Goal: Task Accomplishment & Management: Manage account settings

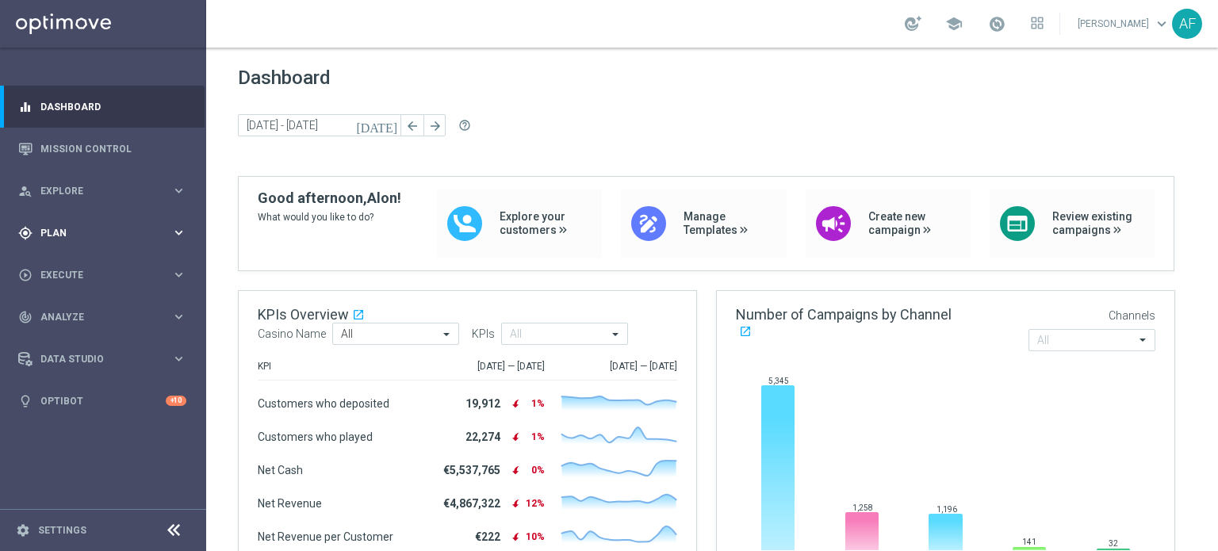
click at [114, 231] on span "Plan" at bounding box center [105, 233] width 131 height 10
click at [90, 308] on span "Templates" at bounding box center [98, 313] width 113 height 10
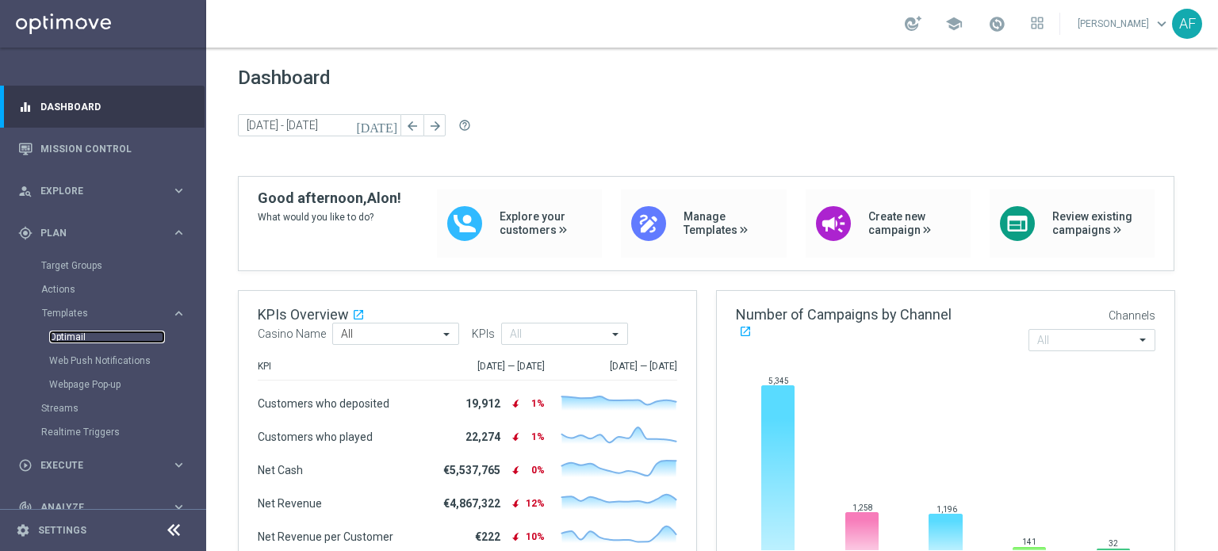
click at [82, 335] on link "Optimail" at bounding box center [107, 337] width 116 height 13
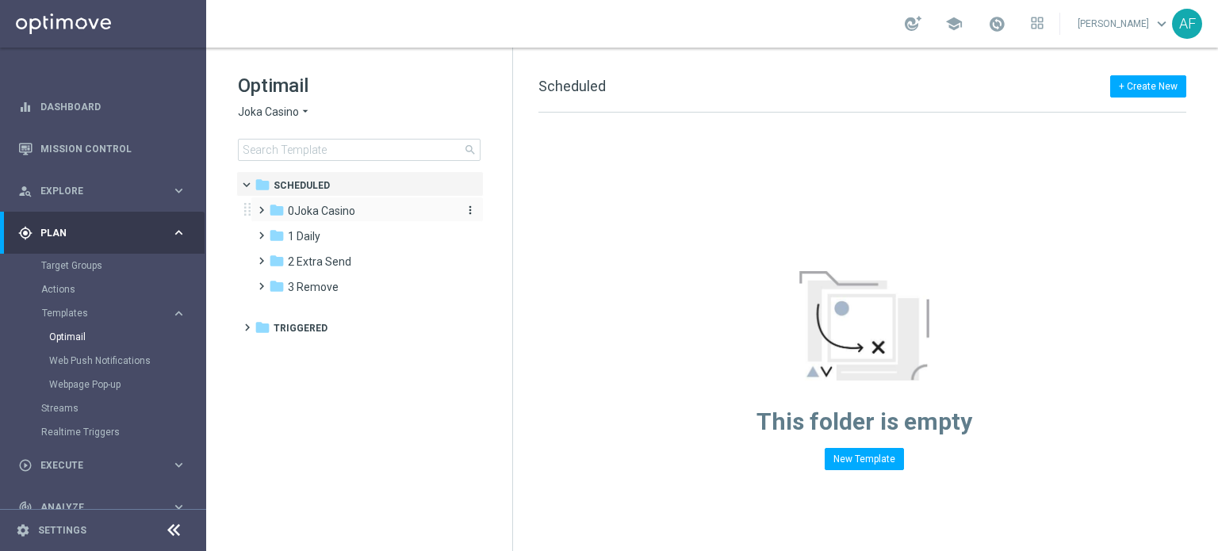
click at [388, 213] on div "folder 0Joka Casino" at bounding box center [360, 211] width 182 height 18
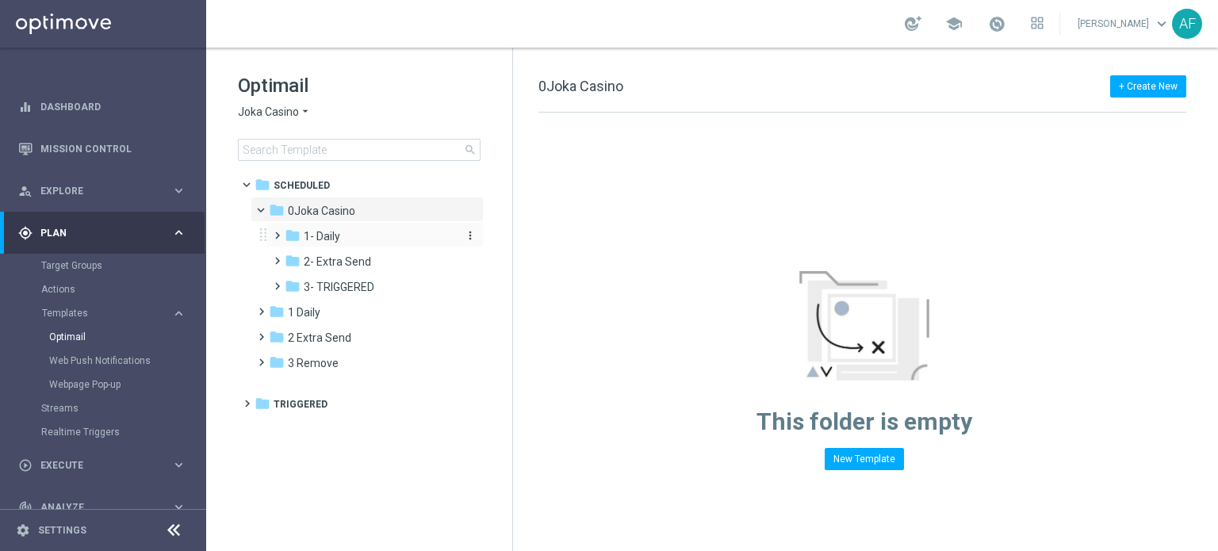
click at [383, 234] on div "folder 1- Daily" at bounding box center [369, 236] width 169 height 18
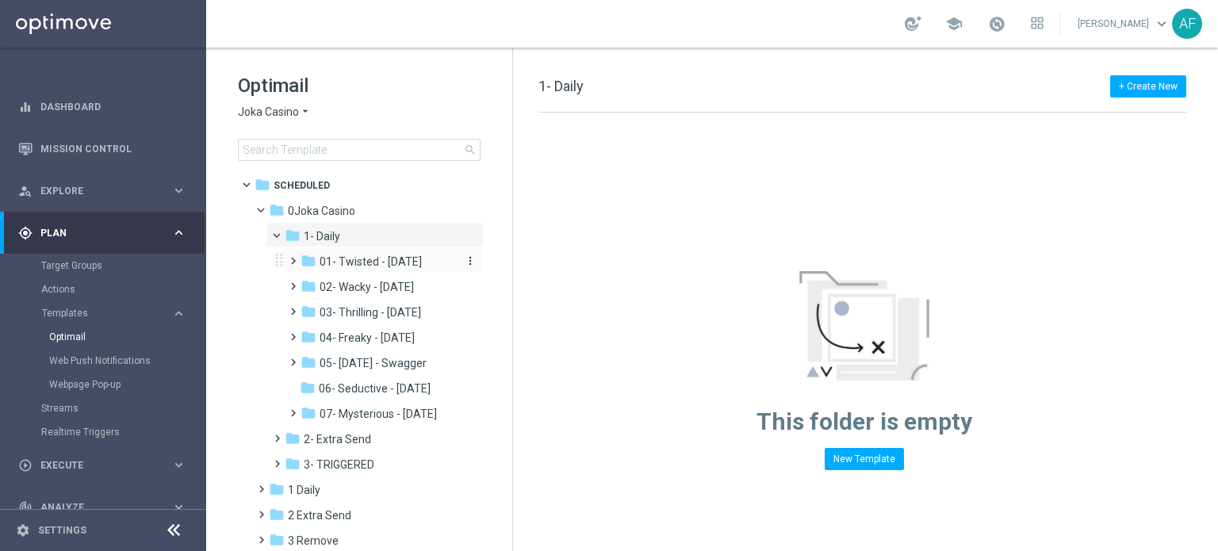
click at [386, 258] on span "01- Twisted - Tuesday" at bounding box center [370, 261] width 102 height 14
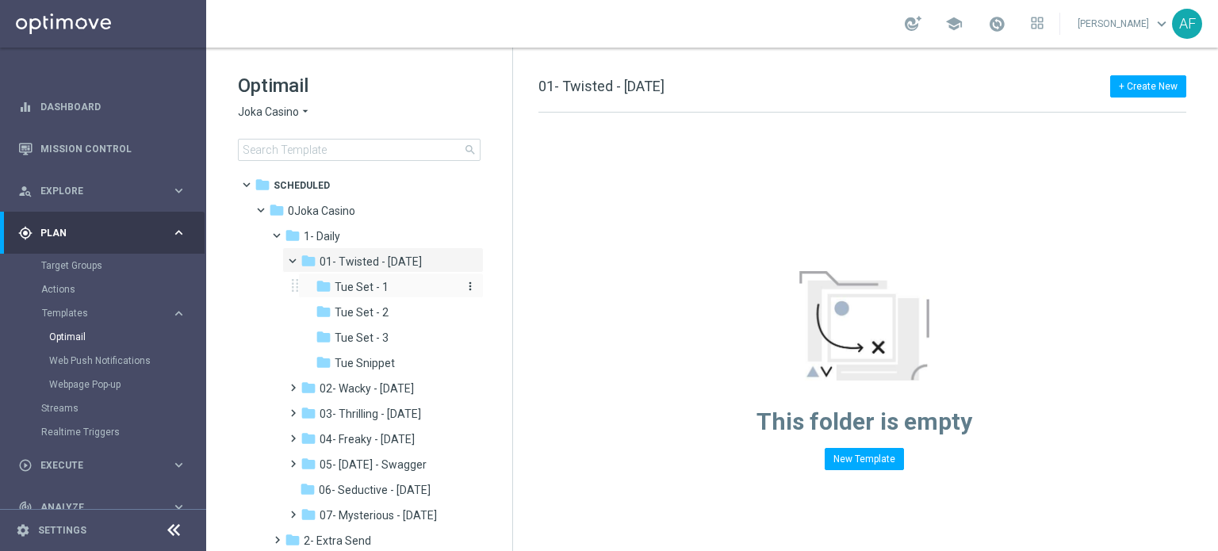
click at [397, 278] on div "folder Tue Set - 1" at bounding box center [386, 287] width 143 height 18
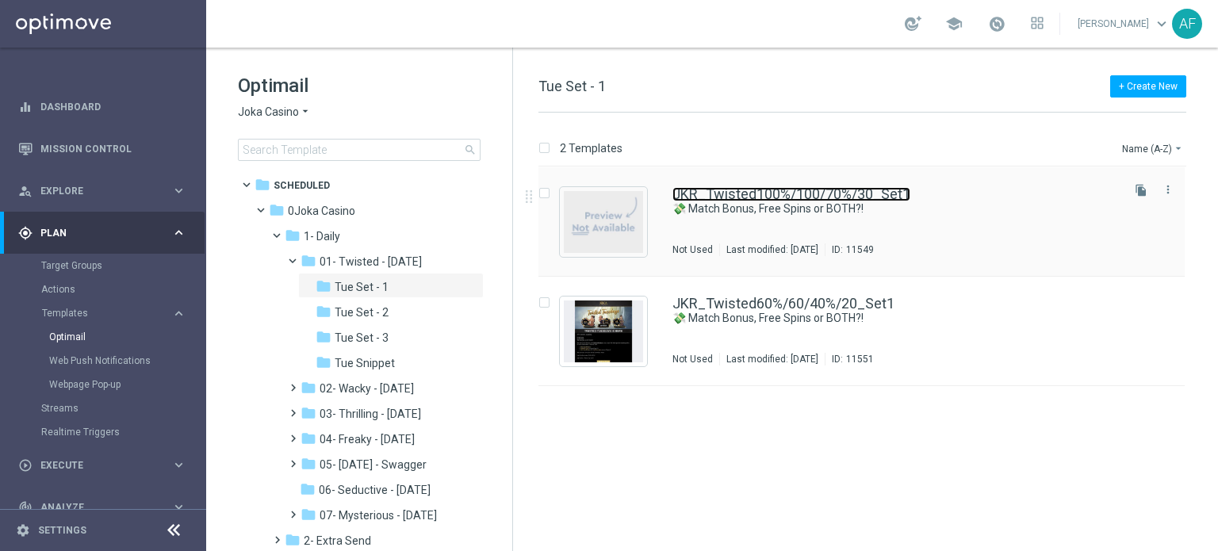
click at [763, 197] on link "JKR_Twisted100%/100/70%/30_Set1" at bounding box center [791, 194] width 238 height 14
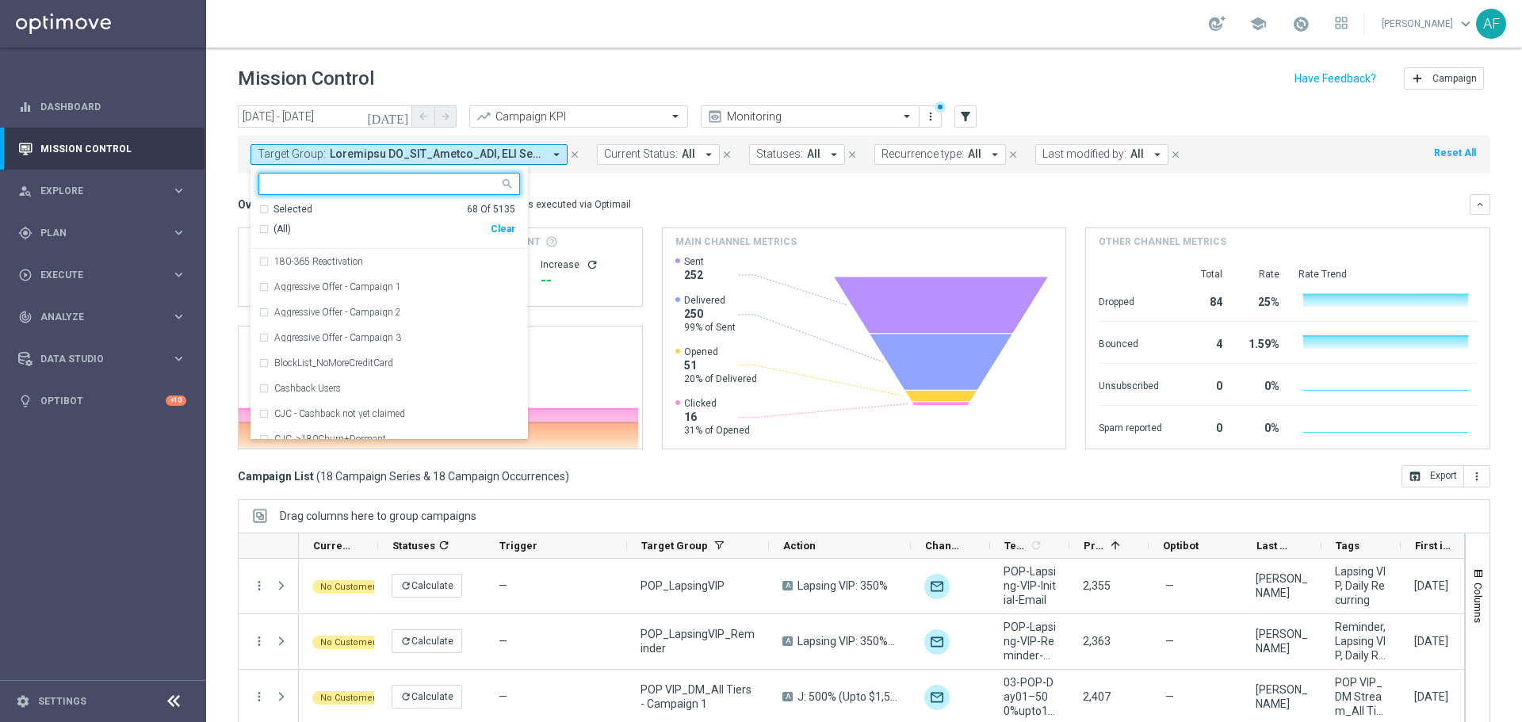
scroll to position [317, 0]
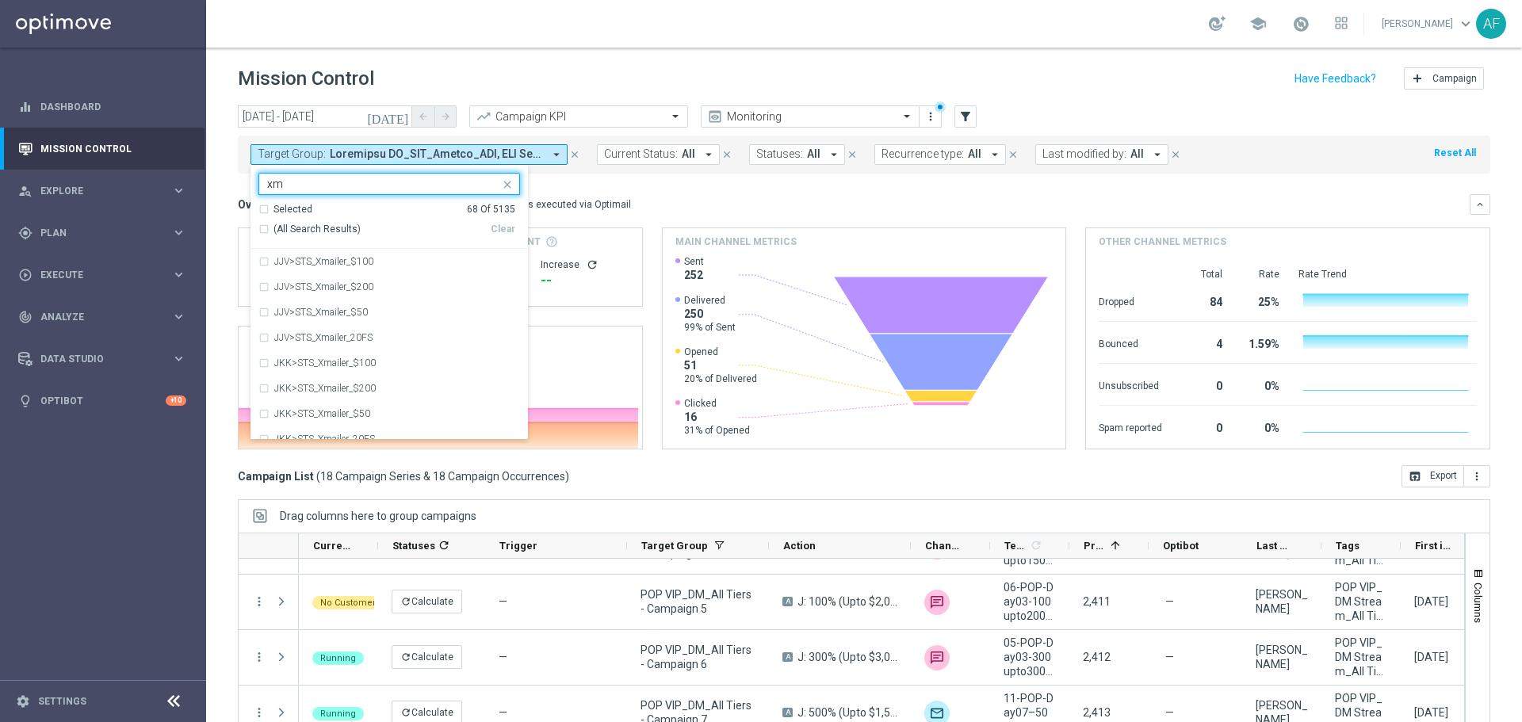
type input "x"
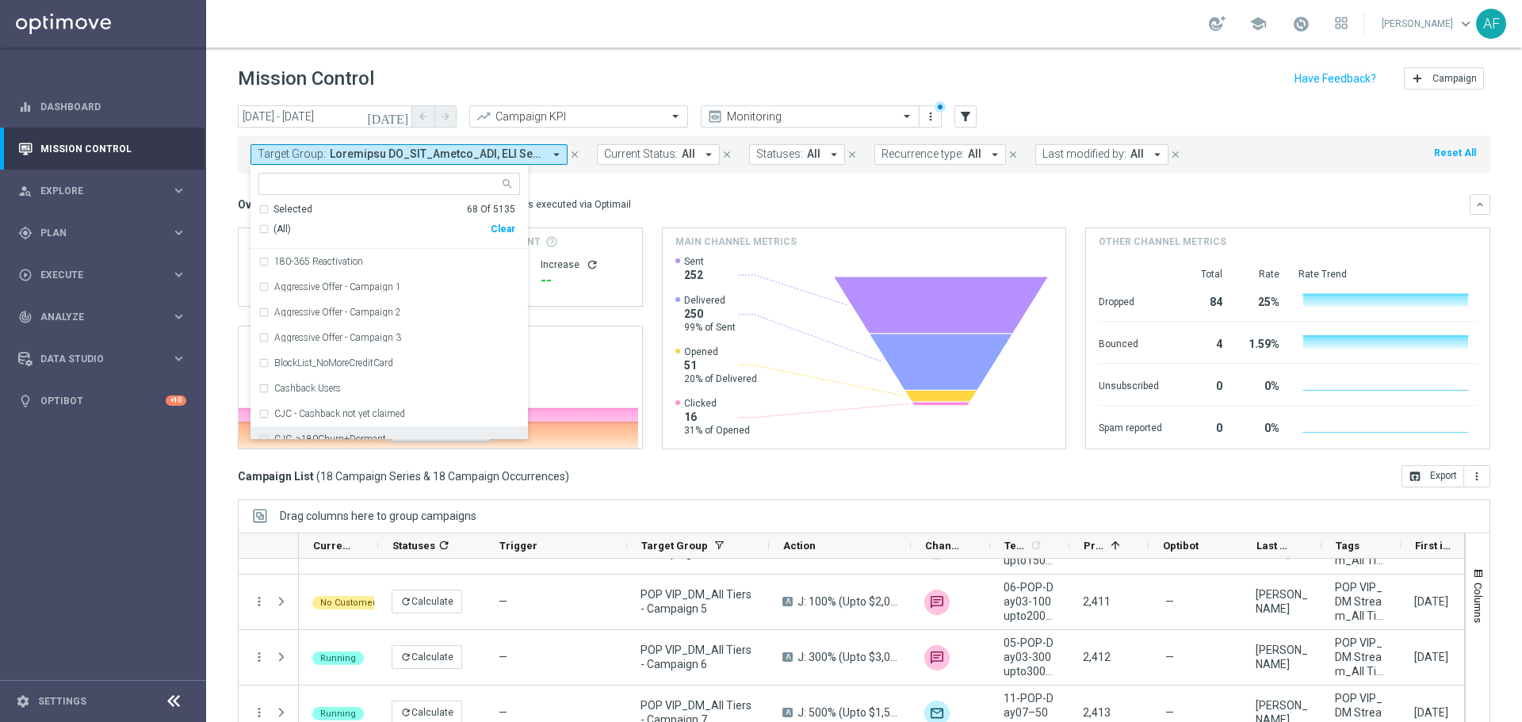
click at [871, 204] on div "Overview: Optimail arrow_drop_down This overview shows data of campaigns execut…" at bounding box center [854, 204] width 1232 height 14
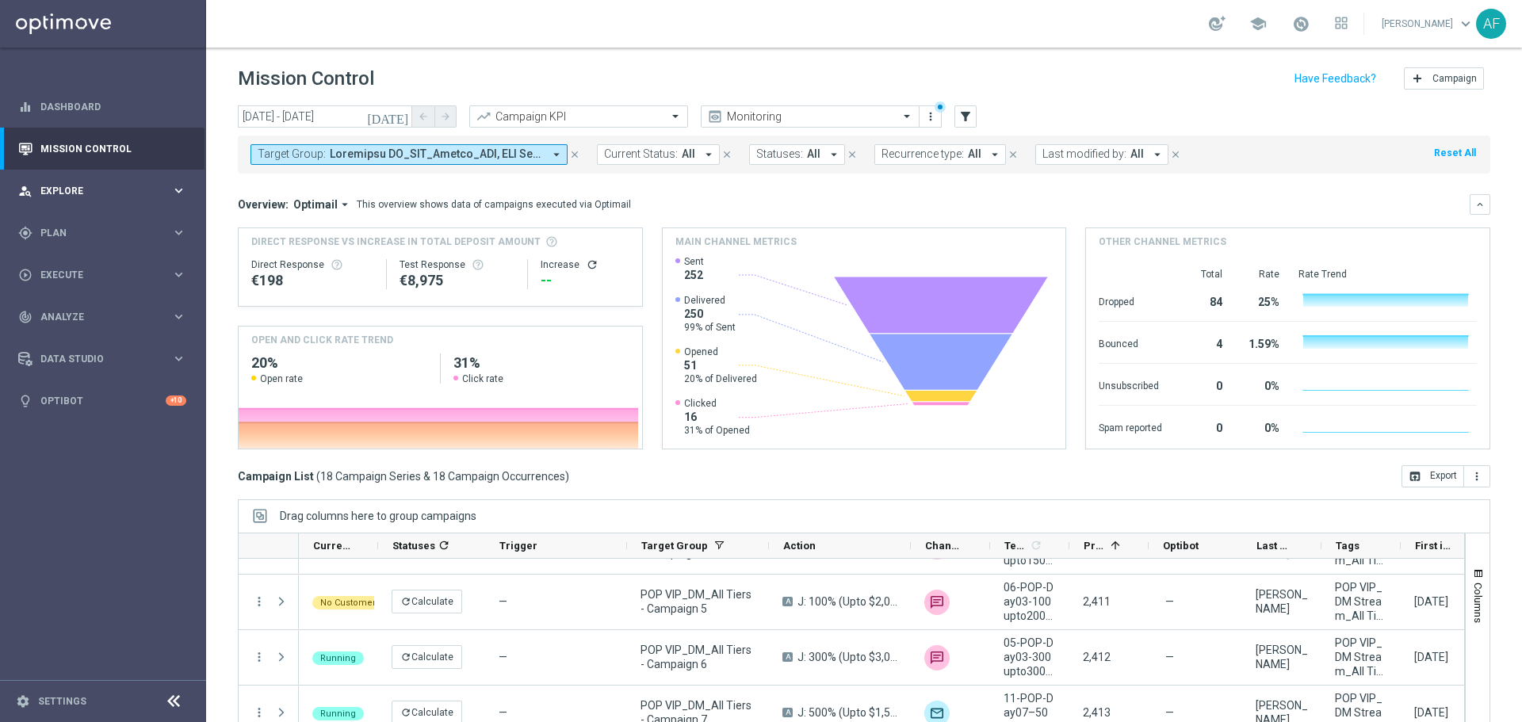
click at [93, 185] on div "person_search Explore" at bounding box center [94, 191] width 153 height 14
click at [101, 226] on div "gps_fixed Plan" at bounding box center [94, 233] width 153 height 14
click at [77, 267] on link "Target Groups" at bounding box center [103, 265] width 124 height 13
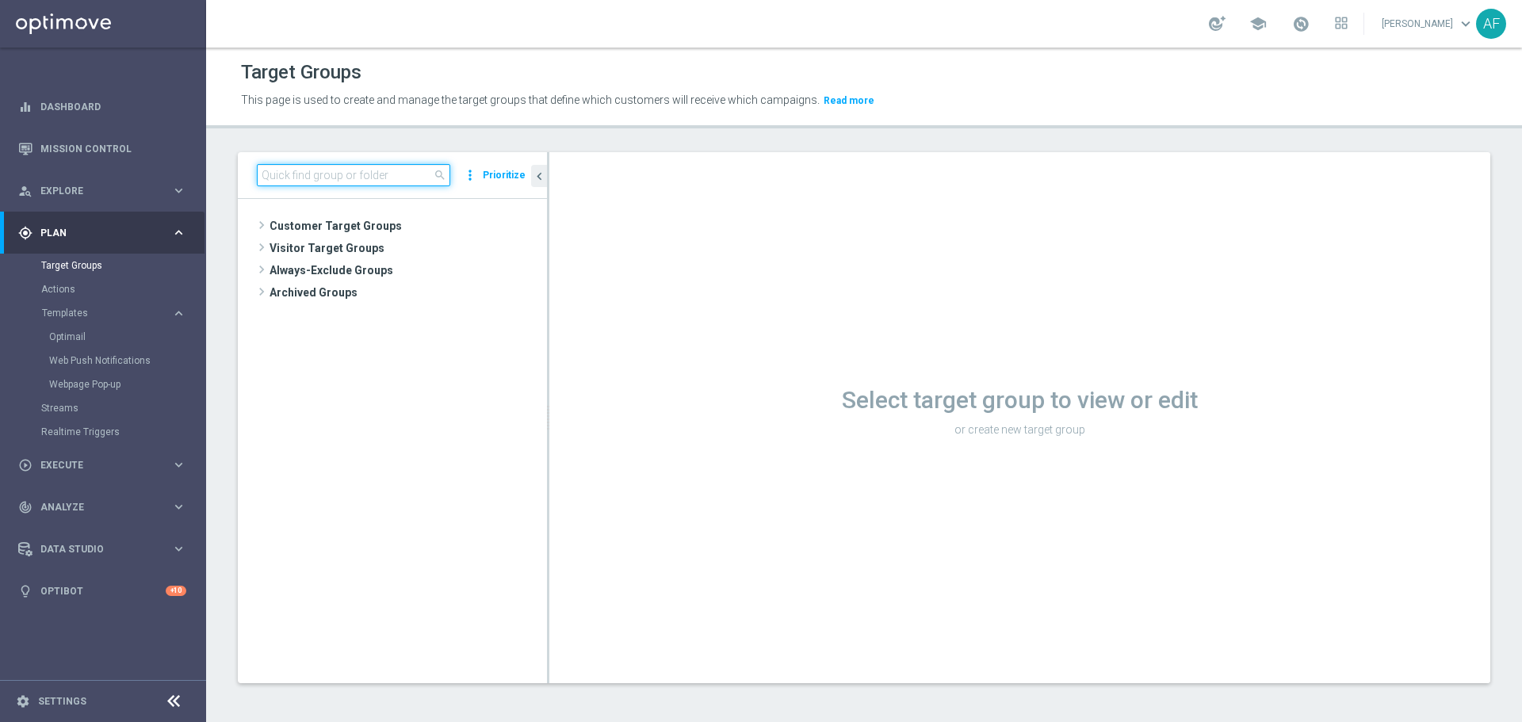
click at [407, 178] on input at bounding box center [353, 175] width 193 height 22
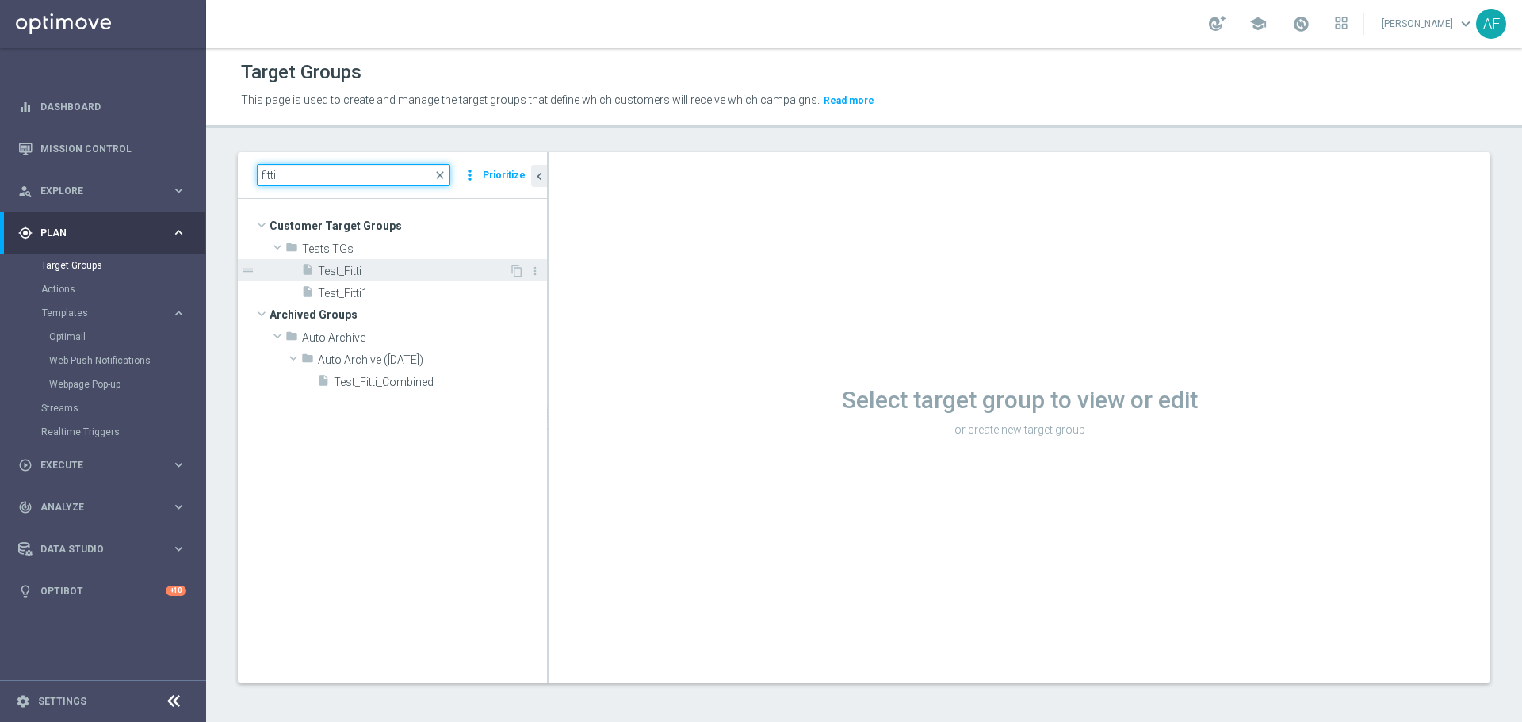
type input "fitti"
click at [385, 278] on div "insert_drive_file Test_Fitti" at bounding box center [405, 270] width 208 height 22
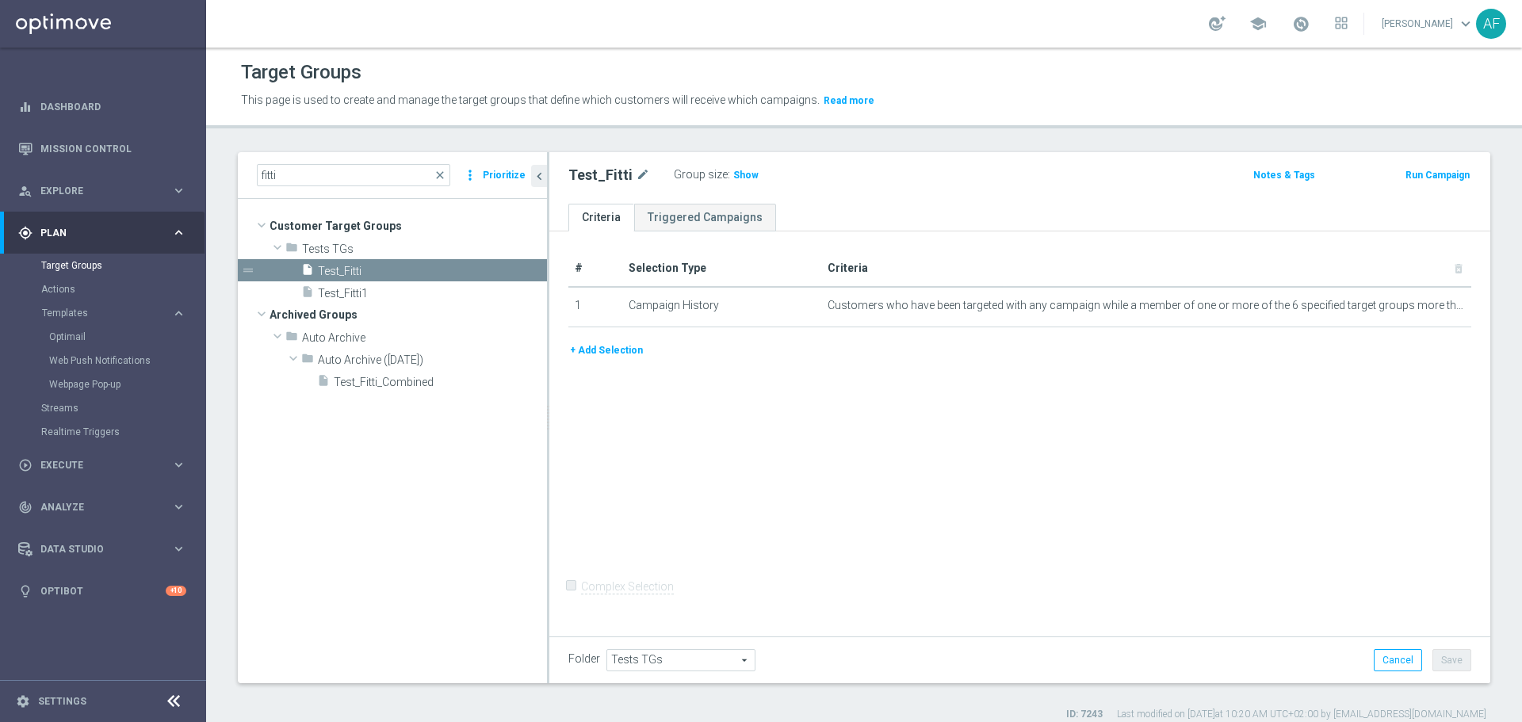
click at [619, 357] on button "+ Add Selection" at bounding box center [606, 350] width 76 height 17
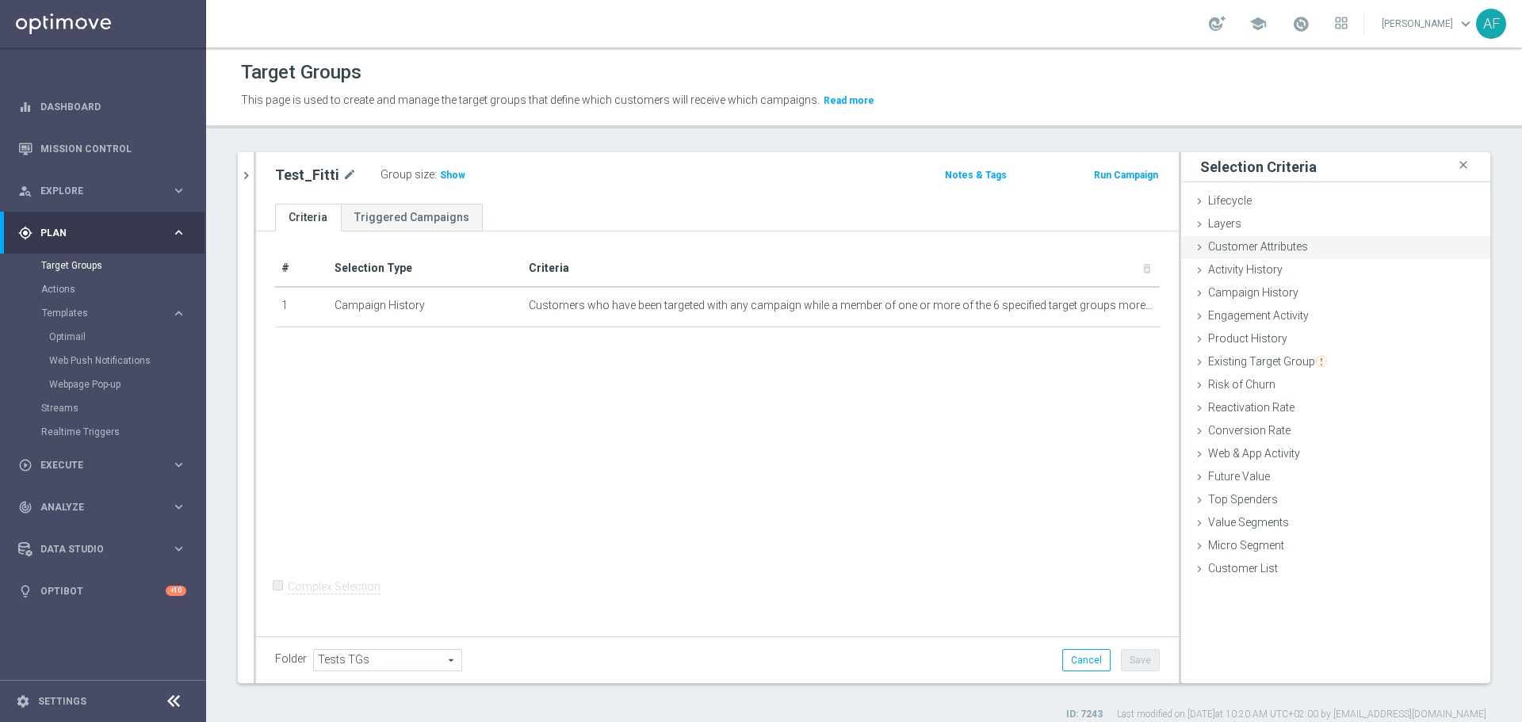
click at [1283, 251] on span "Customer Attributes" at bounding box center [1258, 246] width 100 height 13
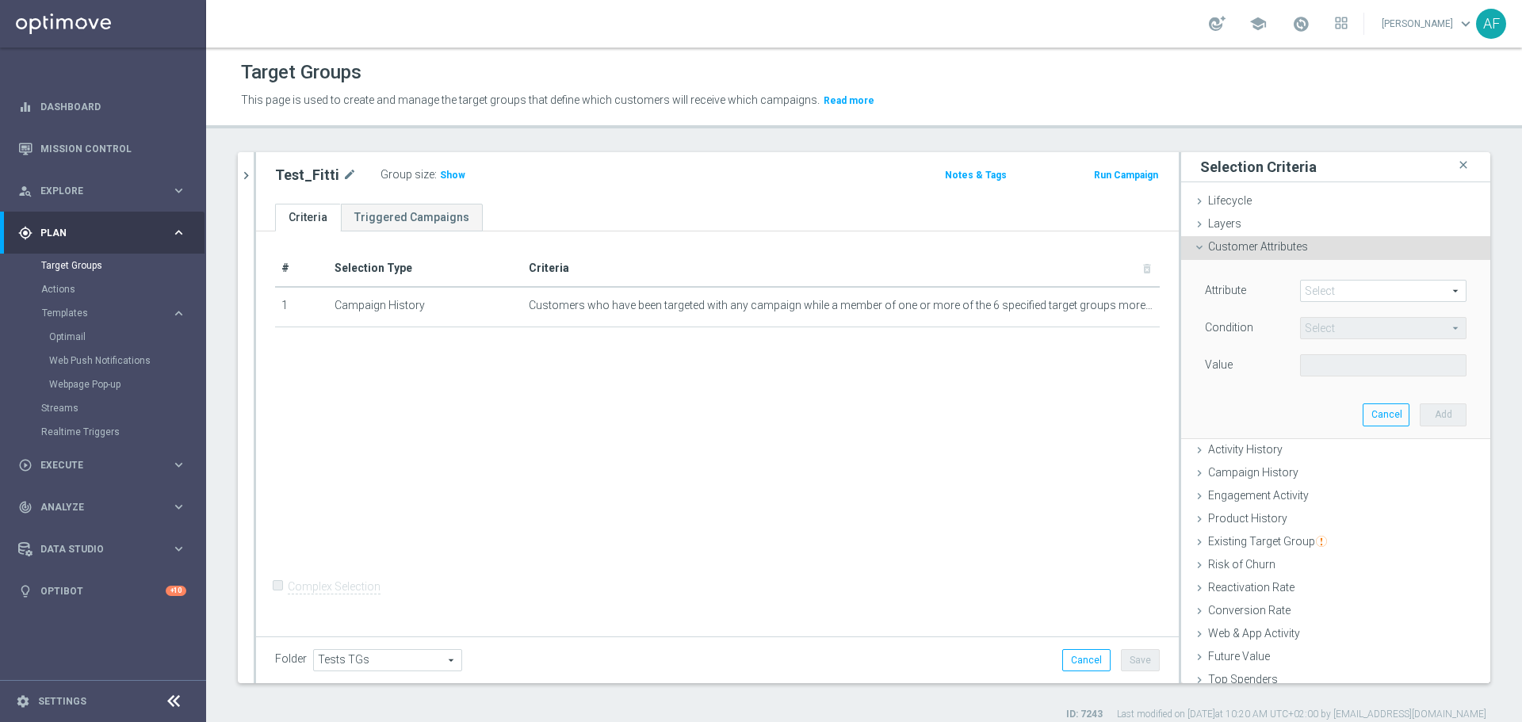
click at [1321, 294] on span at bounding box center [1383, 291] width 165 height 21
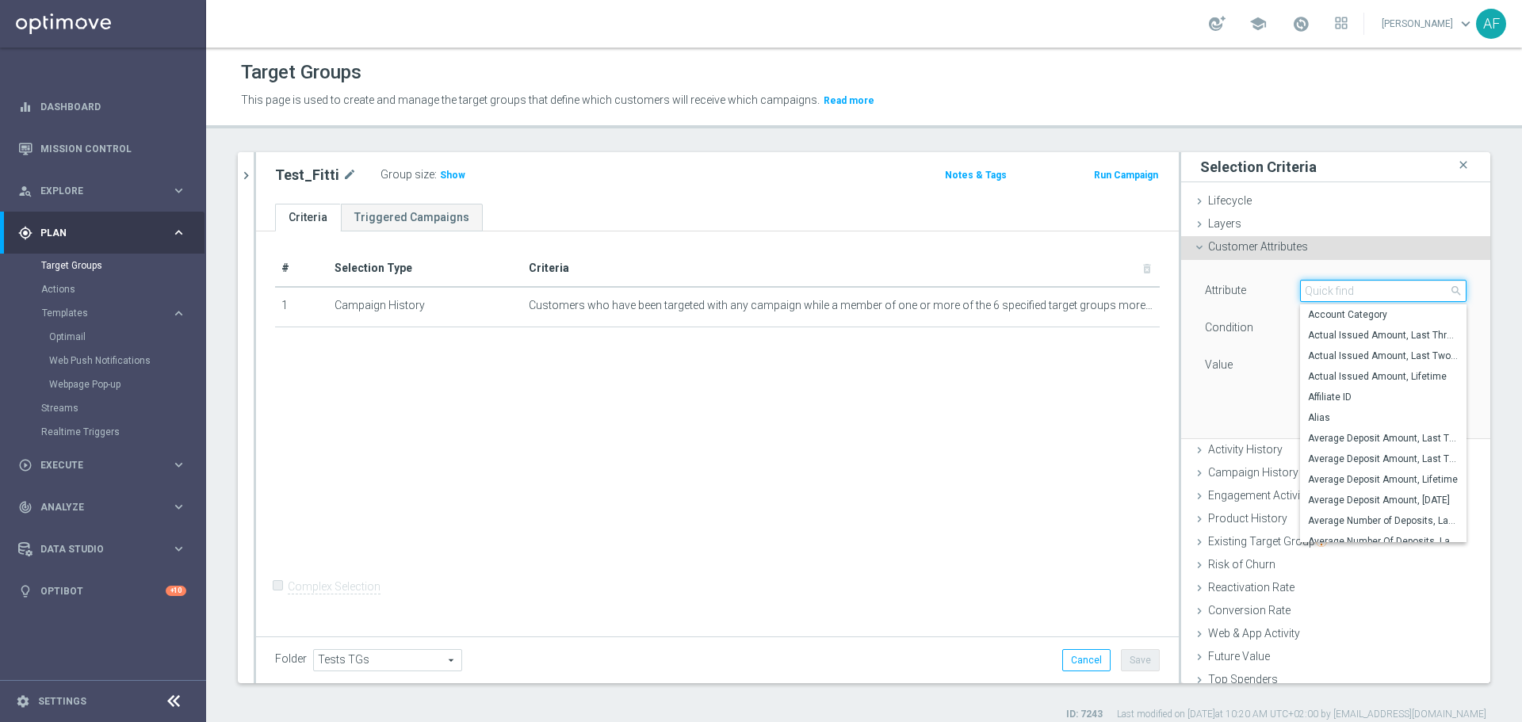
click at [1324, 292] on input "search" at bounding box center [1383, 291] width 166 height 22
type input "Days Since"
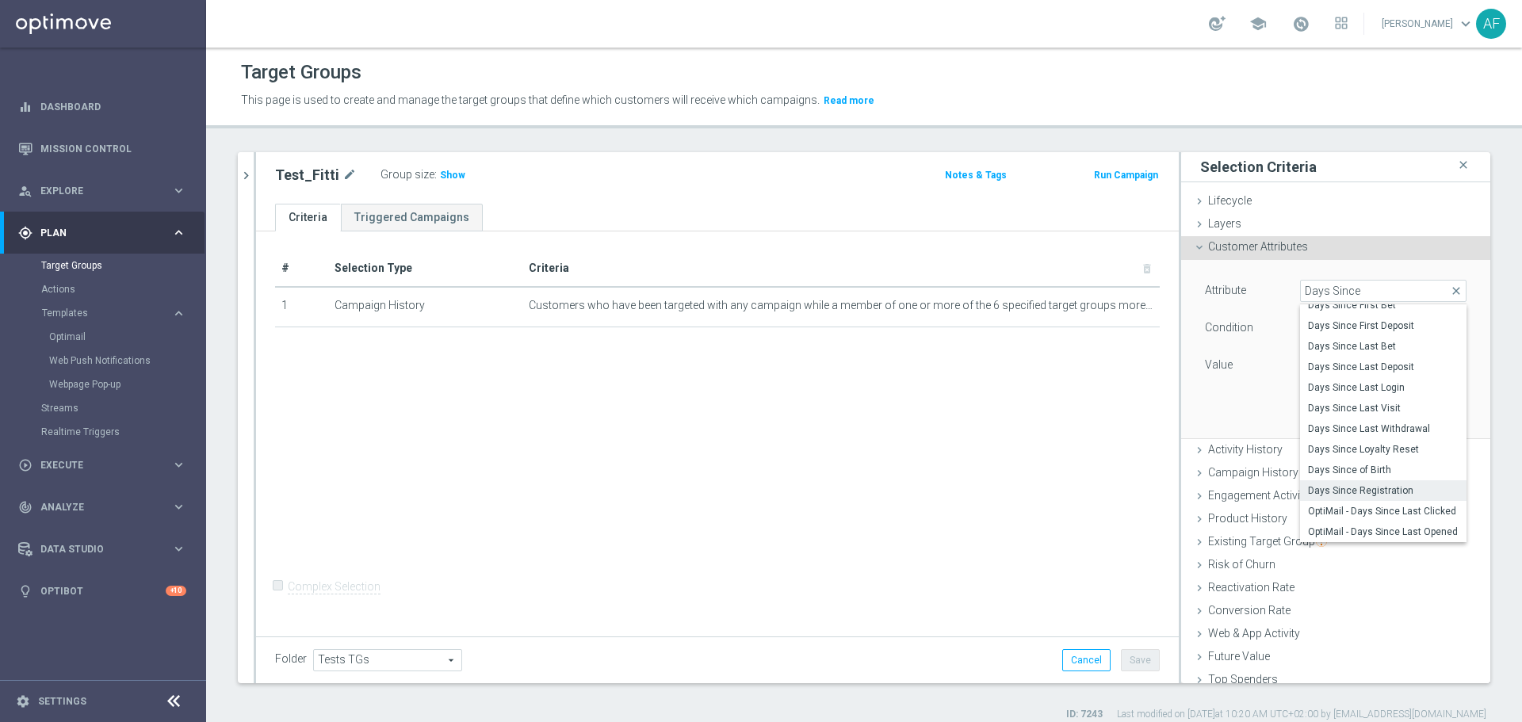
click at [1357, 487] on span "Days Since Registration" at bounding box center [1383, 490] width 151 height 13
type input "Days Since Registration"
type input "="
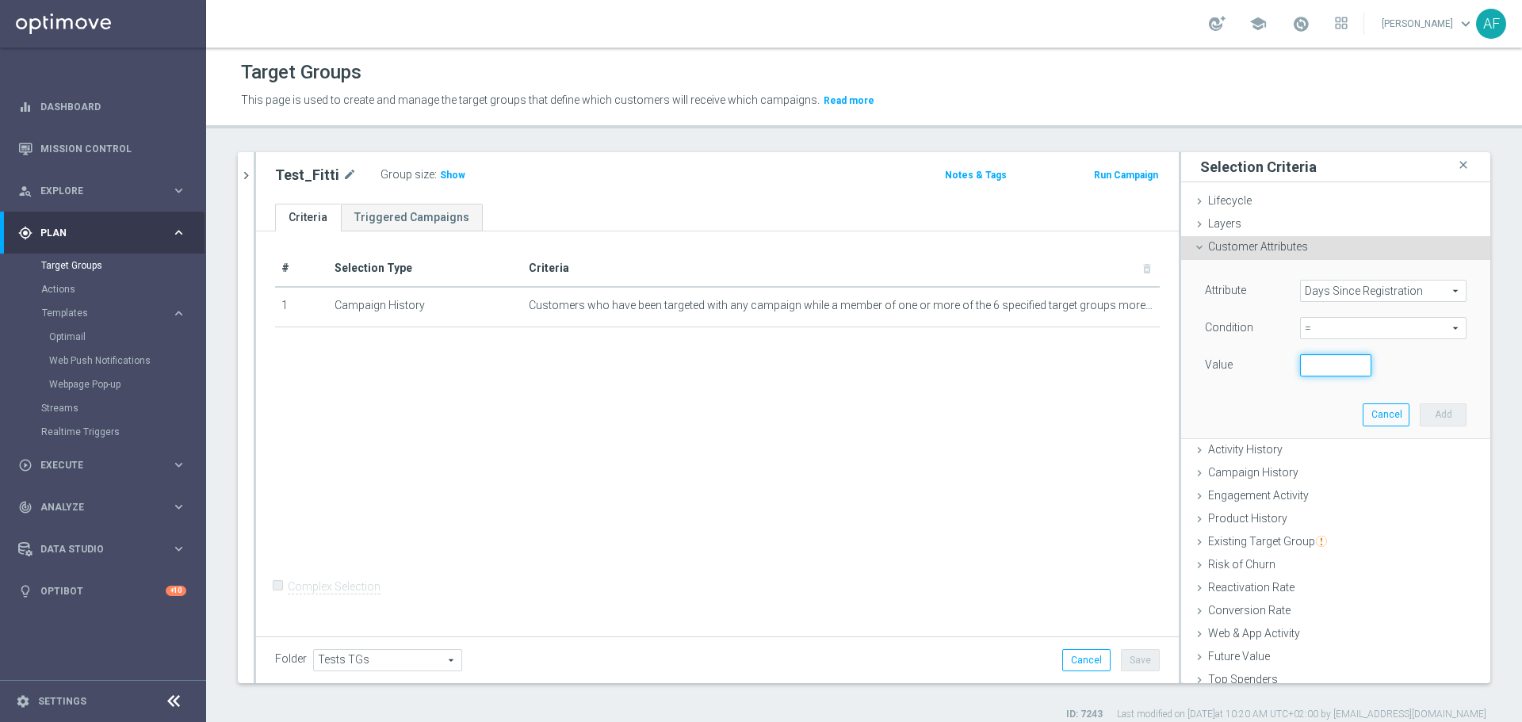
click at [1325, 366] on input "number" at bounding box center [1335, 365] width 71 height 22
click at [1346, 326] on span "=" at bounding box center [1383, 328] width 165 height 21
click at [1330, 293] on span "Days Since Registration" at bounding box center [1383, 291] width 165 height 21
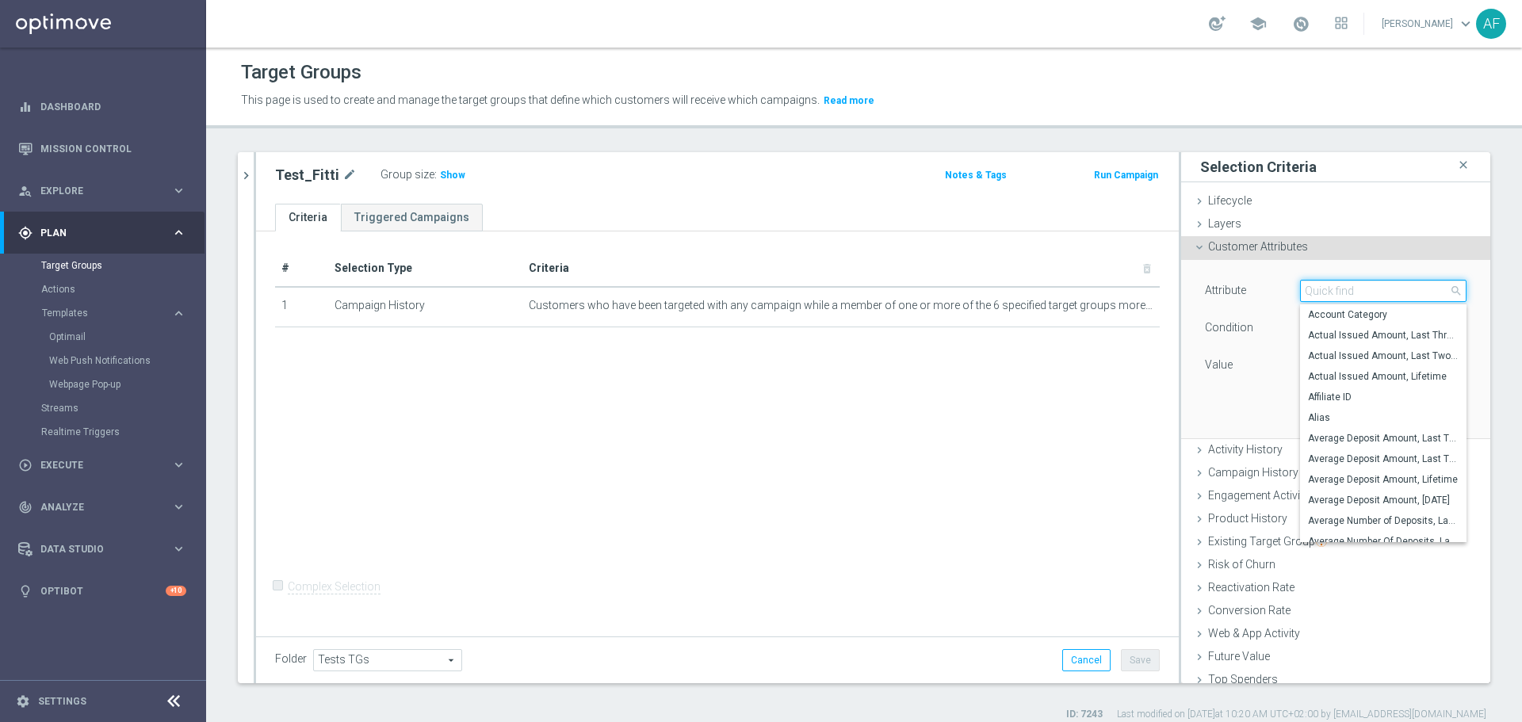
click at [1380, 289] on input "search" at bounding box center [1383, 291] width 166 height 22
type input "Days Since"
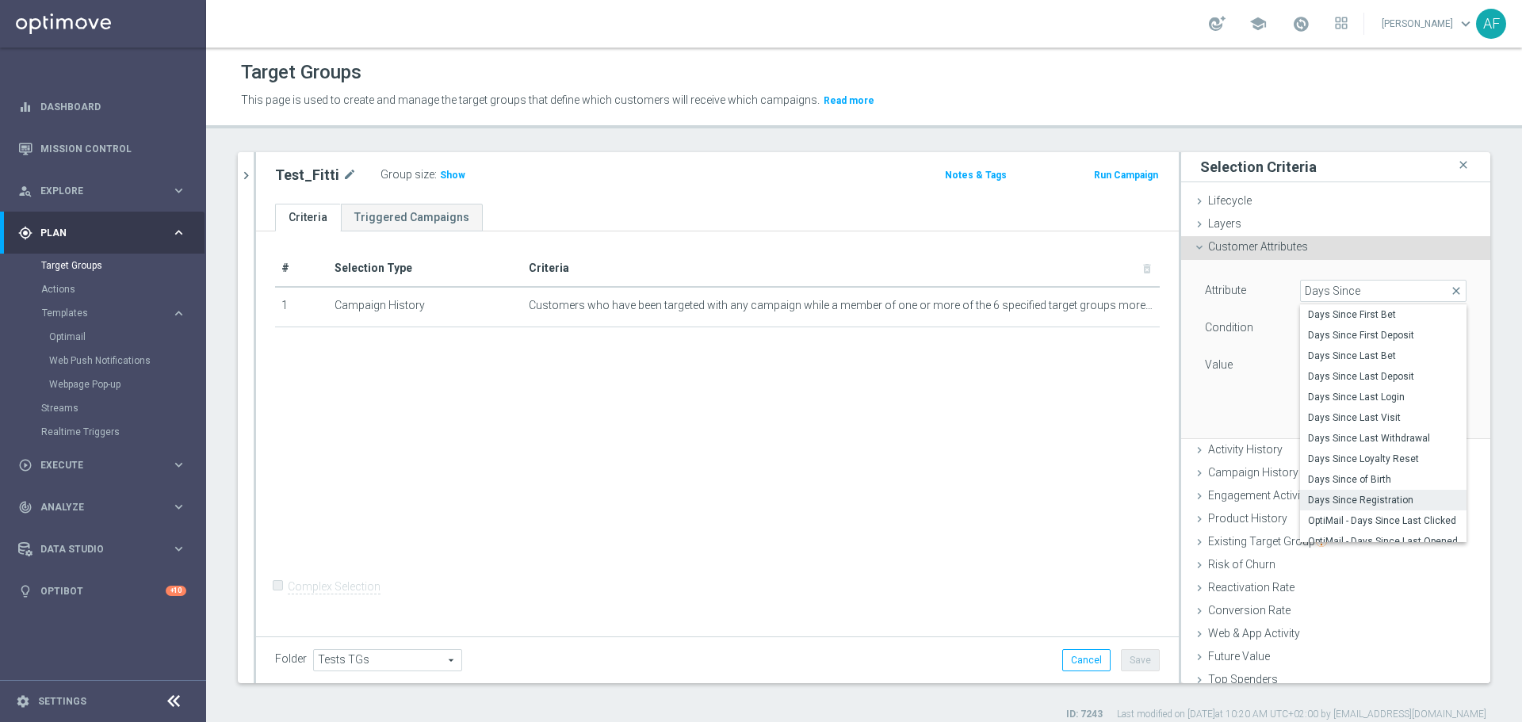
click at [1387, 504] on span "Days Since Registration" at bounding box center [1383, 500] width 151 height 13
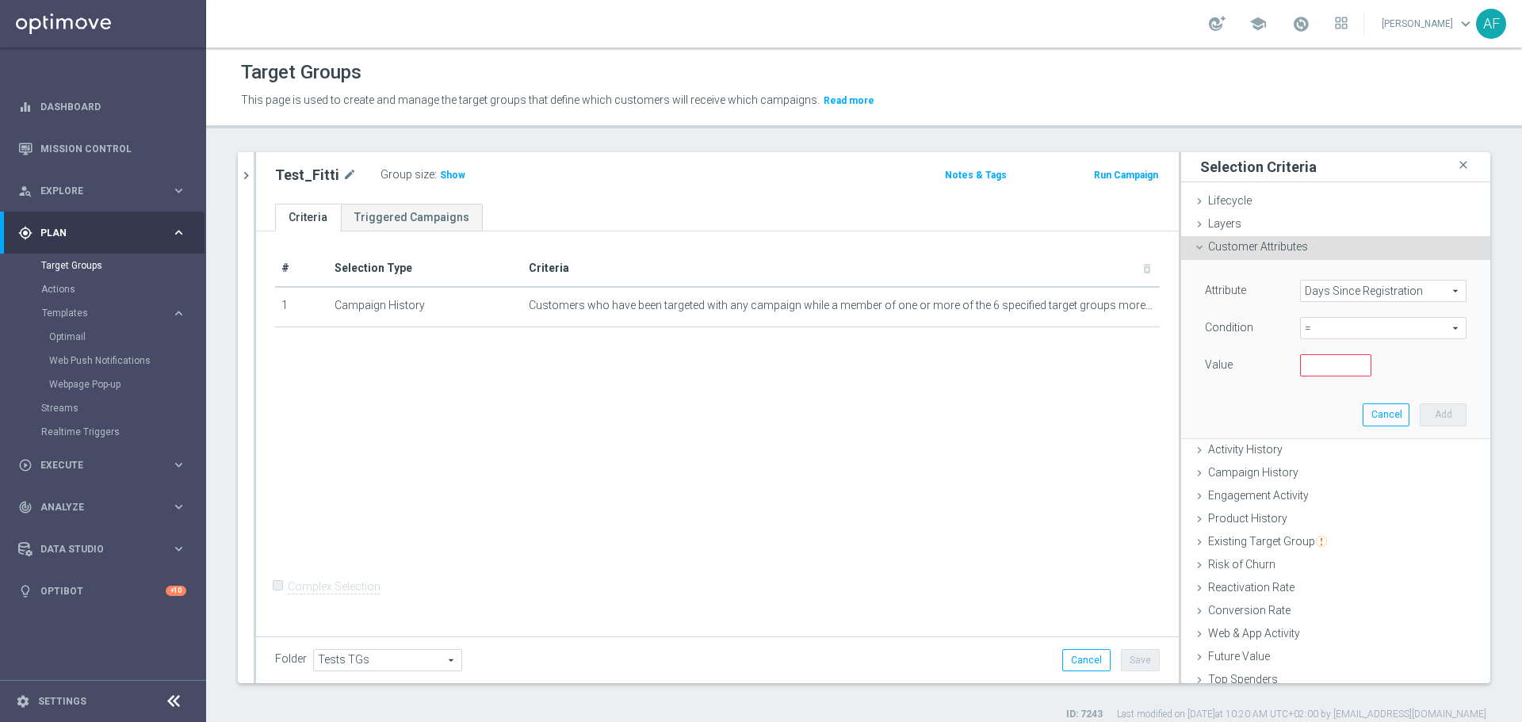
click at [1330, 323] on span "=" at bounding box center [1383, 328] width 165 height 21
click at [1317, 354] on span "<" at bounding box center [1383, 352] width 151 height 13
type input "<"
click at [1317, 371] on input "number" at bounding box center [1335, 365] width 71 height 22
type input "0"
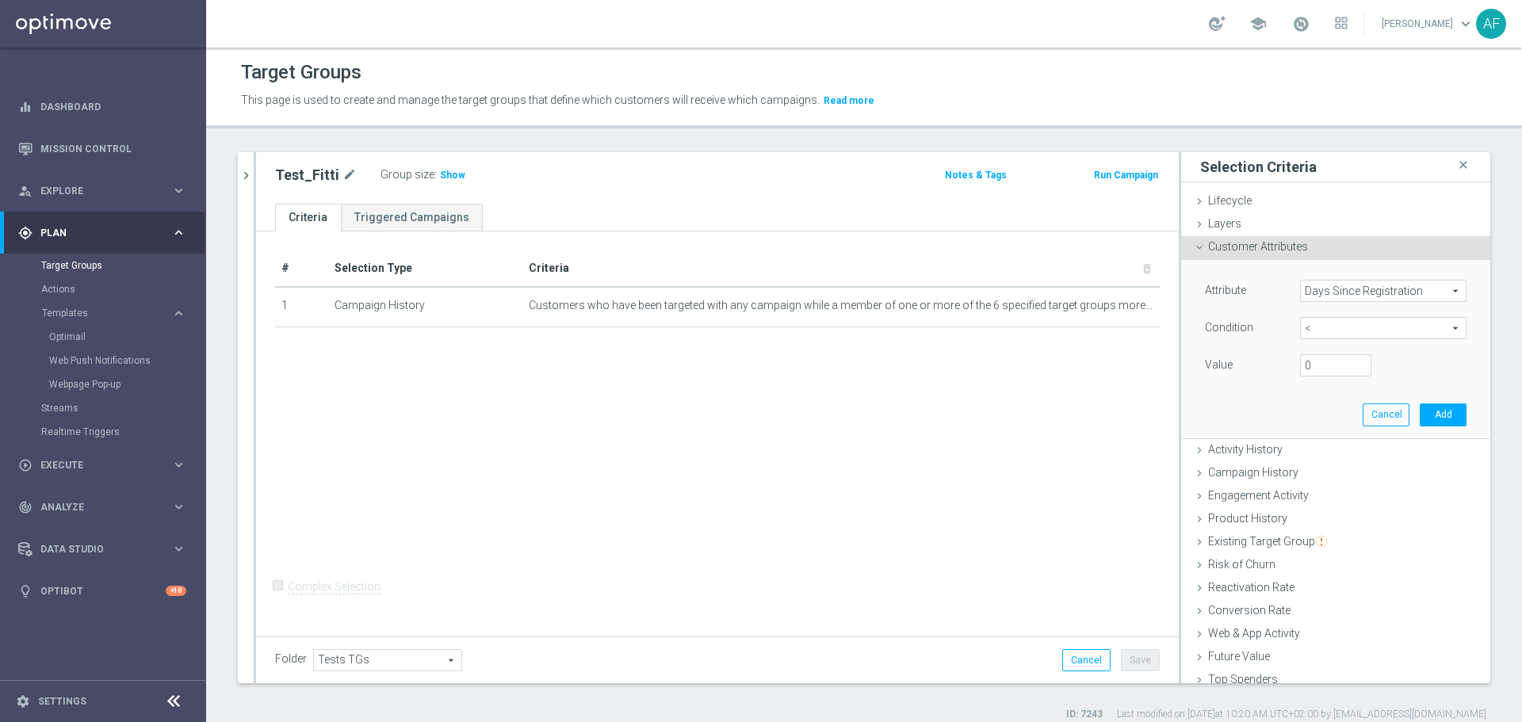
click at [1279, 407] on div "Attribute Days Since Registration Days Since Registration arrow_drop_down searc…" at bounding box center [1335, 349] width 285 height 178
click at [1420, 411] on button "Add" at bounding box center [1443, 414] width 47 height 22
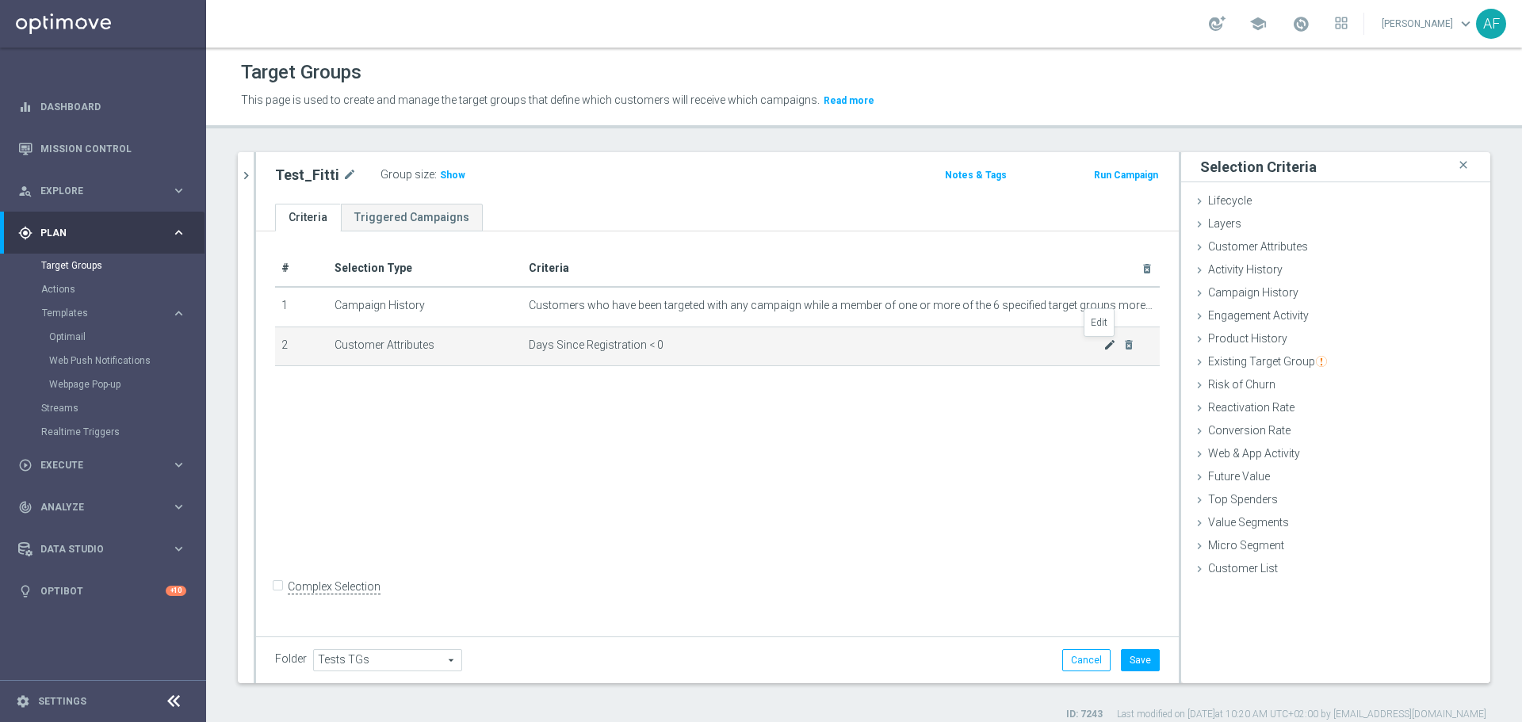
click at [1103, 342] on icon "mode_edit" at bounding box center [1109, 344] width 13 height 13
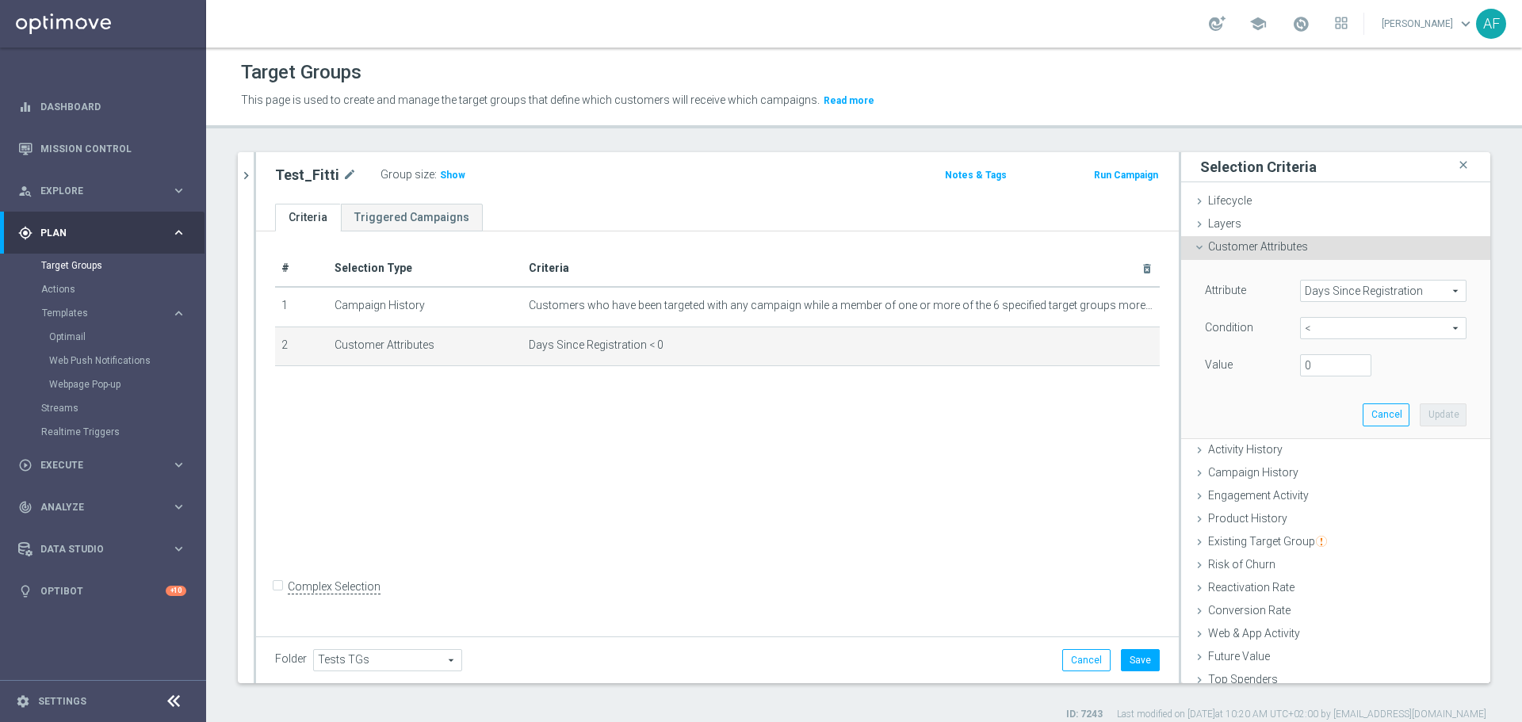
click at [1256, 243] on span "Customer Attributes" at bounding box center [1258, 246] width 100 height 13
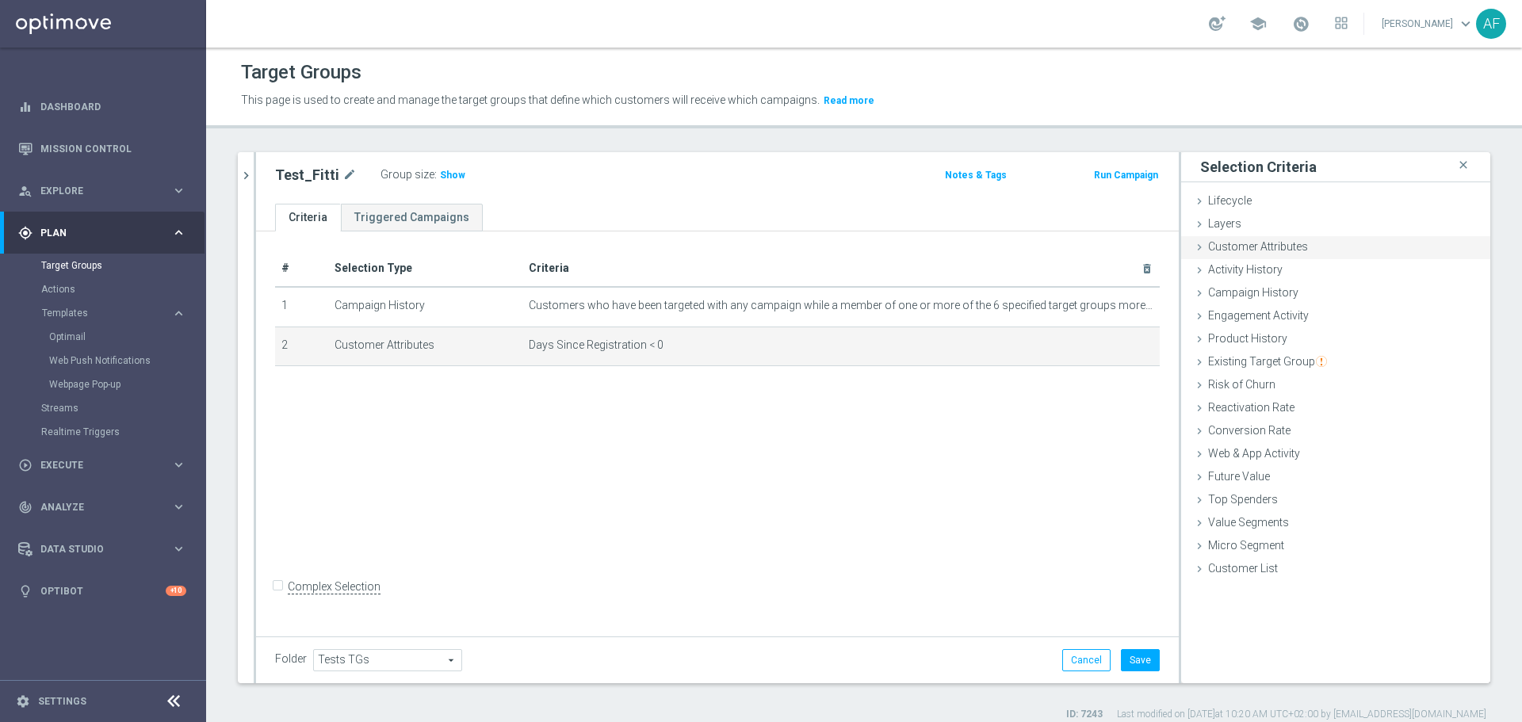
click at [1256, 243] on span "Customer Attributes" at bounding box center [1258, 246] width 100 height 13
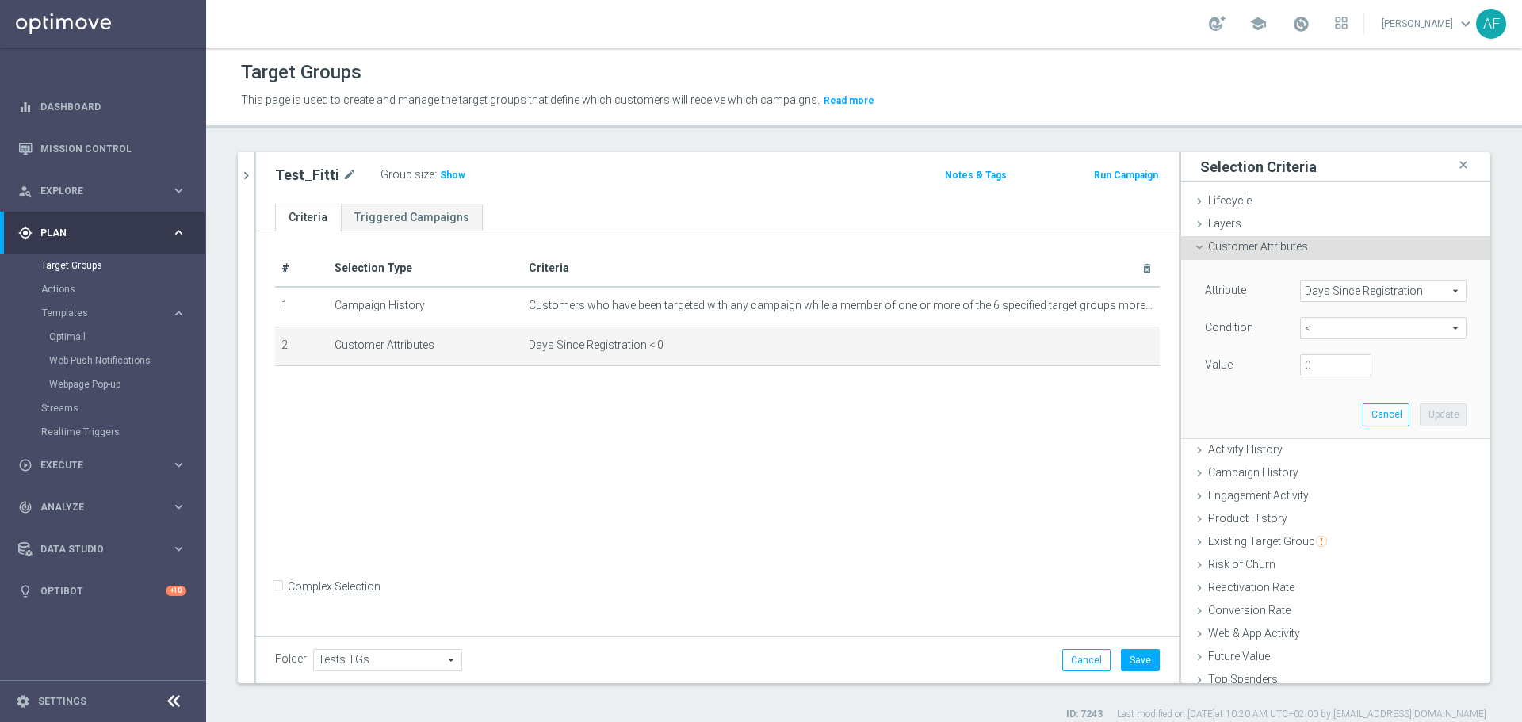
click at [1256, 243] on span "Customer Attributes" at bounding box center [1258, 246] width 100 height 13
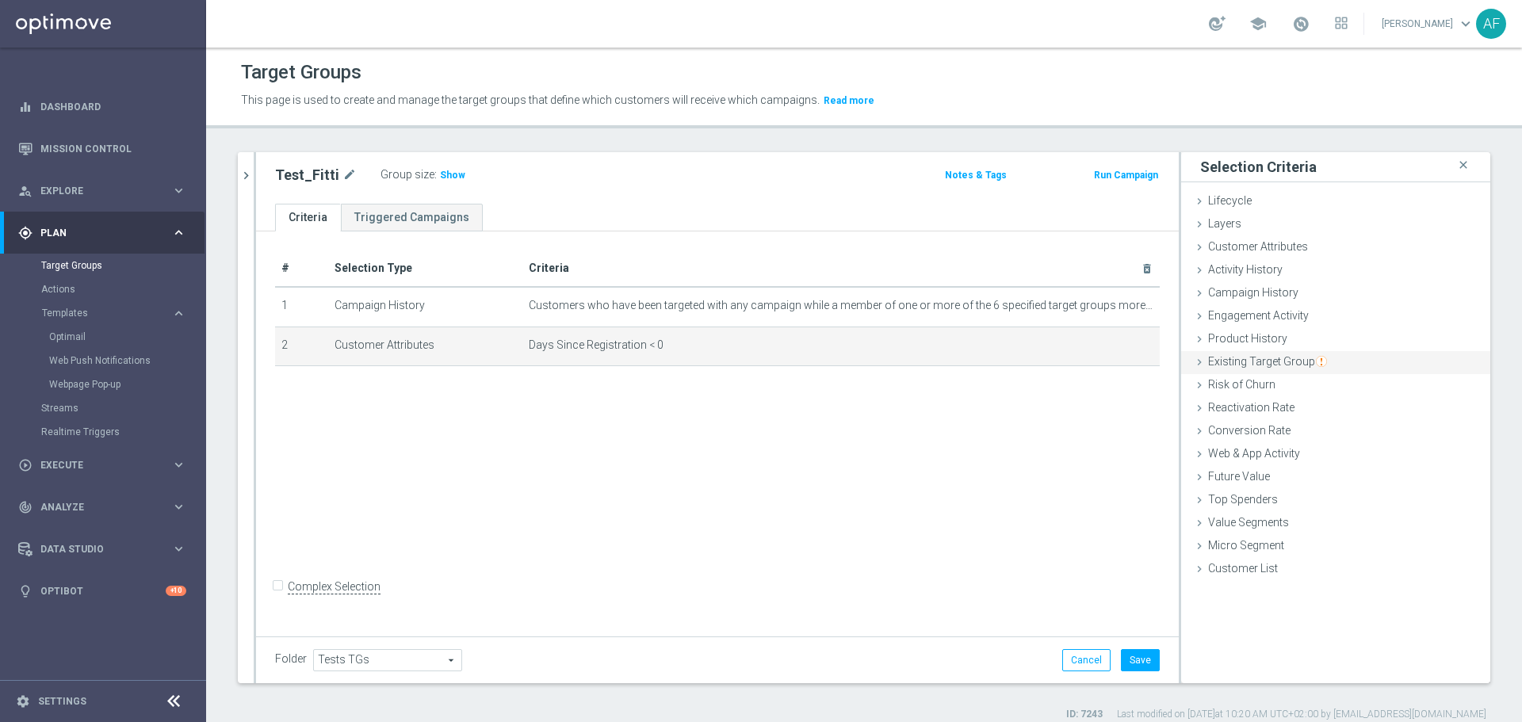
click at [1218, 360] on span "Existing Target Group" at bounding box center [1267, 361] width 119 height 13
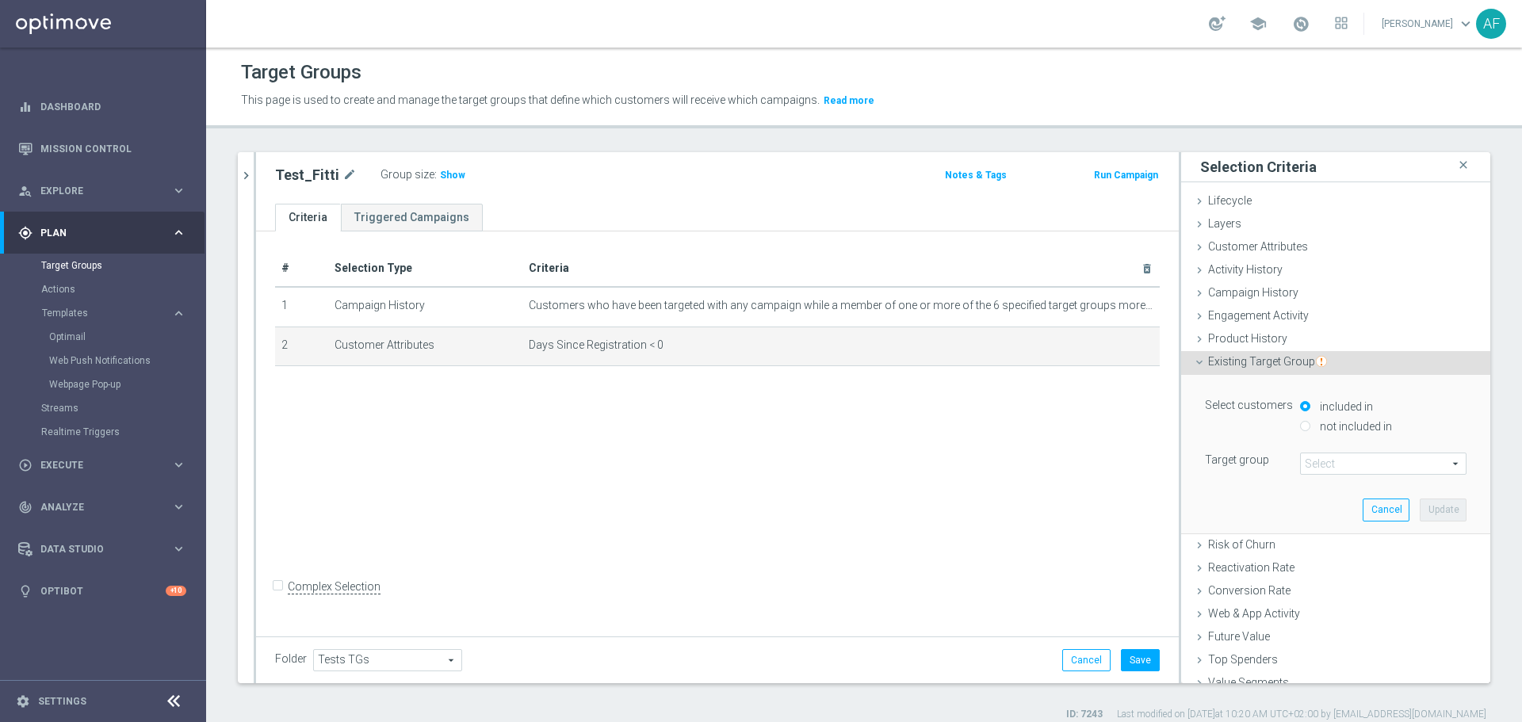
click at [1316, 426] on label "not included in" at bounding box center [1354, 426] width 76 height 14
click at [1310, 426] on input "not included in" at bounding box center [1305, 426] width 10 height 10
radio input "true"
click at [1330, 461] on span at bounding box center [1383, 463] width 165 height 21
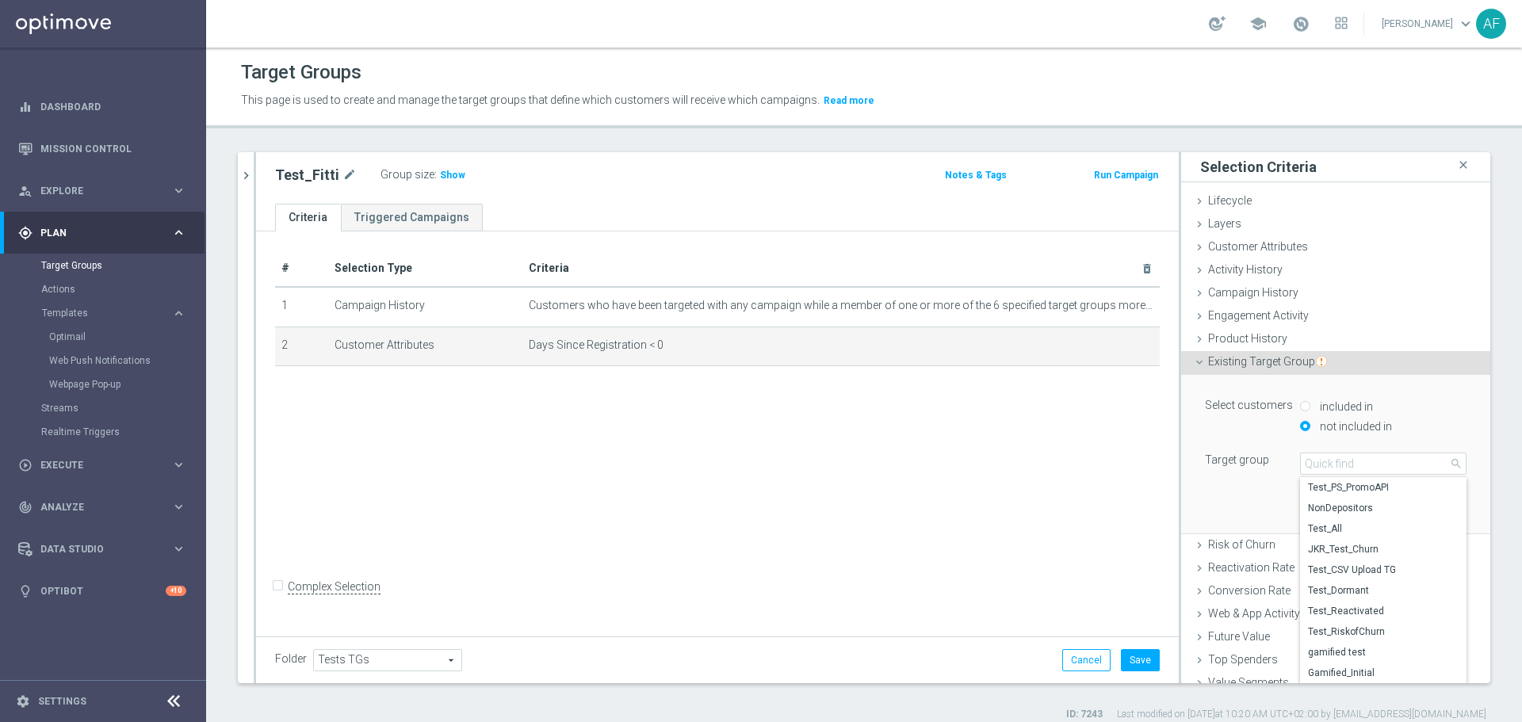
click at [1291, 364] on span "Existing Target Group" at bounding box center [1267, 361] width 119 height 13
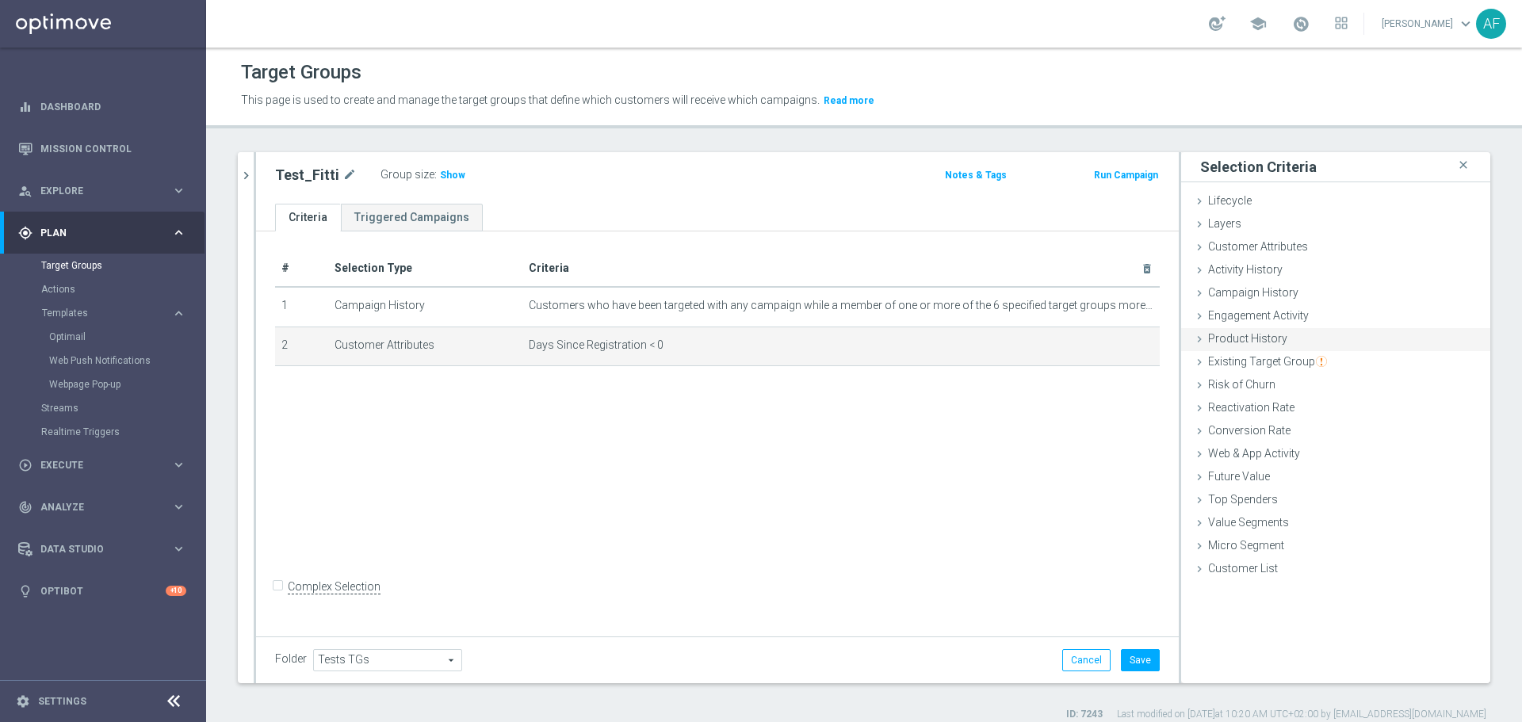
click at [1287, 335] on div "Product History done" at bounding box center [1335, 340] width 309 height 24
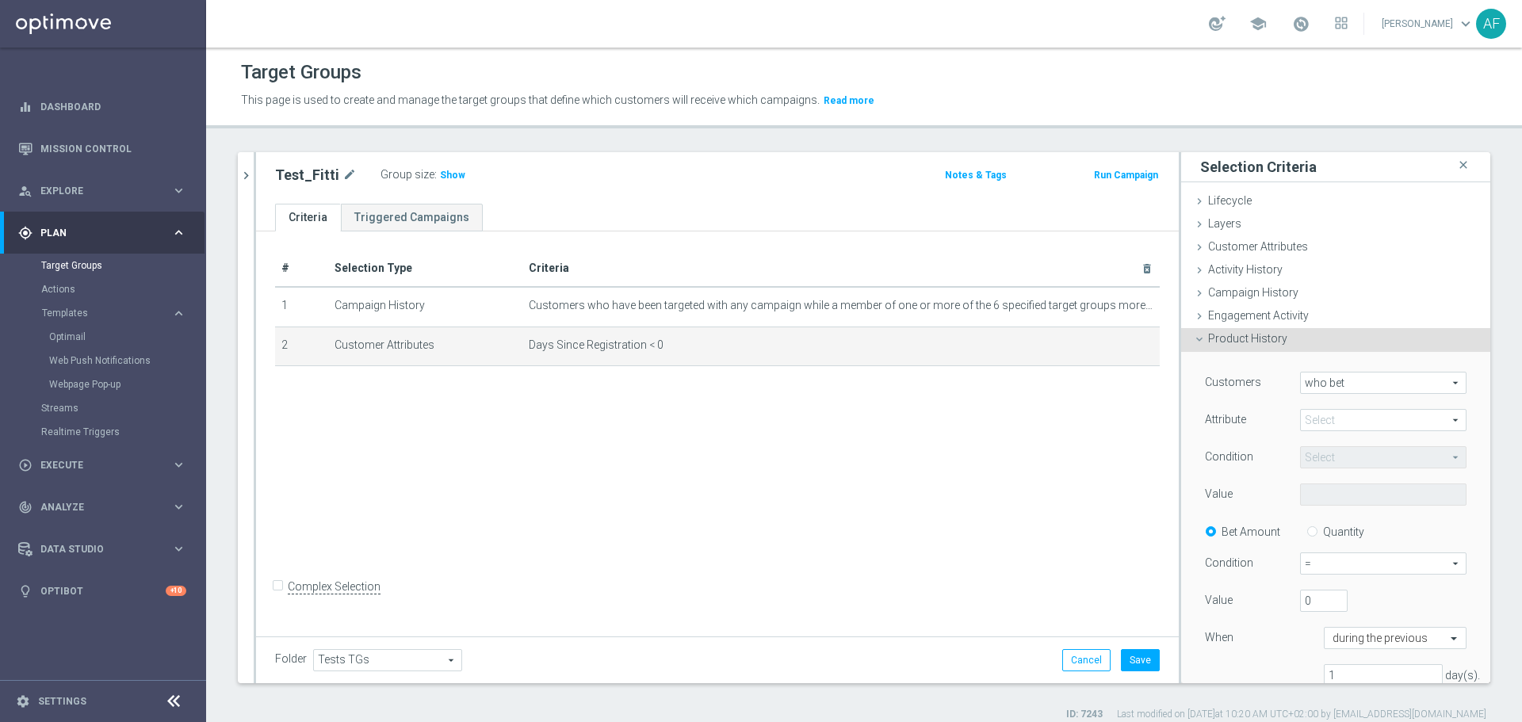
click at [1303, 381] on span "who bet" at bounding box center [1383, 383] width 165 height 21
click at [1289, 339] on div "Product History done" at bounding box center [1335, 340] width 309 height 24
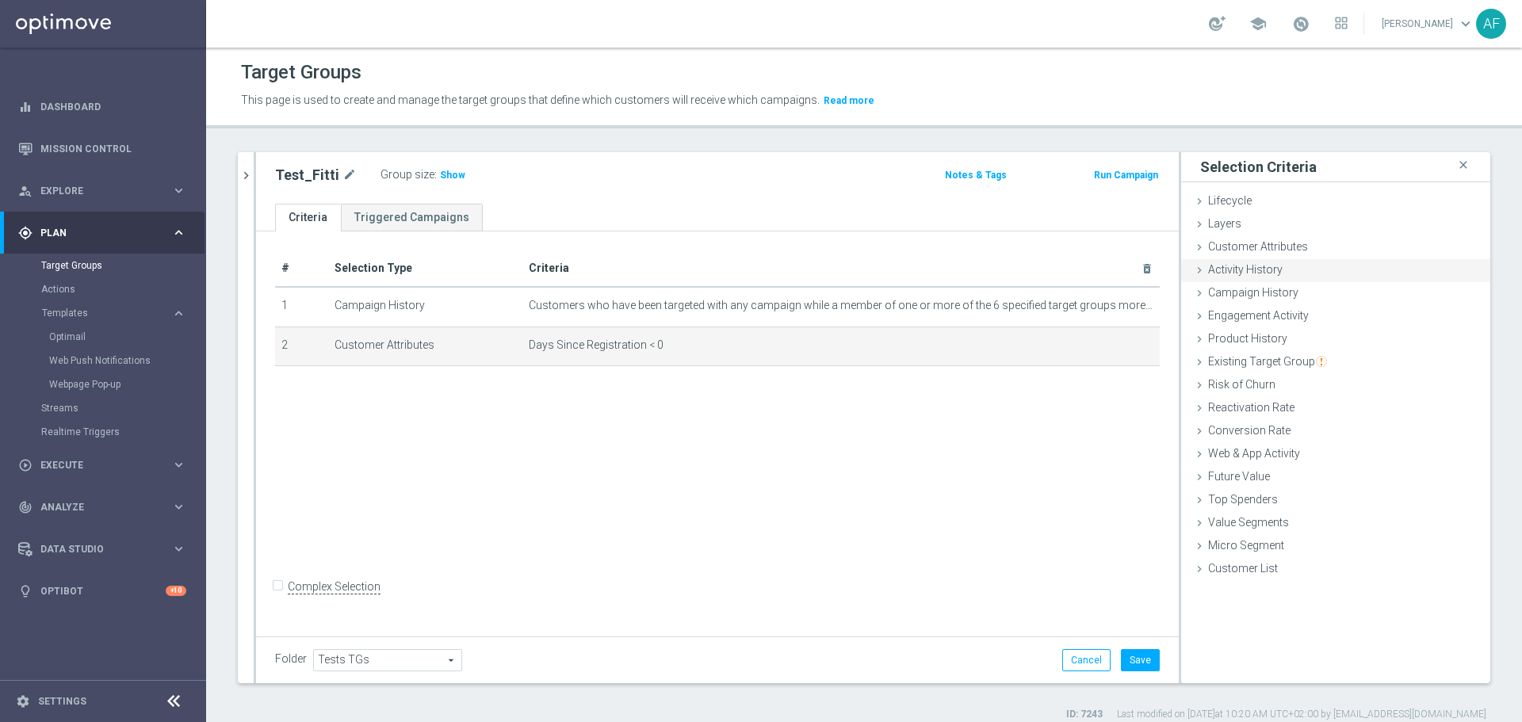
click at [1275, 270] on div "Activity History done" at bounding box center [1335, 271] width 309 height 24
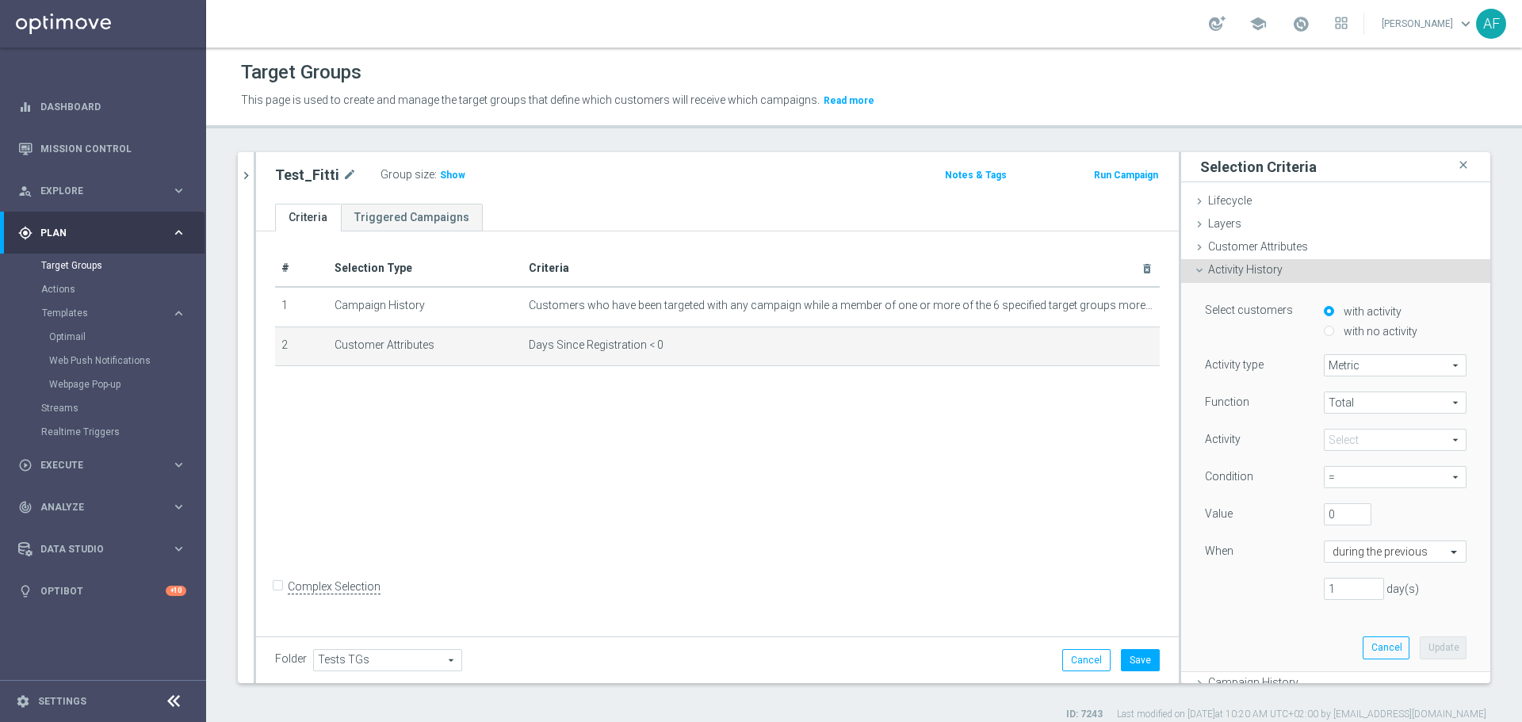
click at [1349, 359] on span "Metric" at bounding box center [1395, 365] width 141 height 21
click at [1344, 403] on span "Days with activity" at bounding box center [1394, 409] width 125 height 13
type input "Days with activity"
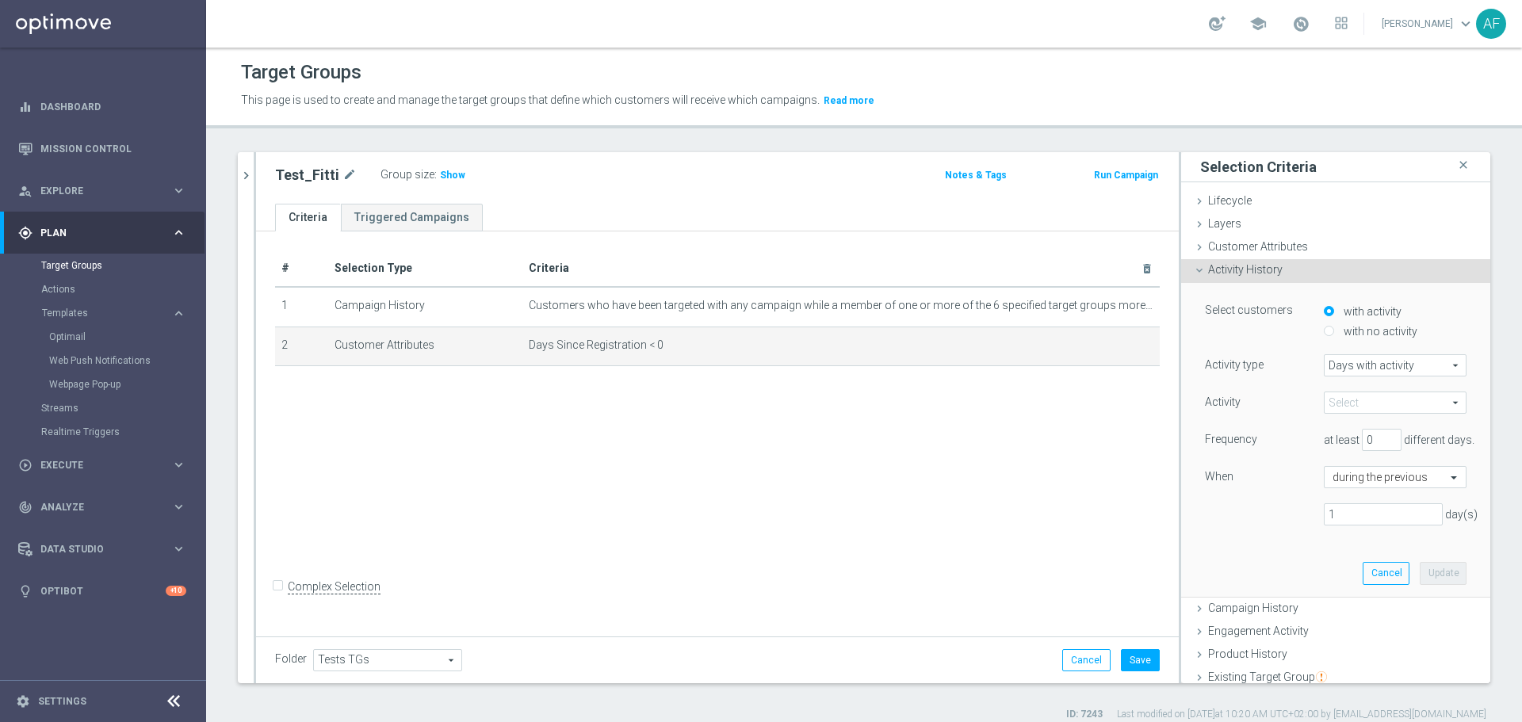
click at [1344, 407] on span at bounding box center [1395, 402] width 141 height 21
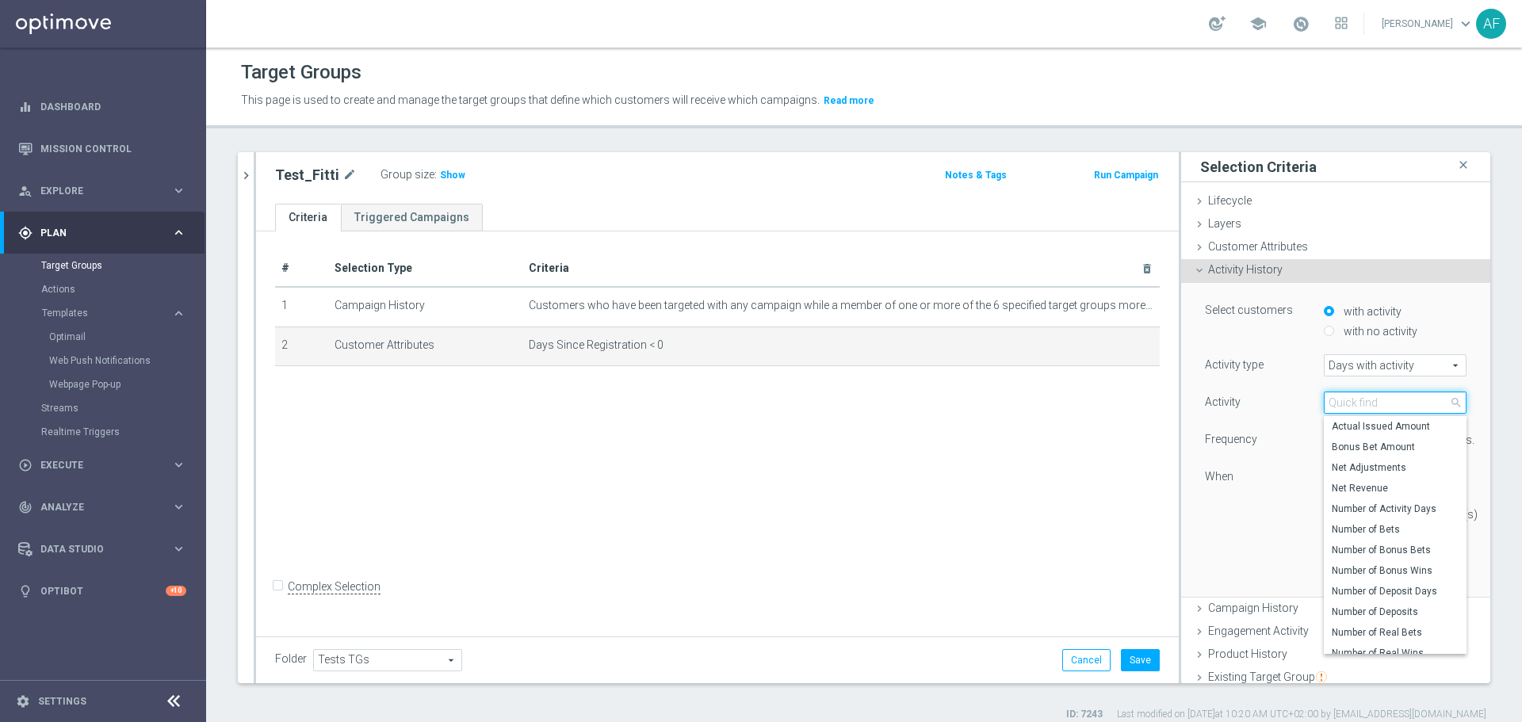
click at [1342, 401] on input "search" at bounding box center [1395, 403] width 143 height 22
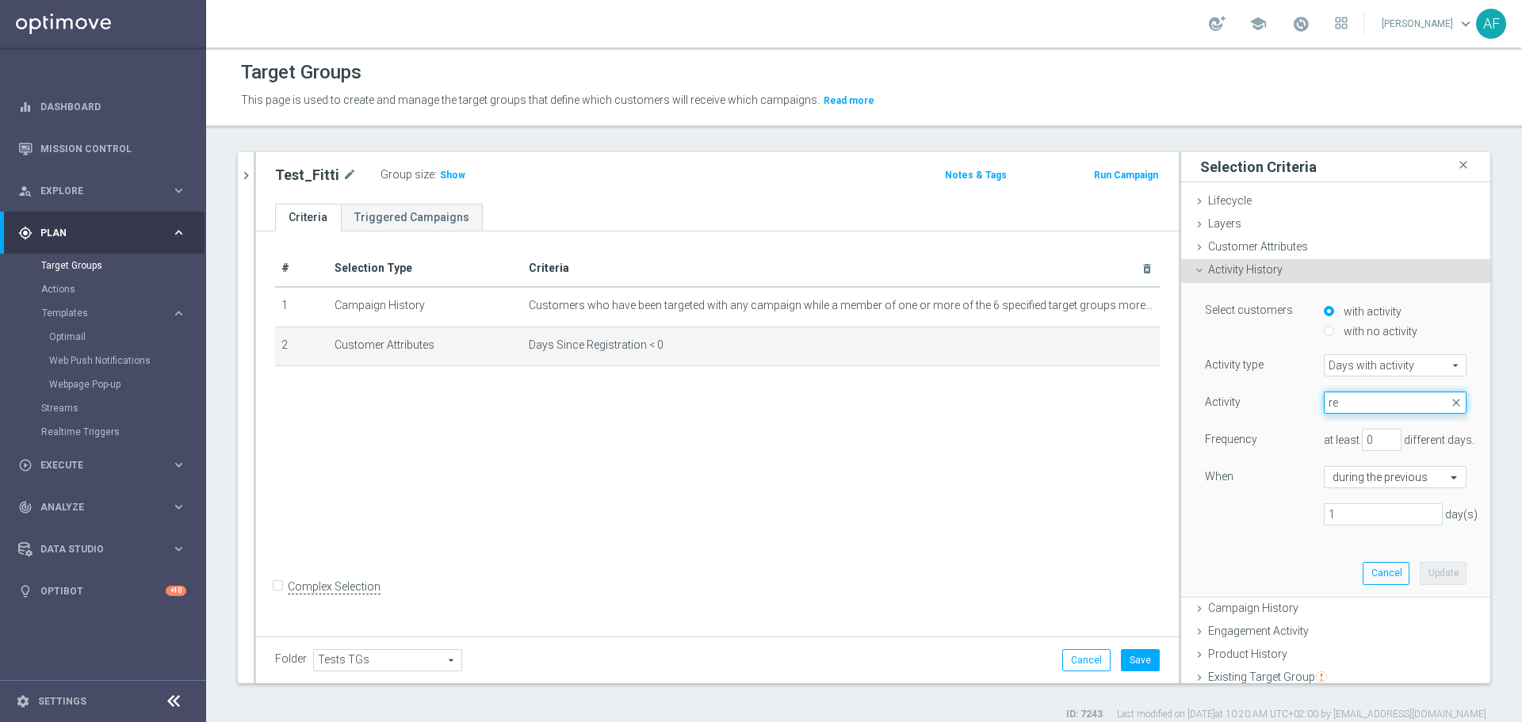
type input "r"
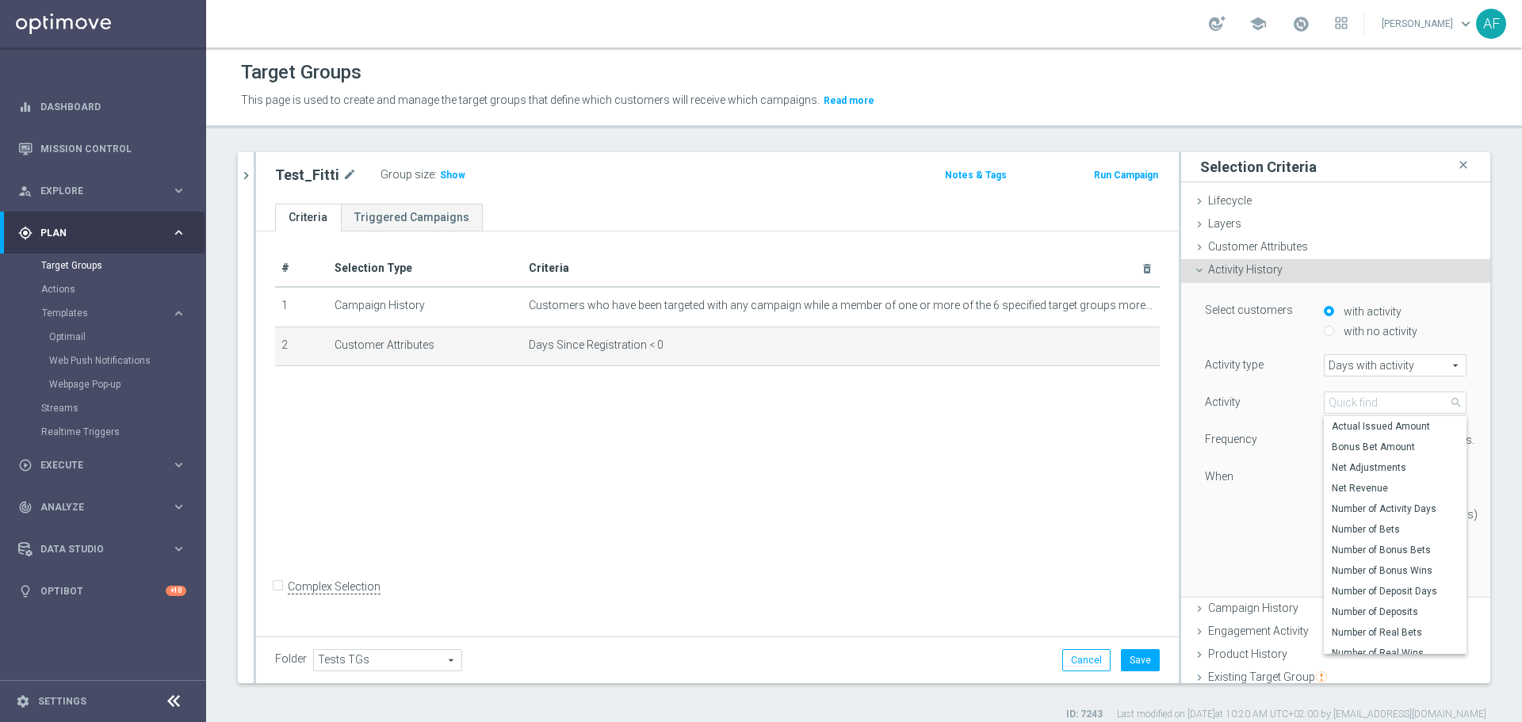
click at [1332, 263] on div "Activity History done" at bounding box center [1335, 271] width 309 height 24
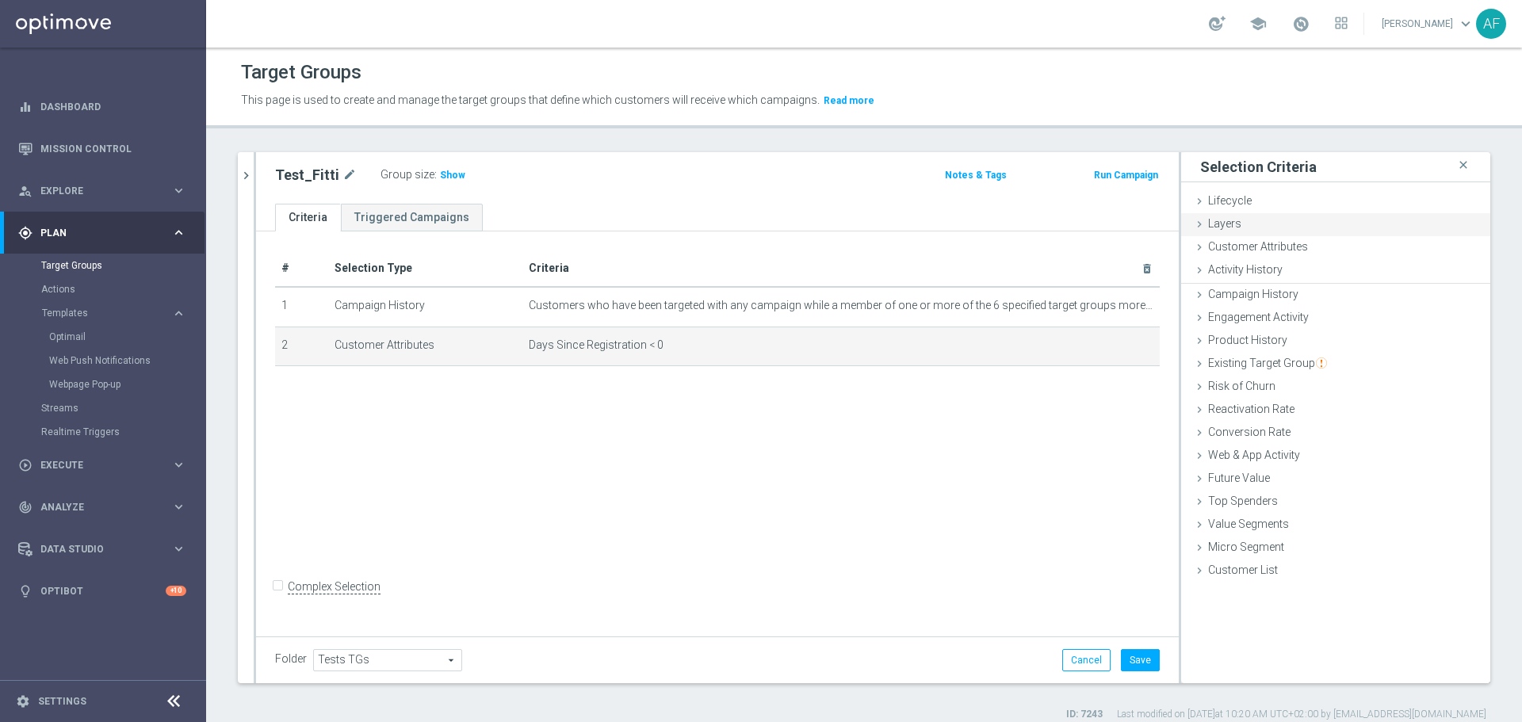
click at [1315, 231] on div "Layers done" at bounding box center [1335, 225] width 309 height 24
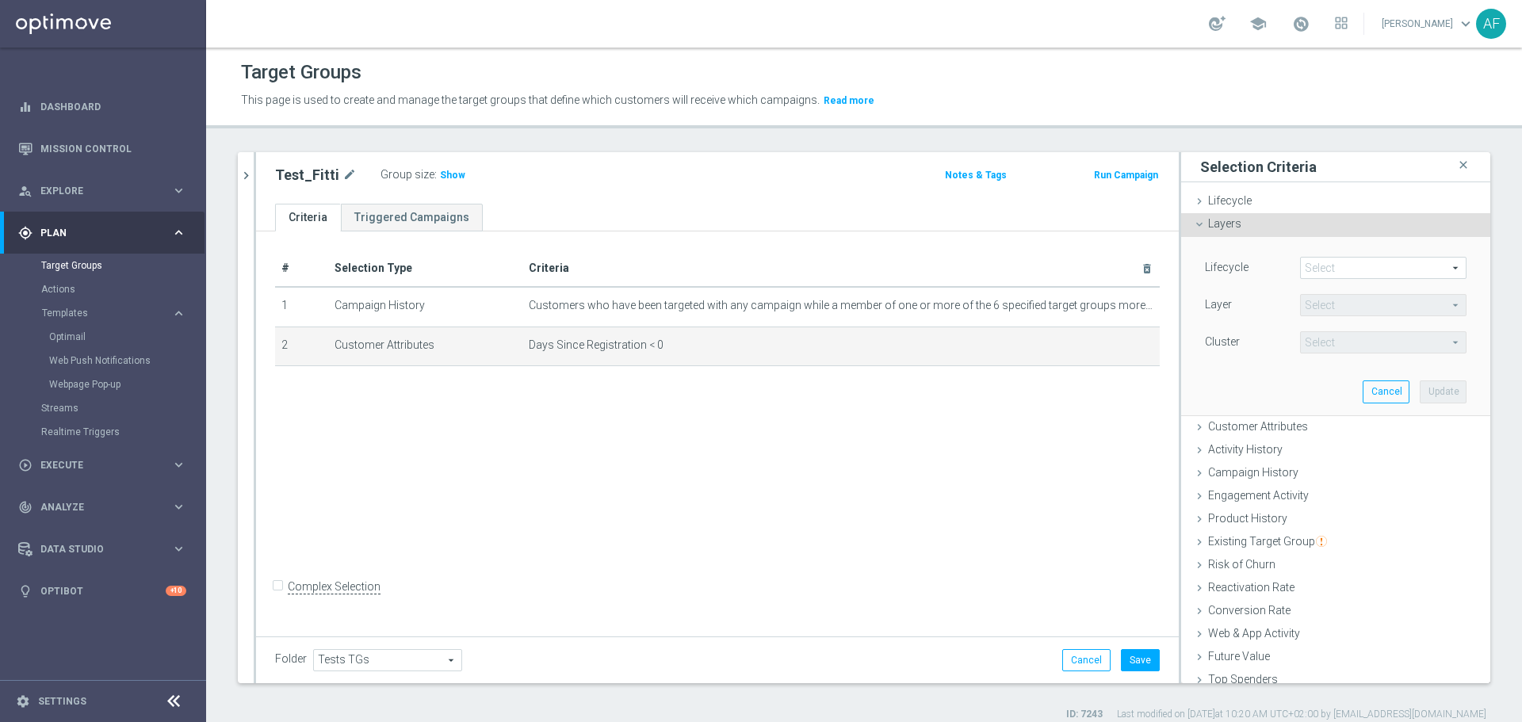
click at [1312, 233] on div "Layers done" at bounding box center [1335, 225] width 309 height 24
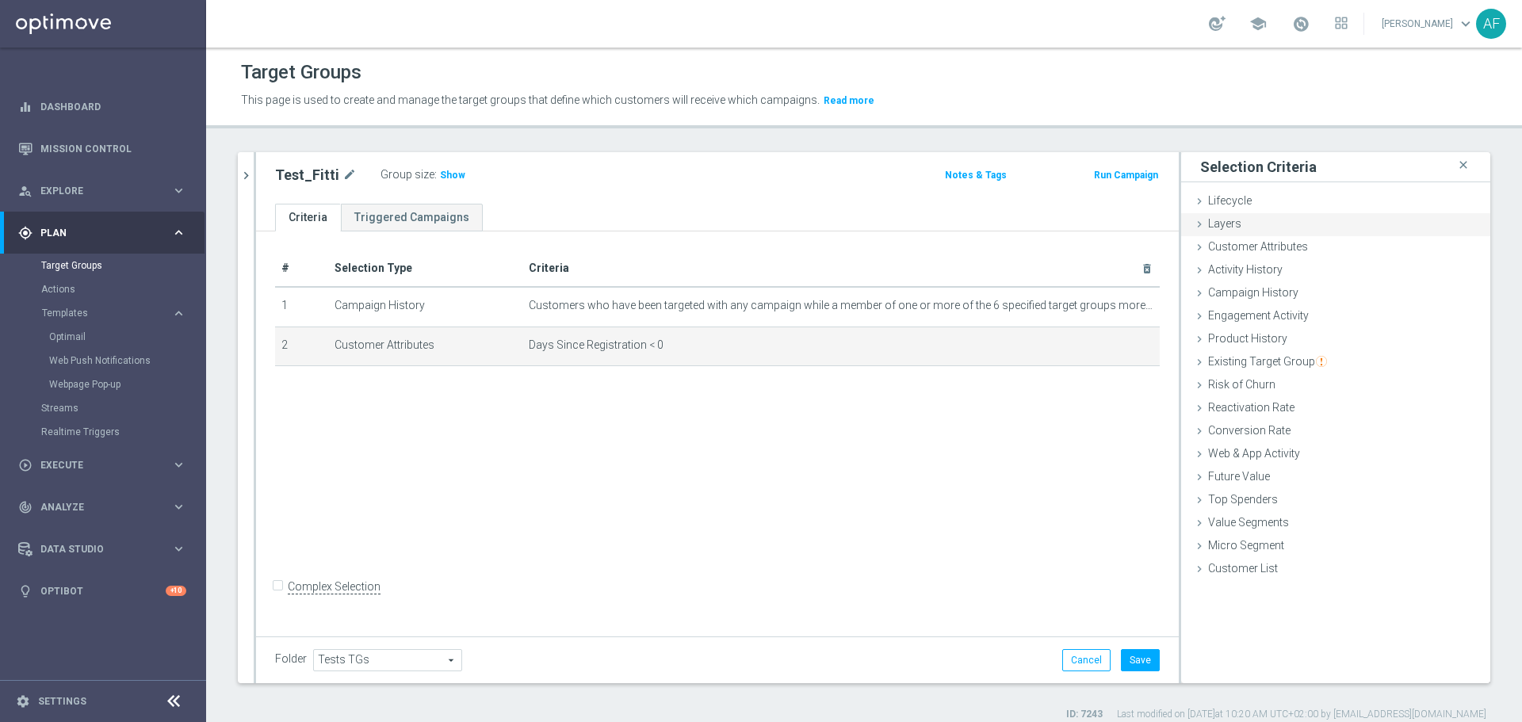
click at [1304, 235] on div "Layers done" at bounding box center [1335, 225] width 309 height 24
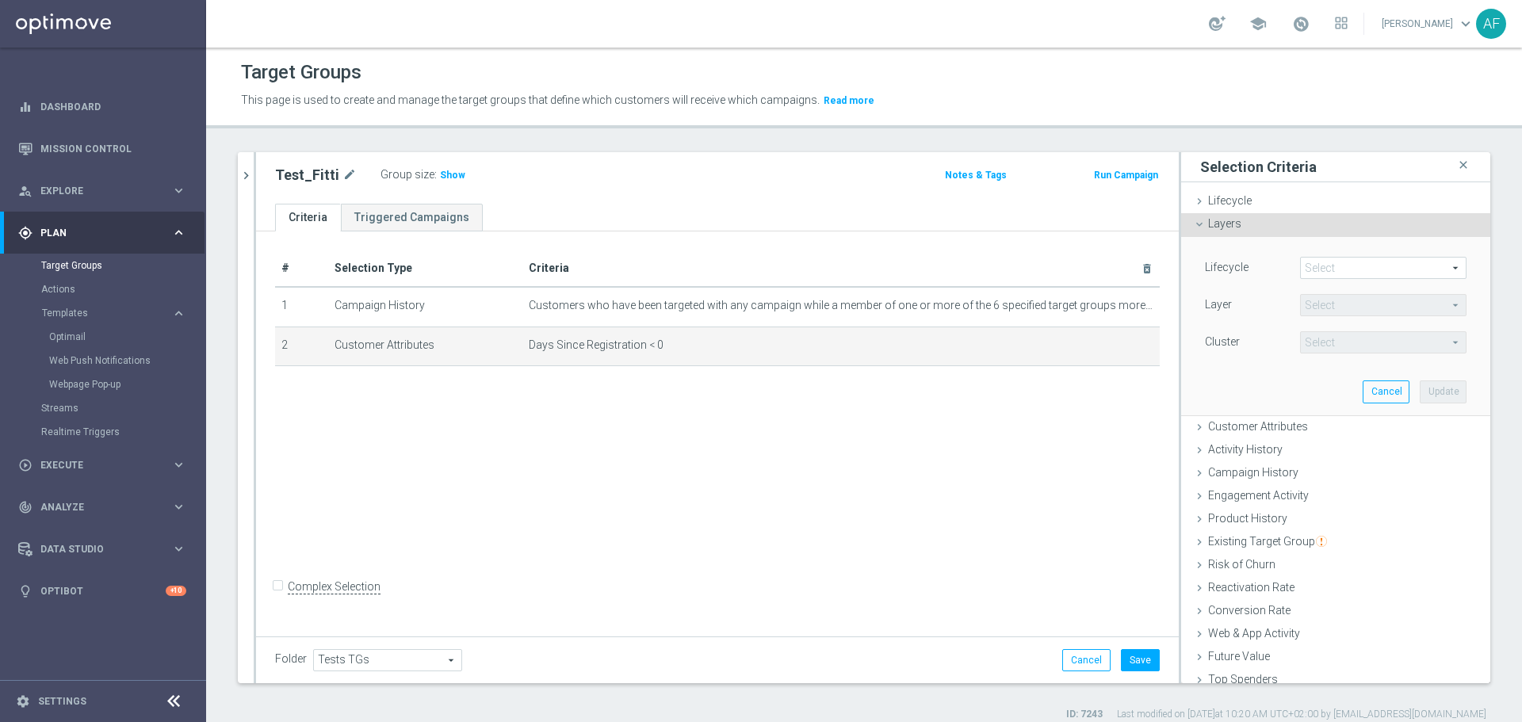
click at [1304, 231] on div "Layers done" at bounding box center [1335, 225] width 309 height 24
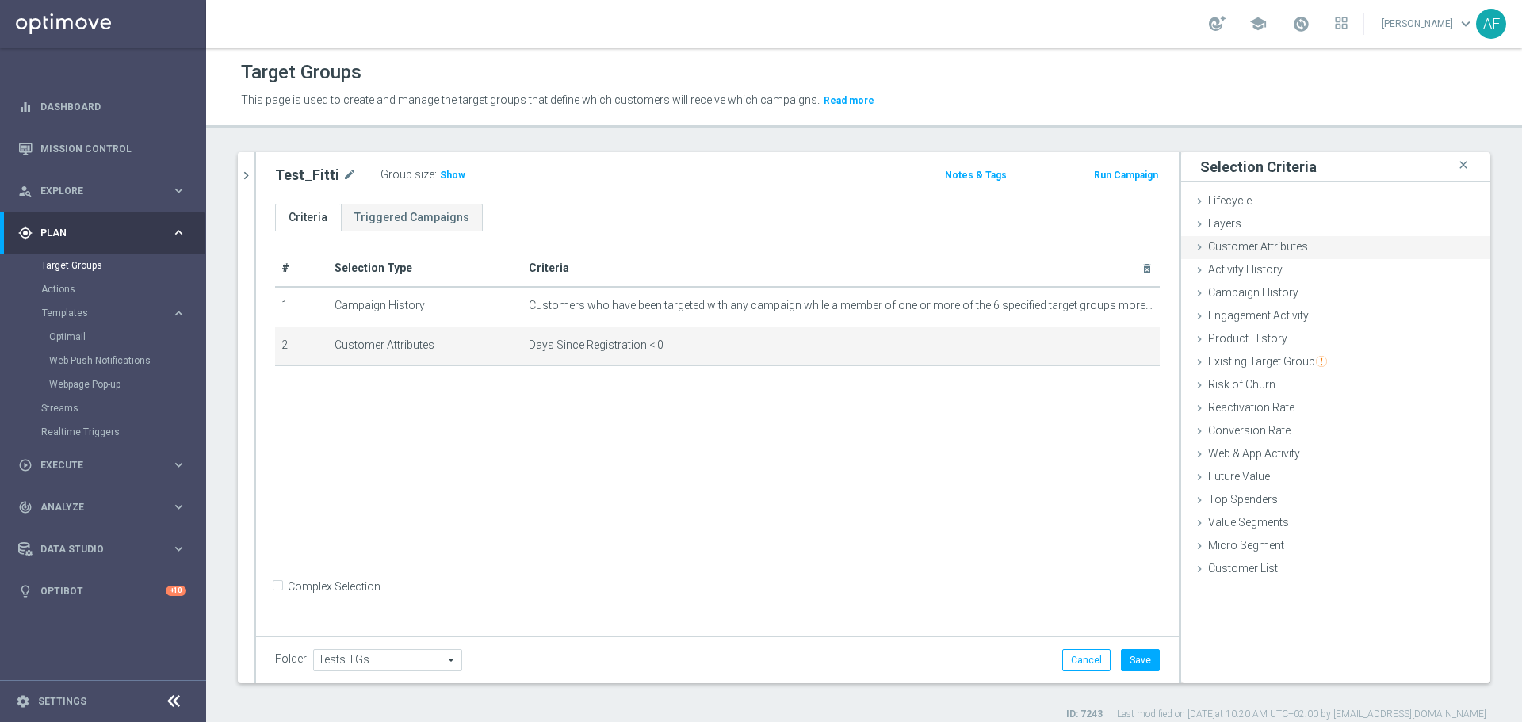
click at [1307, 246] on div "Customer Attributes done selection saved" at bounding box center [1335, 248] width 309 height 24
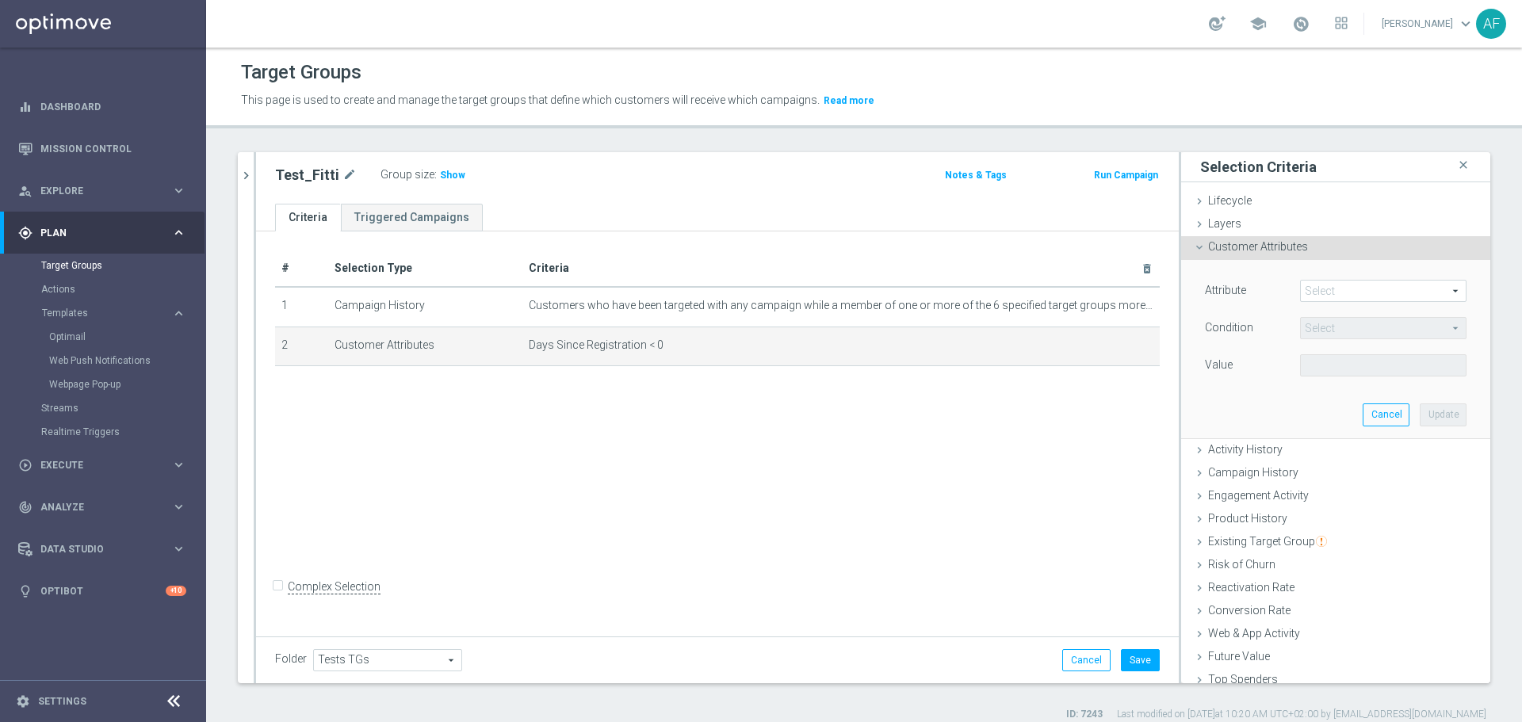
click at [1363, 286] on span at bounding box center [1383, 291] width 165 height 21
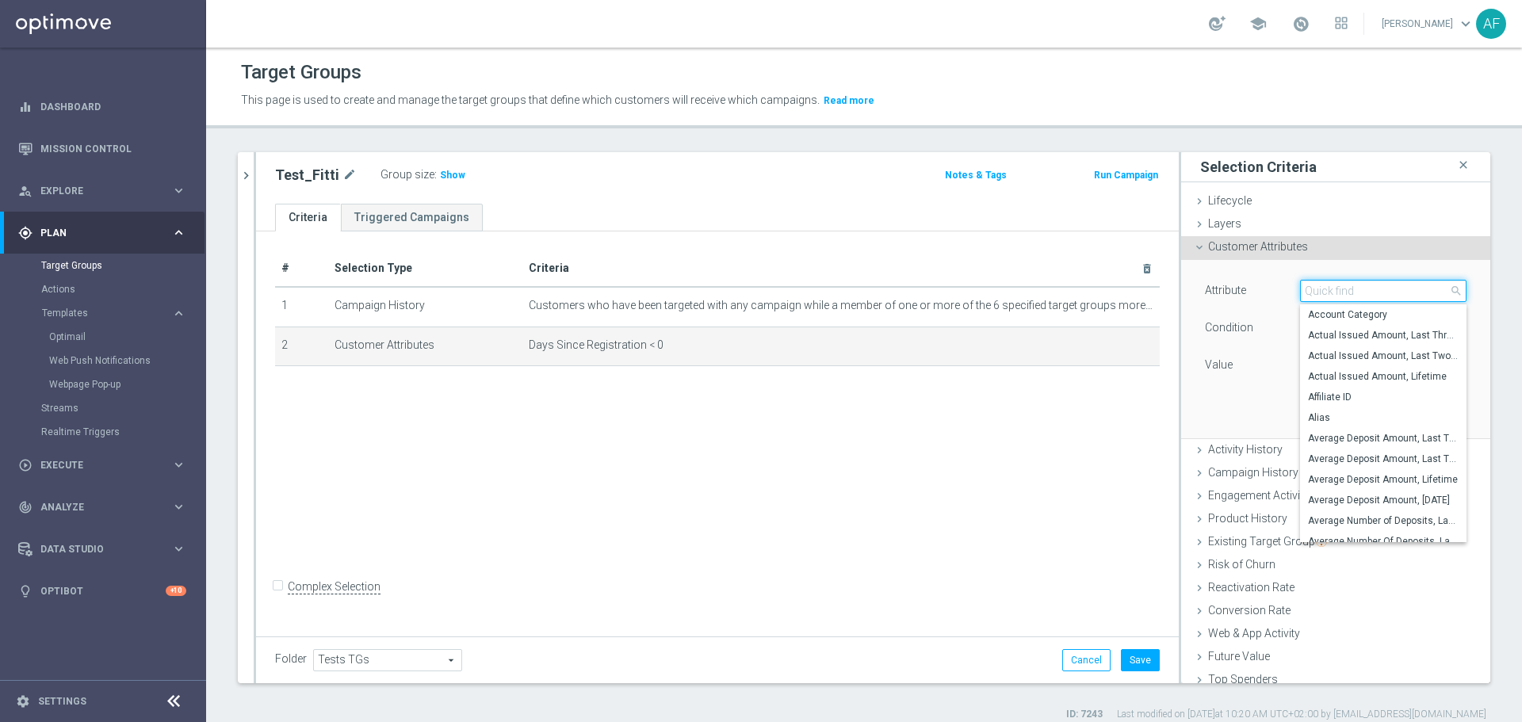
click at [1361, 289] on input "search" at bounding box center [1383, 291] width 166 height 22
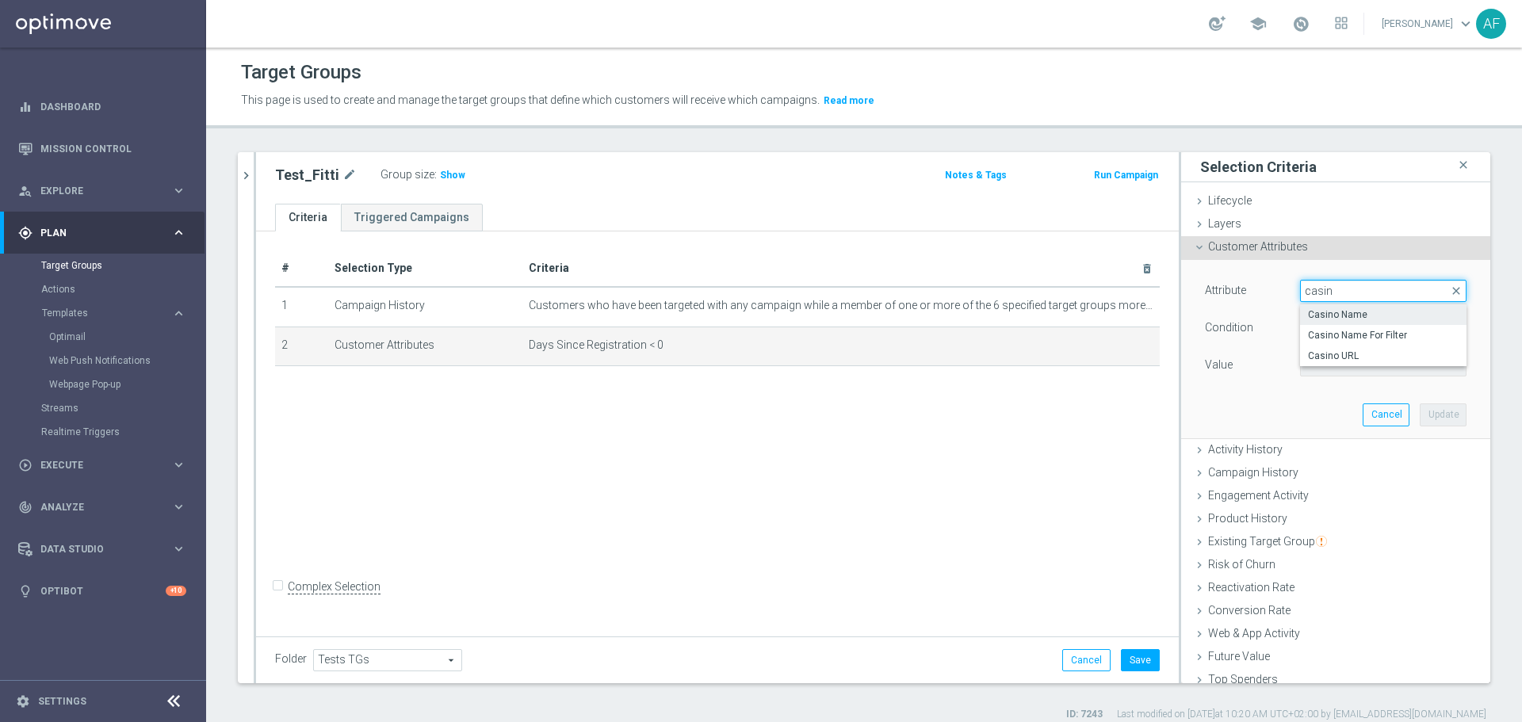
type input "casin"
click at [1340, 310] on span "Casino Name" at bounding box center [1383, 314] width 151 height 13
type input "Casino Name"
type input "Equals"
click at [1336, 330] on span "Equals" at bounding box center [1383, 328] width 165 height 21
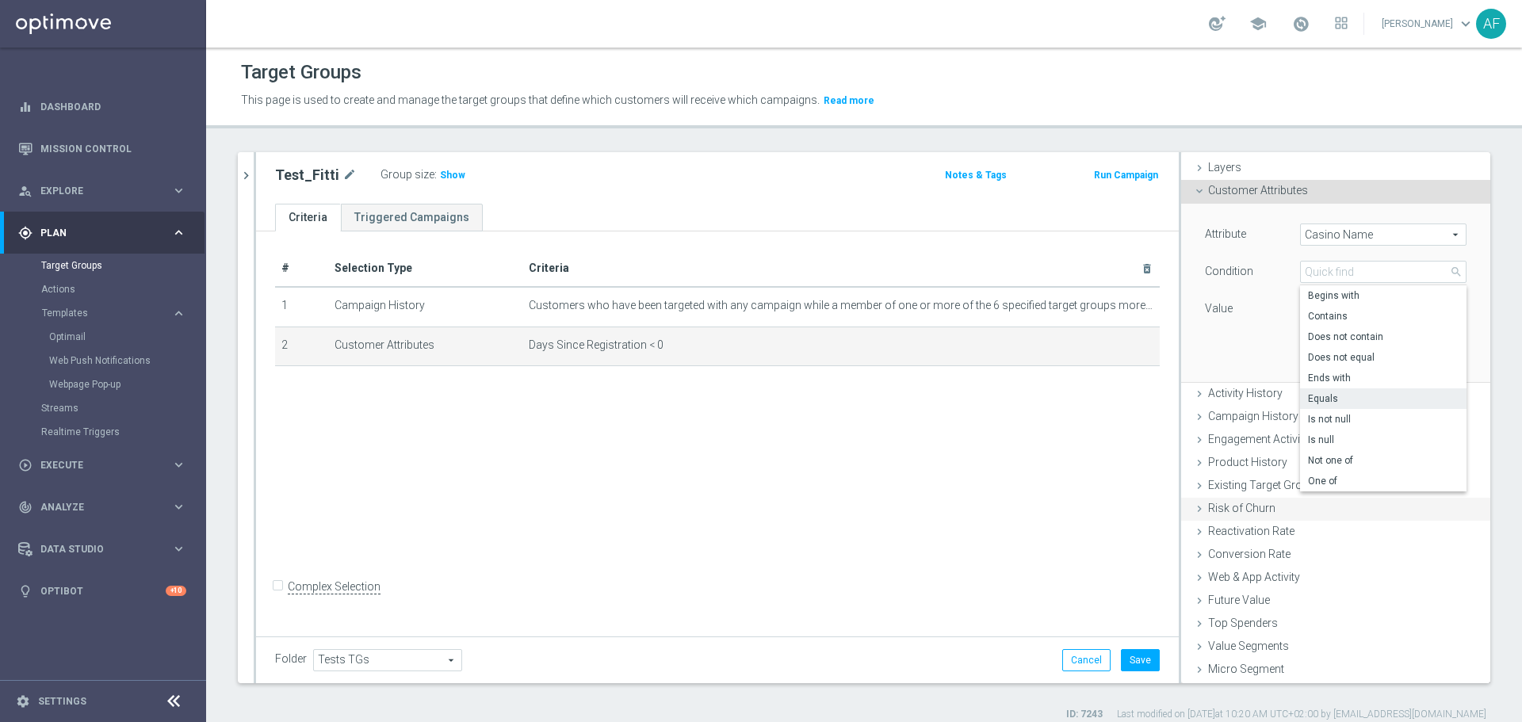
scroll to position [78, 0]
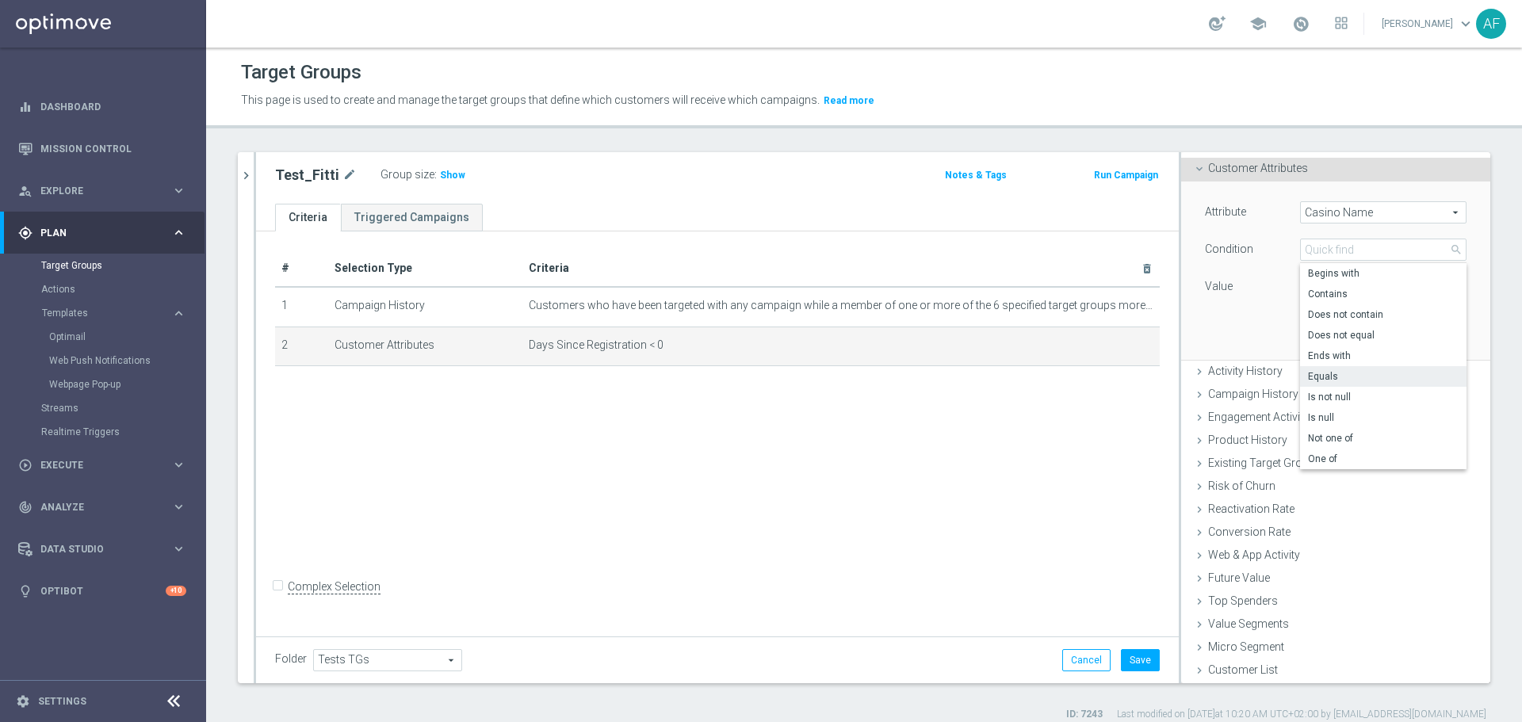
click at [1000, 454] on div "# Selection Type Criteria delete_forever 1 Campaign History Customers who have …" at bounding box center [717, 431] width 923 height 400
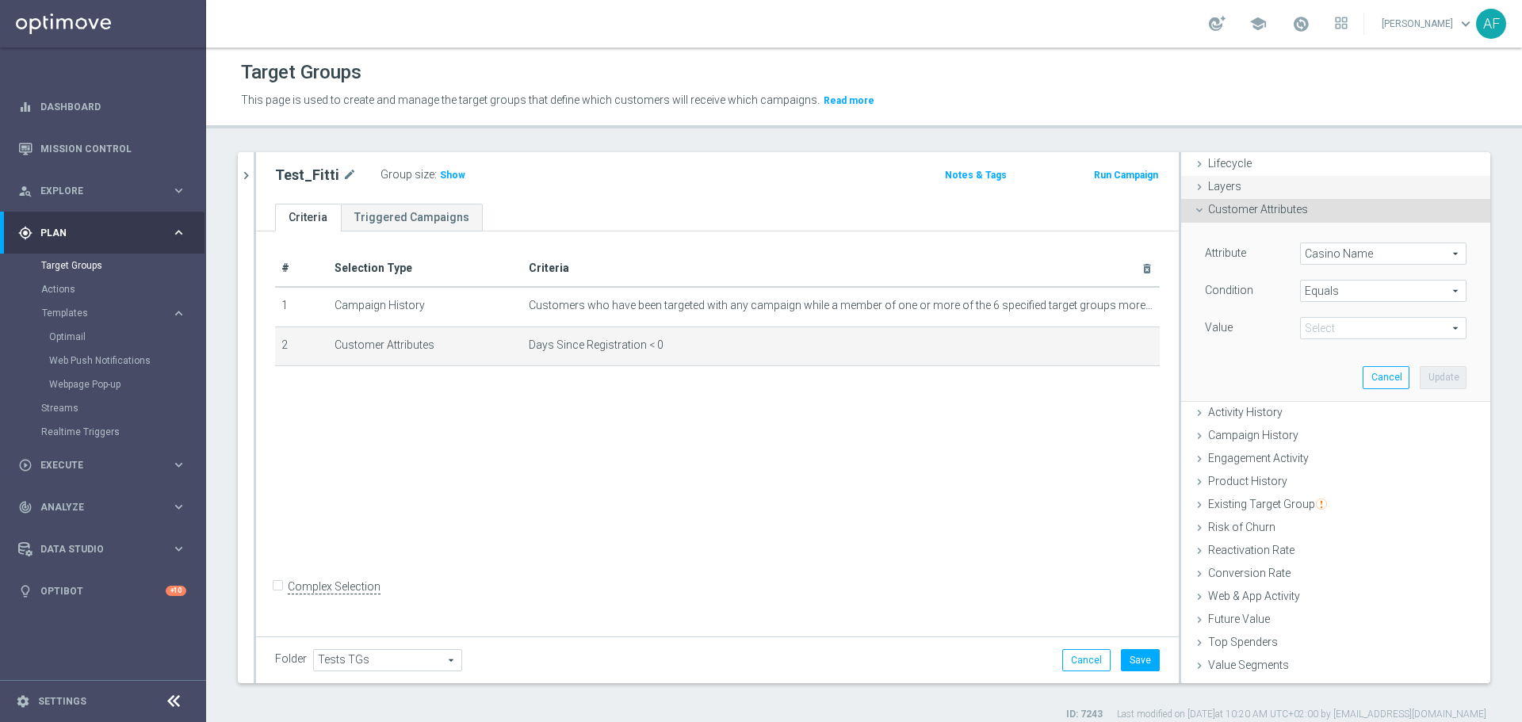
scroll to position [0, 0]
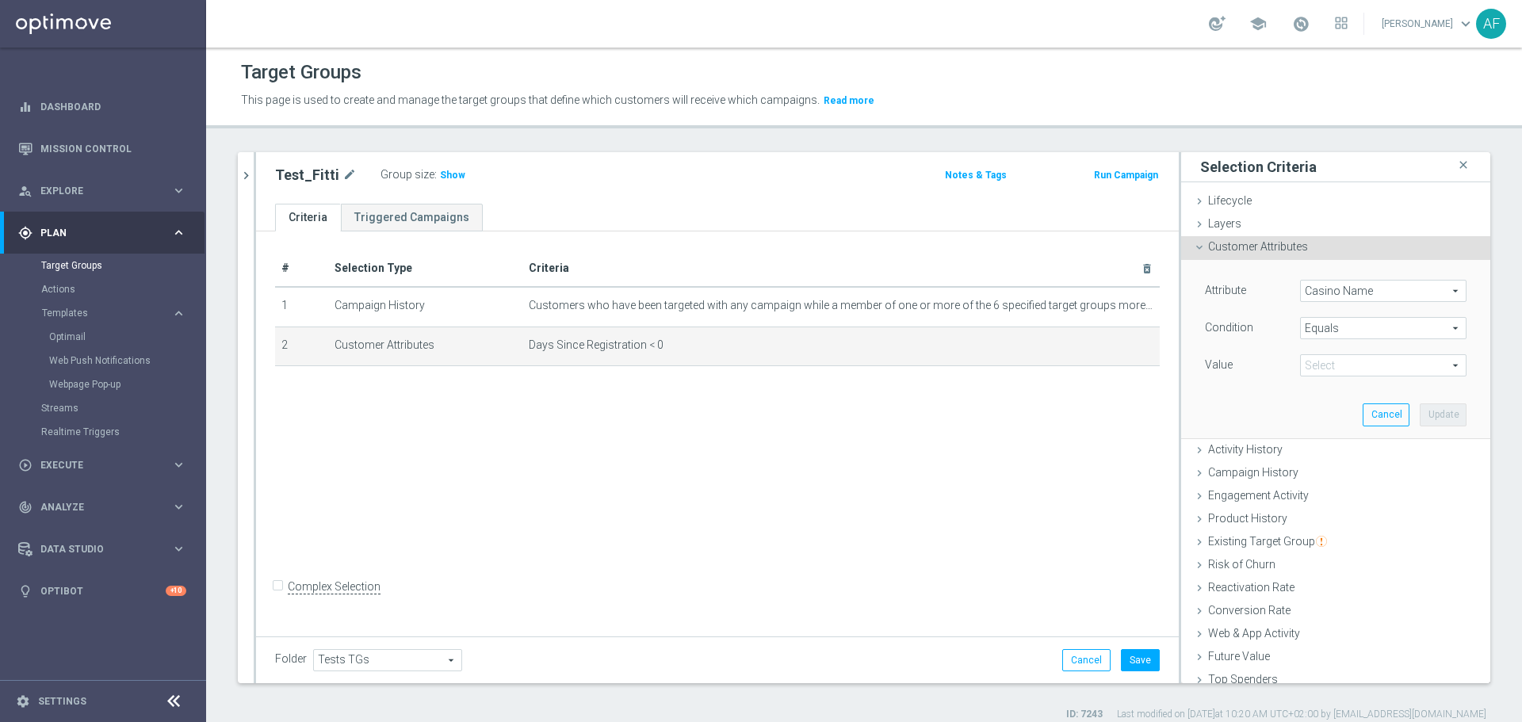
click at [1275, 243] on span "Customer Attributes" at bounding box center [1258, 246] width 100 height 13
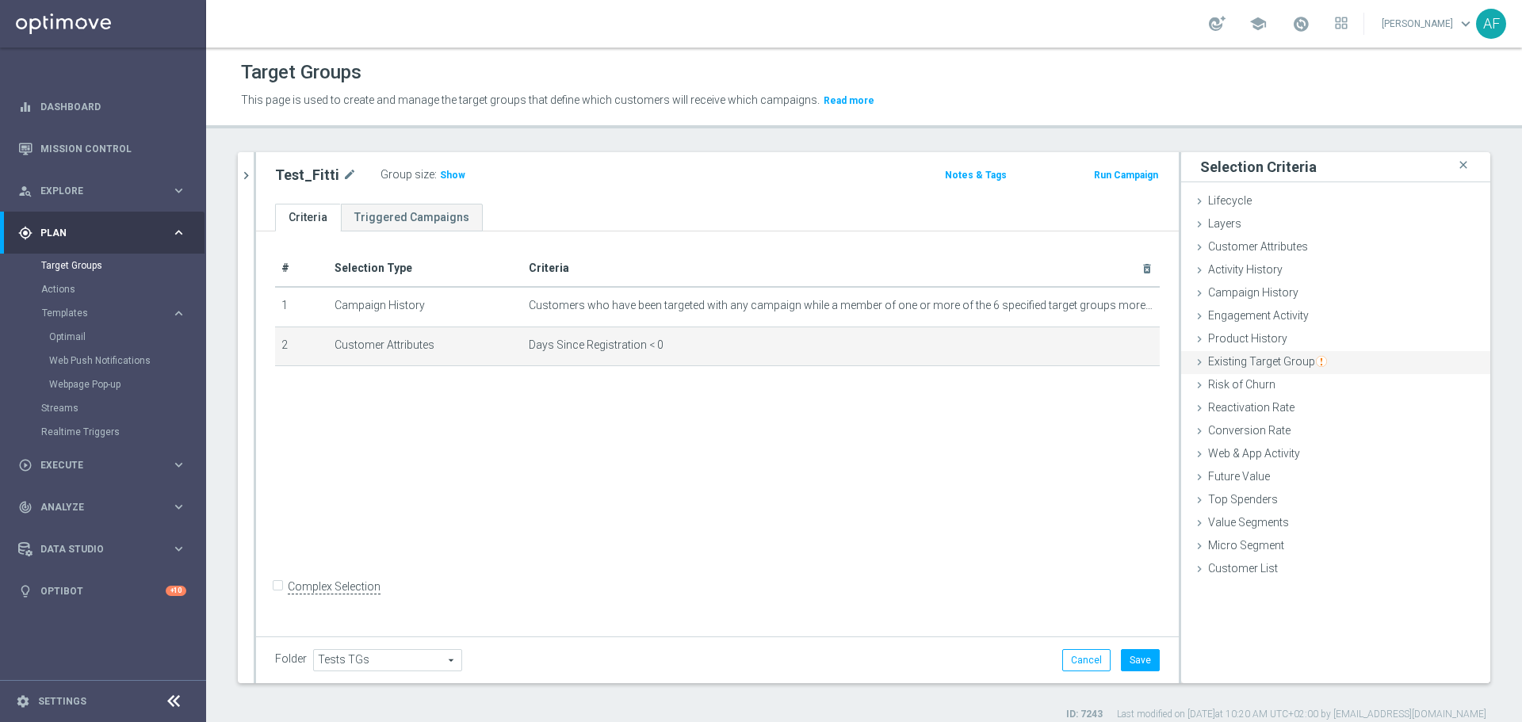
click at [1325, 364] on div "Existing Target Group done" at bounding box center [1335, 363] width 309 height 24
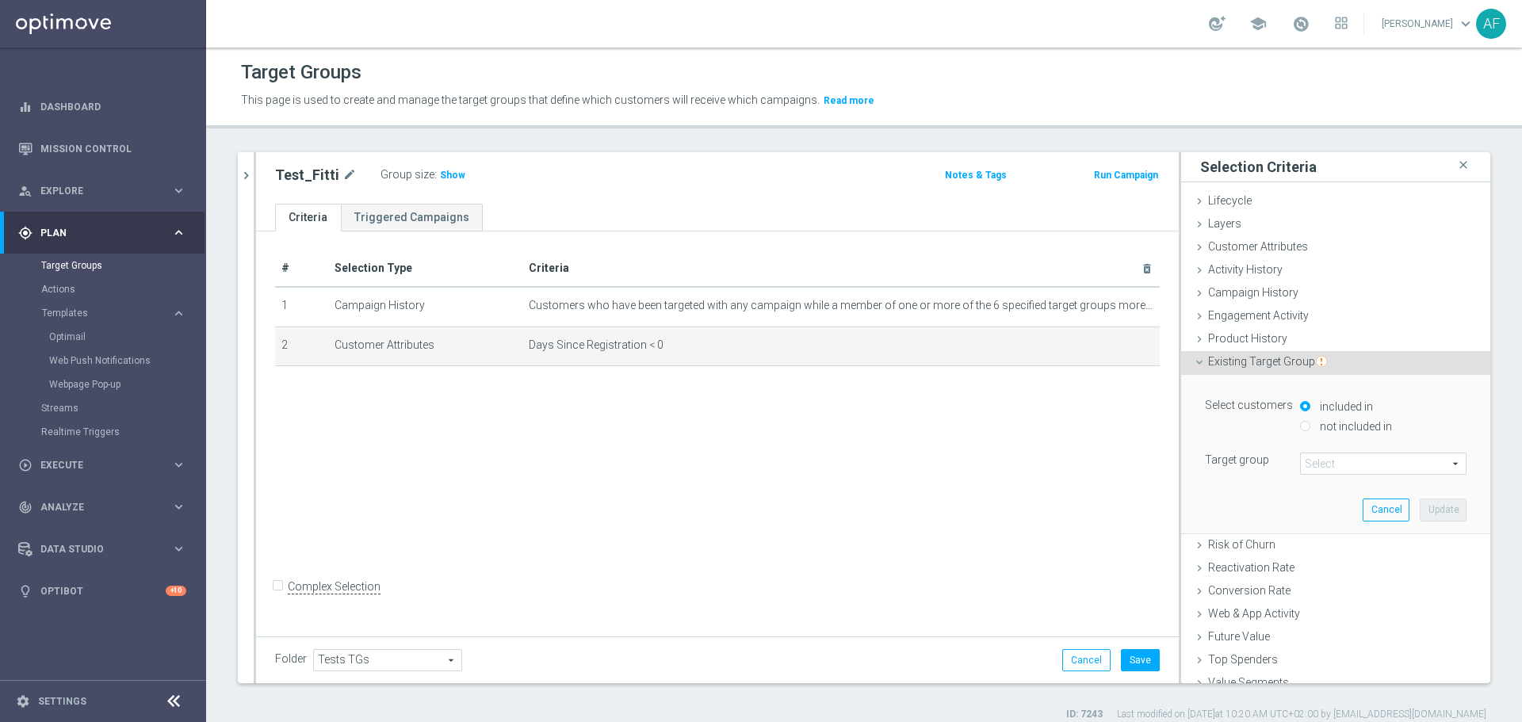
click at [1339, 422] on label "not included in" at bounding box center [1354, 426] width 76 height 14
click at [1310, 422] on input "not included in" at bounding box center [1305, 426] width 10 height 10
radio input "true"
click at [1346, 463] on span at bounding box center [1383, 463] width 165 height 21
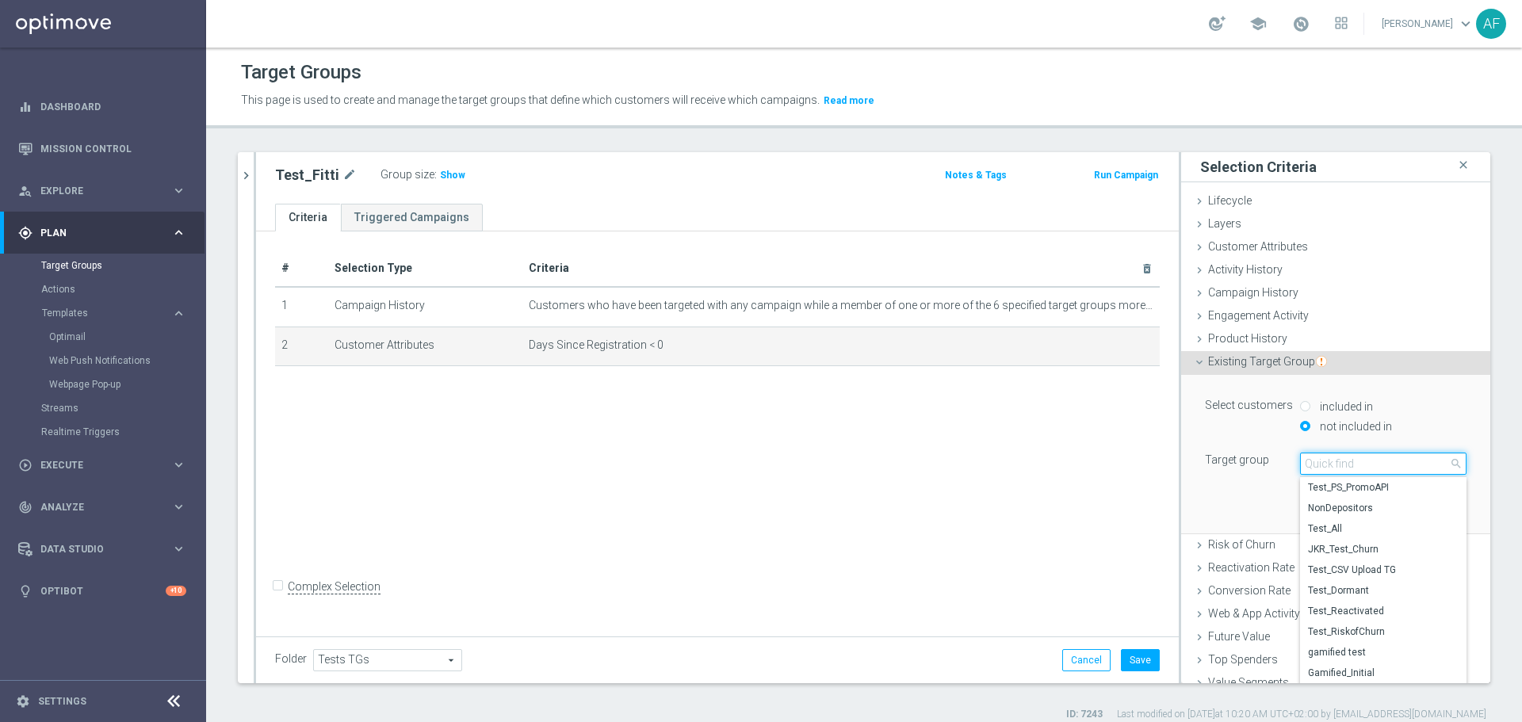
click at [1347, 464] on input "search" at bounding box center [1383, 464] width 166 height 22
click at [1322, 361] on div "Existing Target Group done" at bounding box center [1335, 363] width 309 height 24
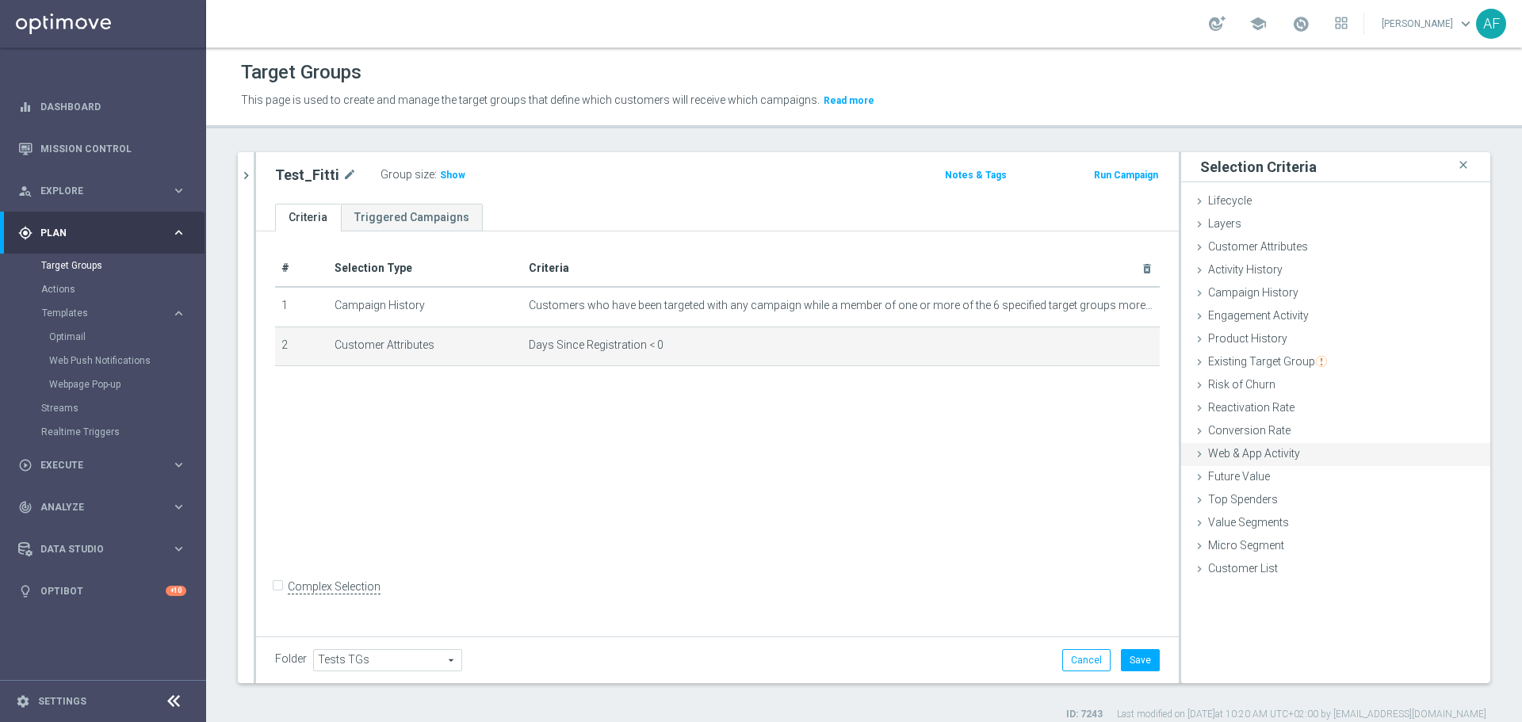
click at [1317, 452] on div "Web & App Activity done" at bounding box center [1335, 455] width 309 height 24
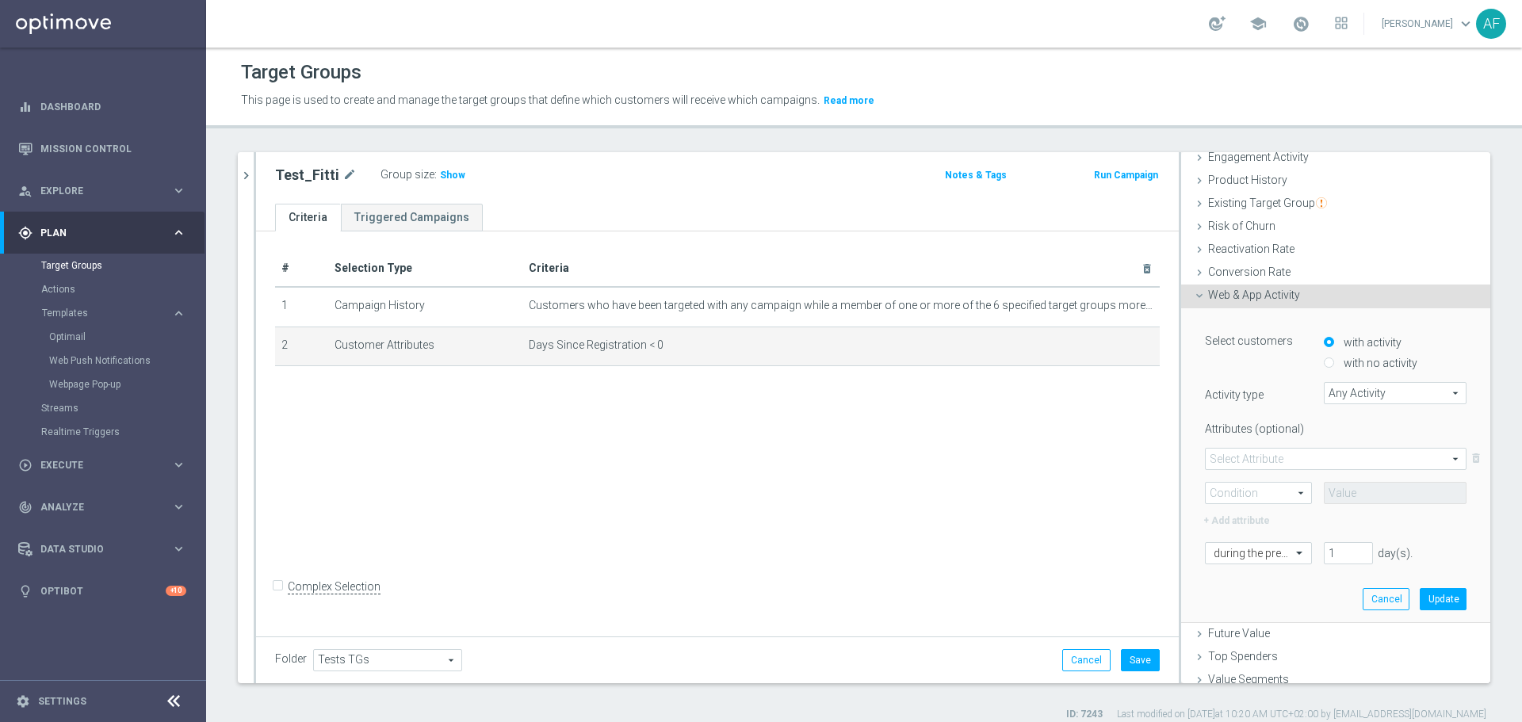
scroll to position [212, 0]
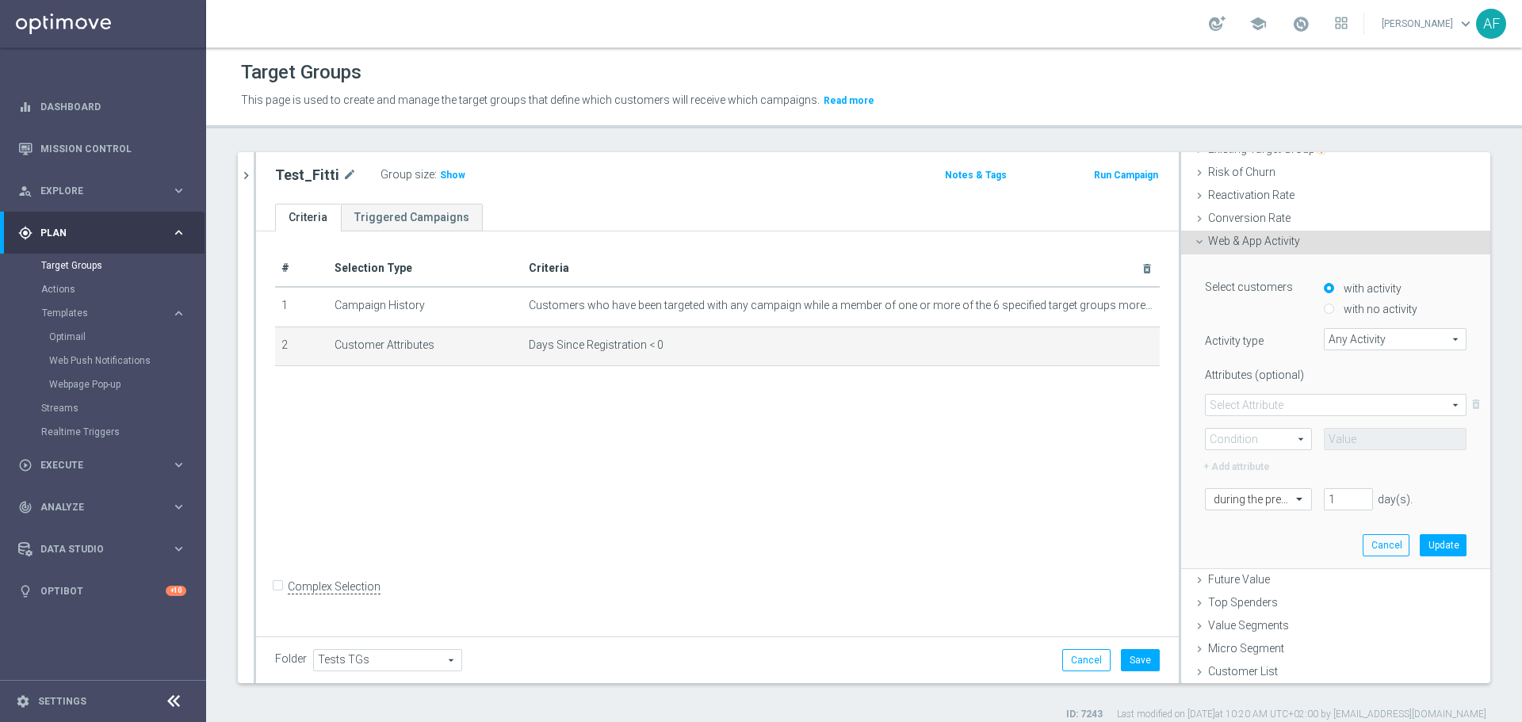
click at [1269, 243] on span "Web & App Activity" at bounding box center [1254, 241] width 92 height 13
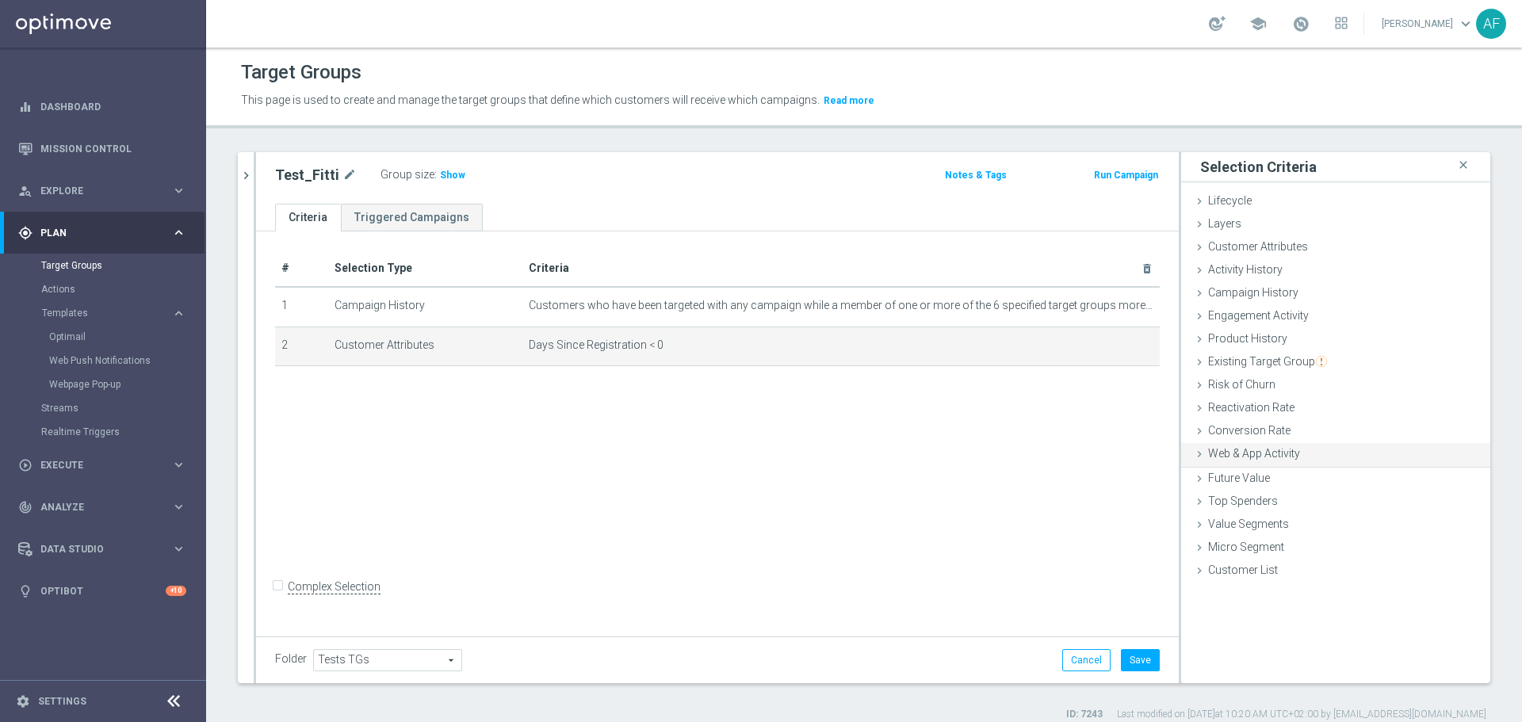
scroll to position [0, 0]
click at [1329, 360] on div "Existing Target Group done" at bounding box center [1335, 363] width 309 height 24
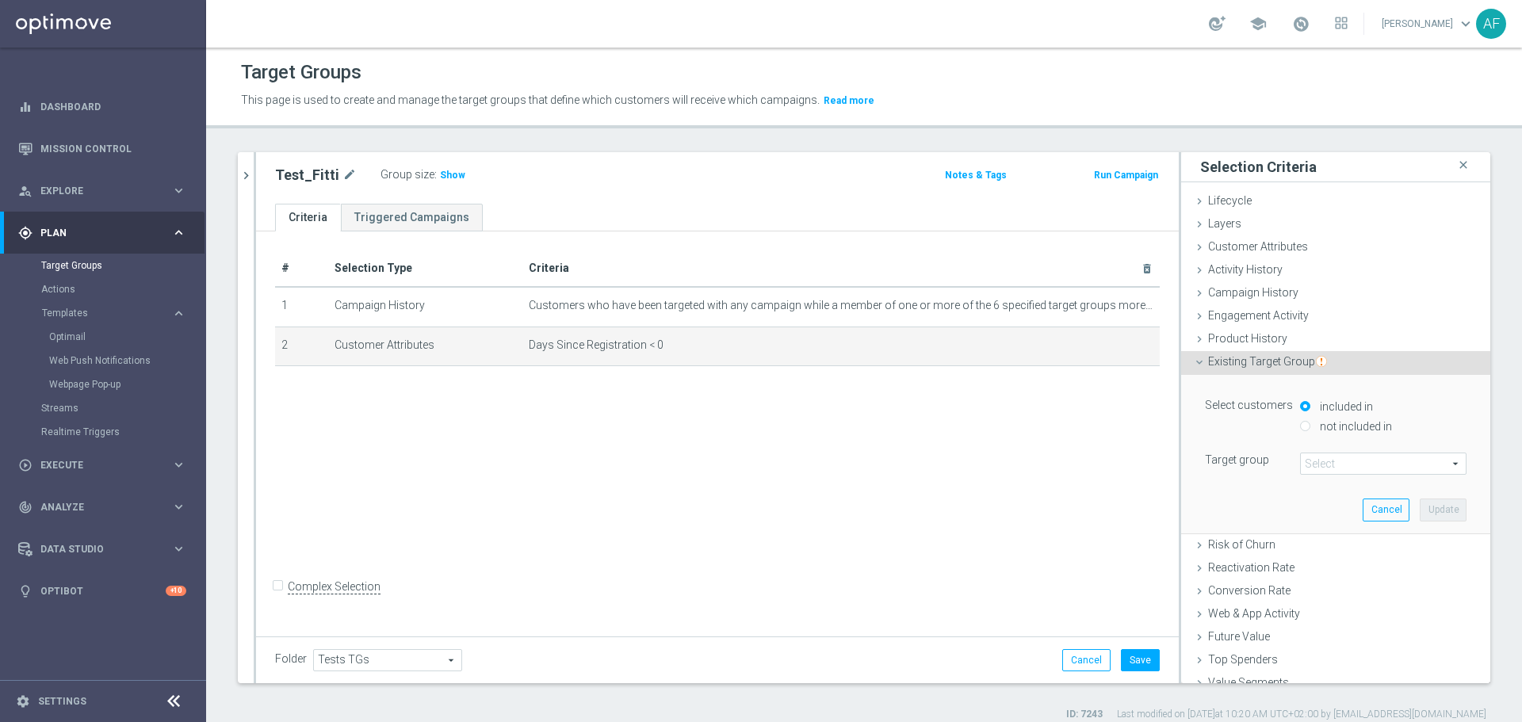
click at [1334, 422] on label "not included in" at bounding box center [1354, 426] width 76 height 14
click at [1310, 422] on input "not included in" at bounding box center [1305, 426] width 10 height 10
radio input "true"
click at [1289, 244] on span "Customer Attributes" at bounding box center [1258, 246] width 100 height 13
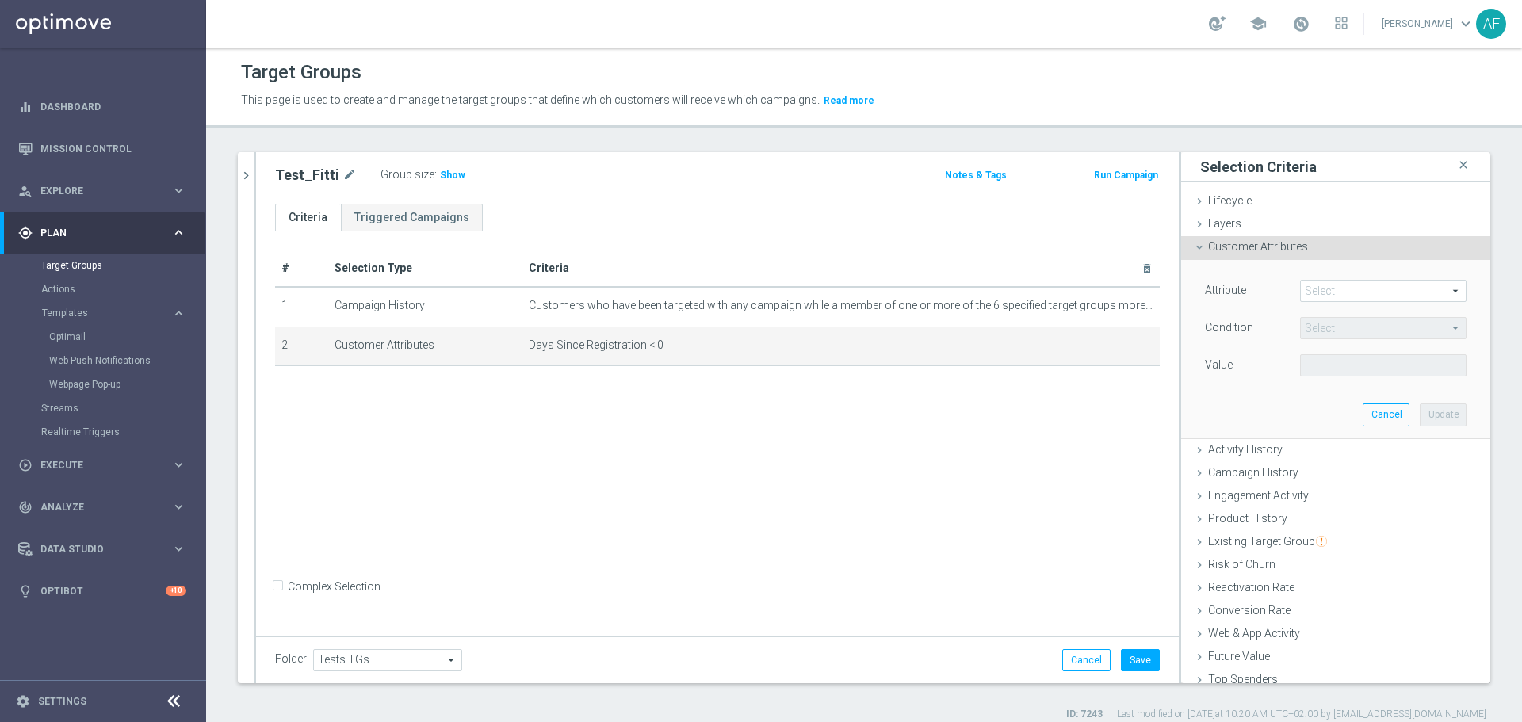
click at [1325, 294] on span at bounding box center [1383, 291] width 165 height 21
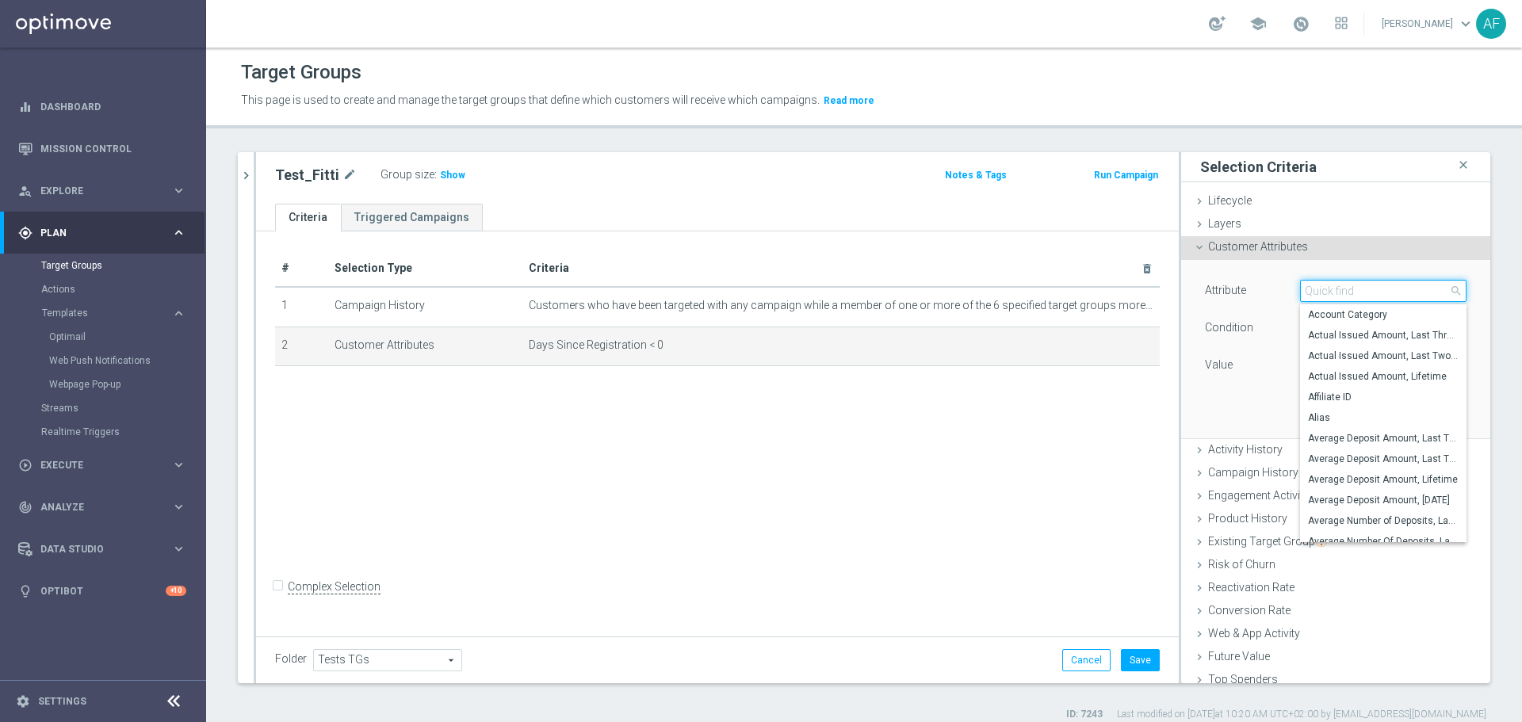
click at [1329, 289] on input "search" at bounding box center [1383, 291] width 166 height 22
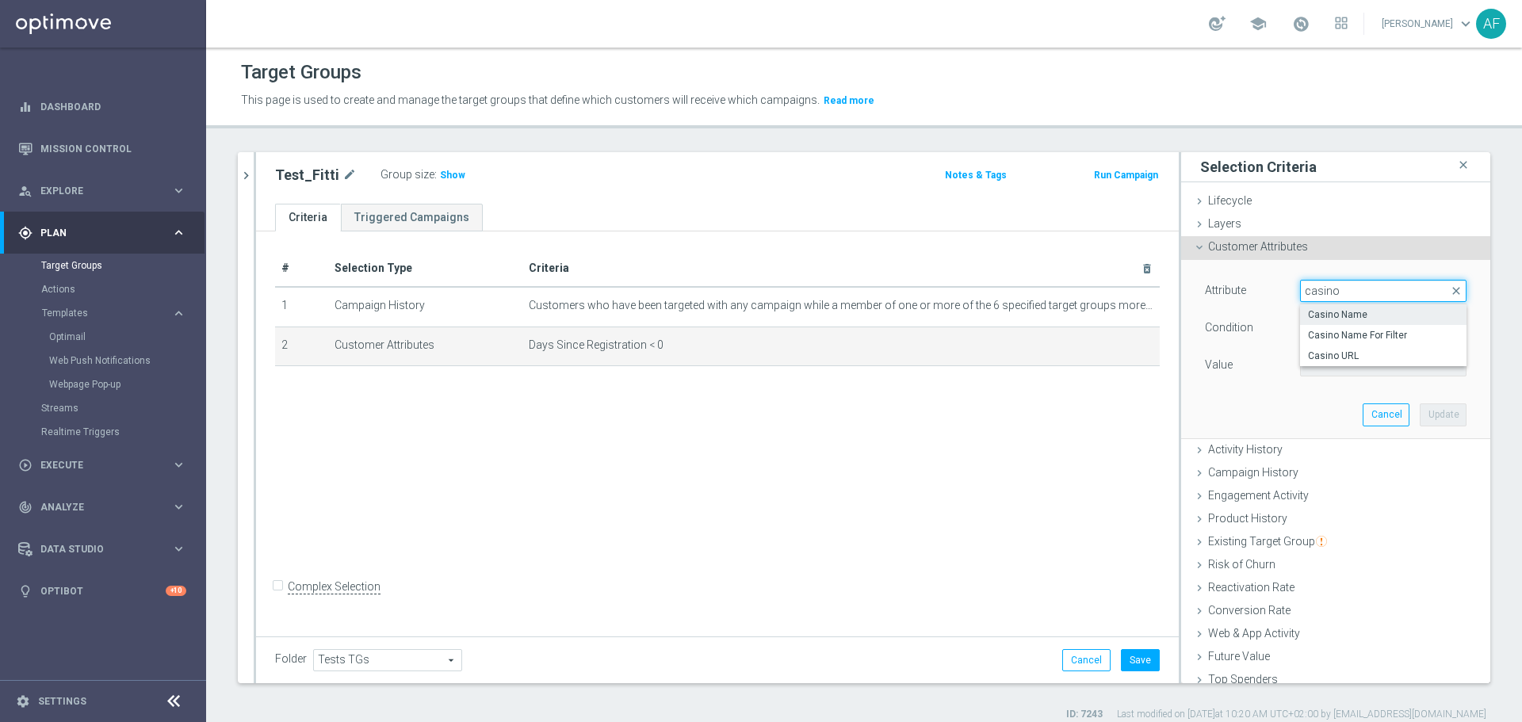
type input "casino"
click at [1380, 316] on span "Casino Name" at bounding box center [1383, 314] width 151 height 13
type input "Casino Name"
type input "Equals"
click at [1340, 367] on span at bounding box center [1383, 365] width 165 height 21
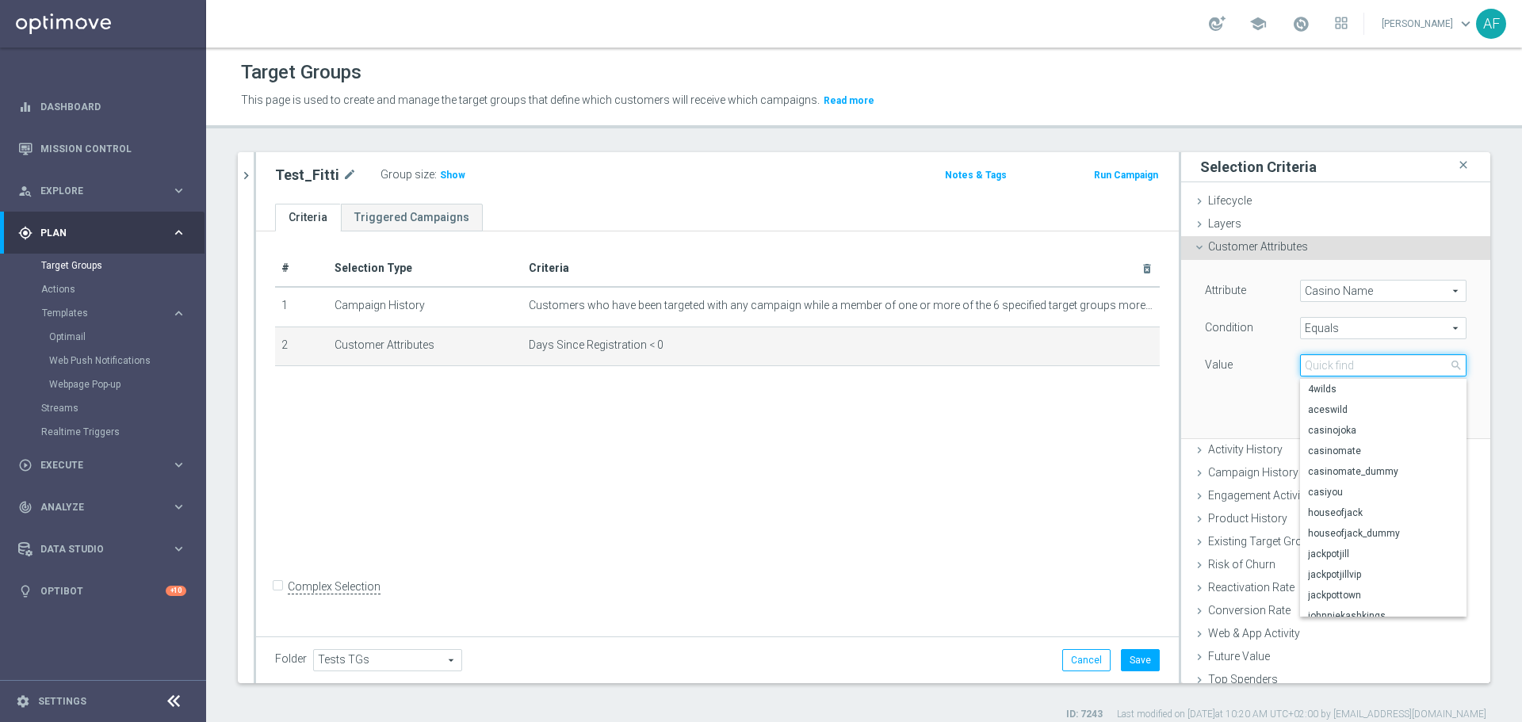
click at [1340, 366] on input "search" at bounding box center [1383, 365] width 166 height 22
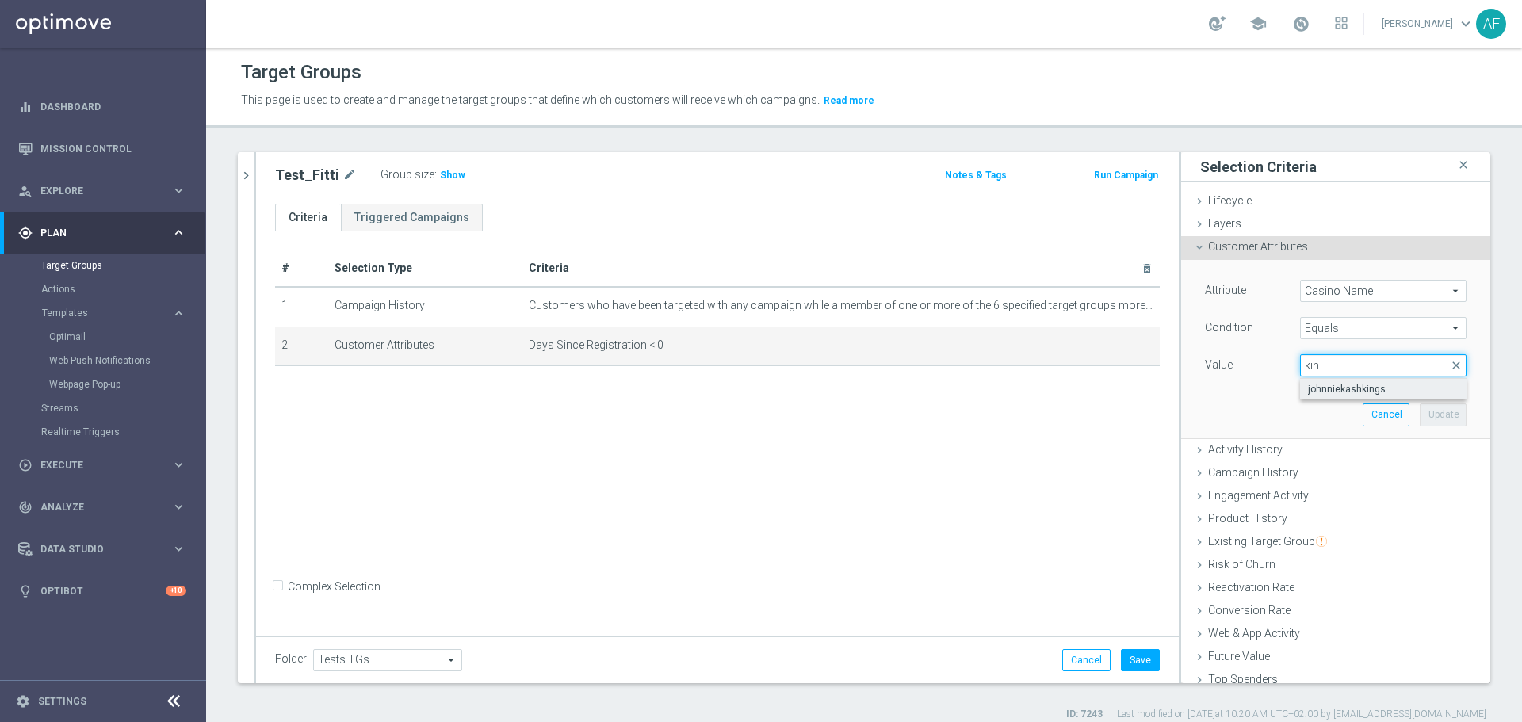
type input "kin"
click at [1358, 387] on span "johnniekashkings" at bounding box center [1383, 389] width 151 height 13
type input "johnniekashkings"
click at [1420, 419] on button "Update" at bounding box center [1443, 414] width 47 height 22
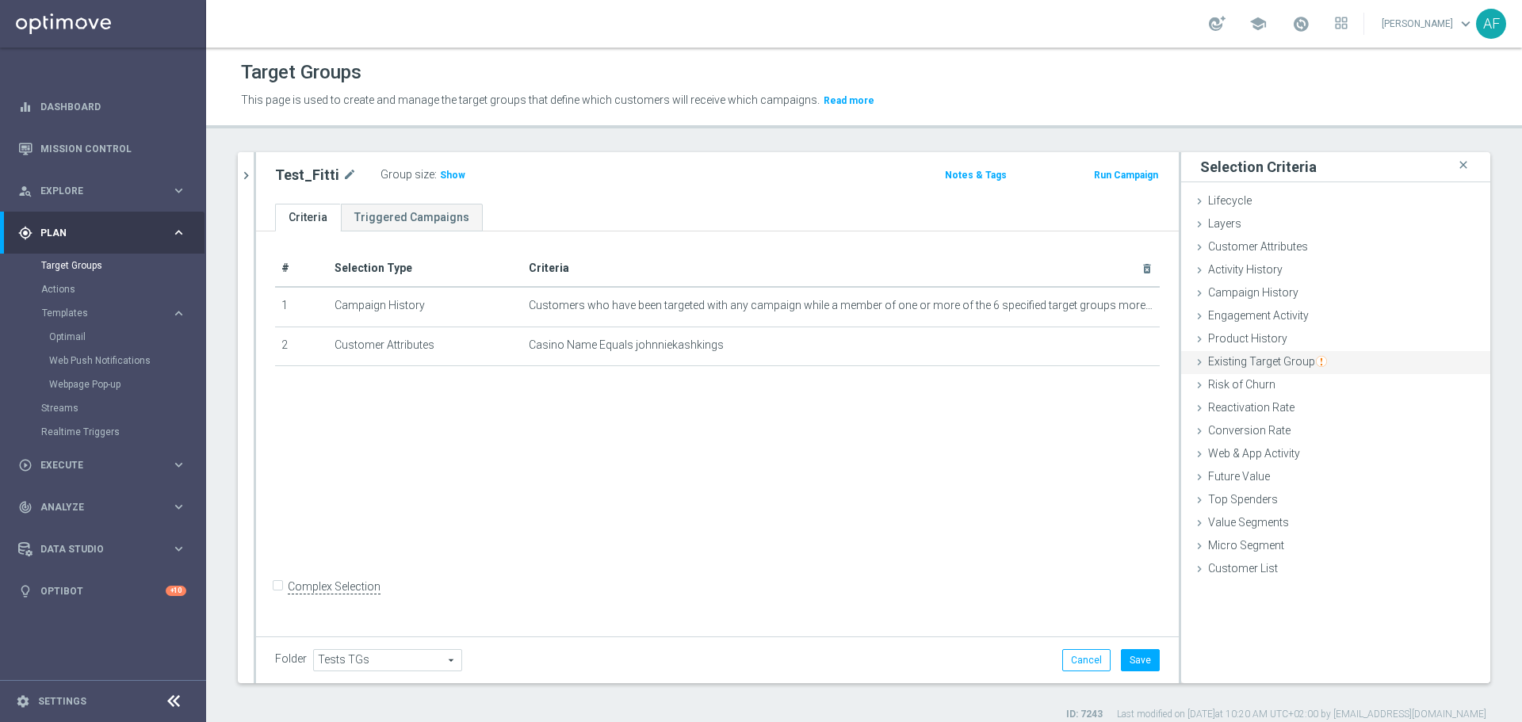
click at [1338, 358] on div "Existing Target Group done" at bounding box center [1335, 363] width 309 height 24
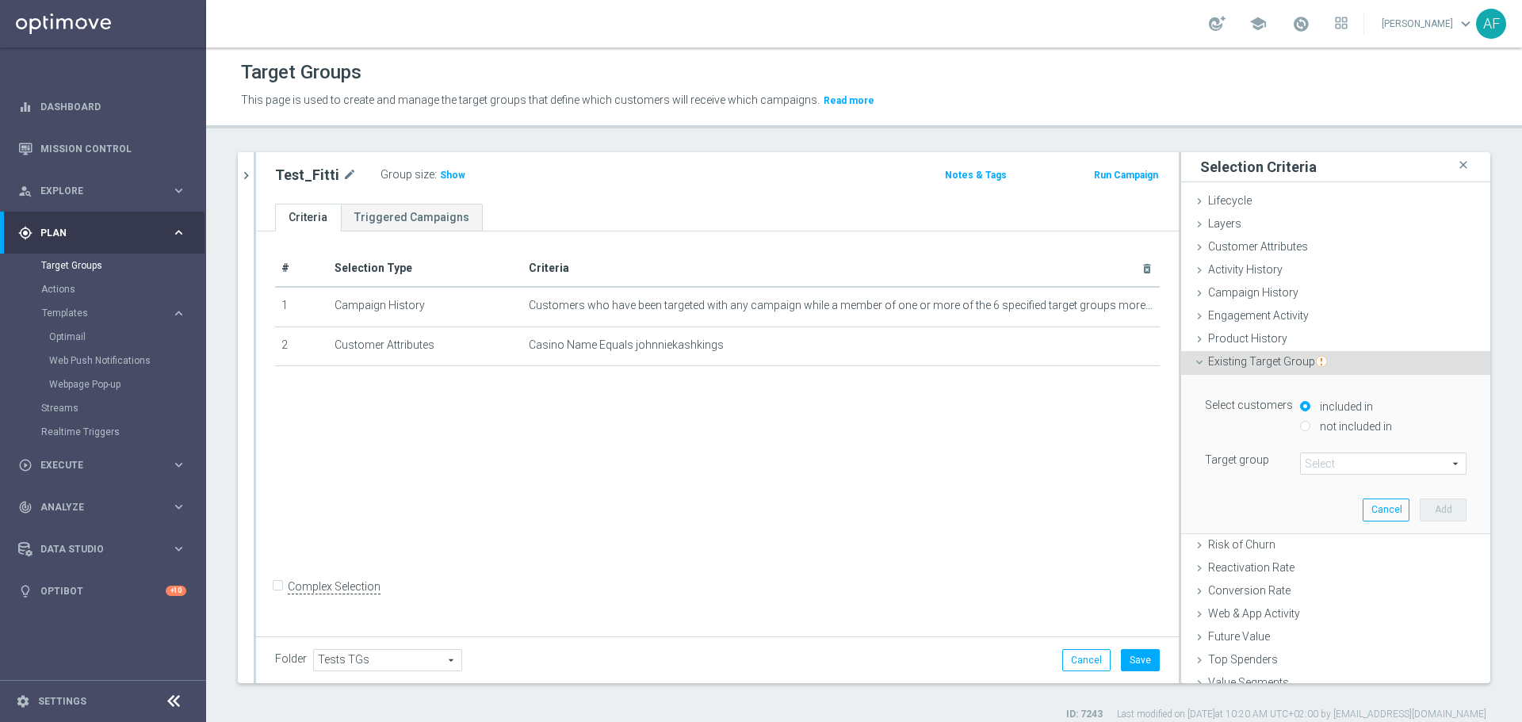
click at [1355, 425] on label "not included in" at bounding box center [1354, 426] width 76 height 14
click at [1310, 425] on input "not included in" at bounding box center [1305, 426] width 10 height 10
radio input "true"
click at [1345, 460] on span at bounding box center [1383, 463] width 165 height 21
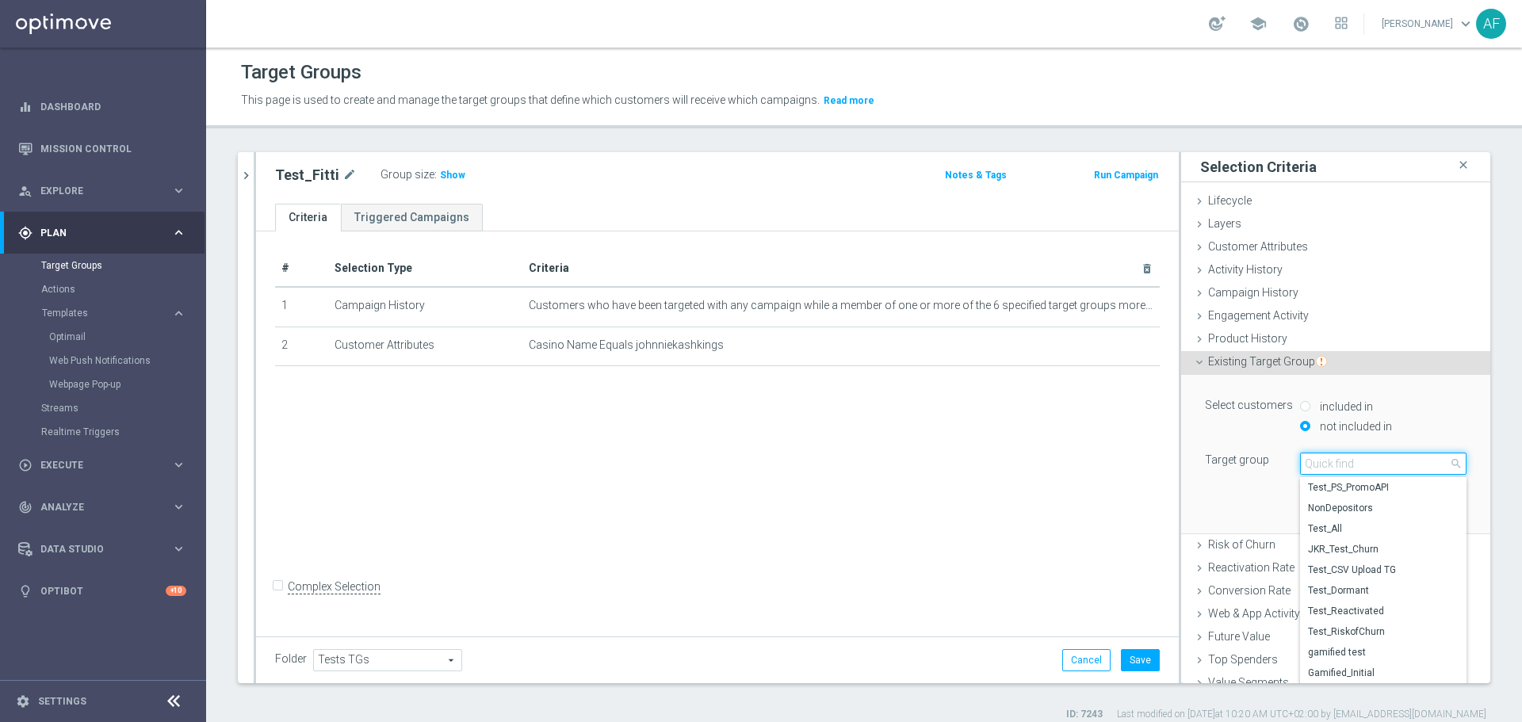
click at [1345, 461] on input "search" at bounding box center [1383, 464] width 166 height 22
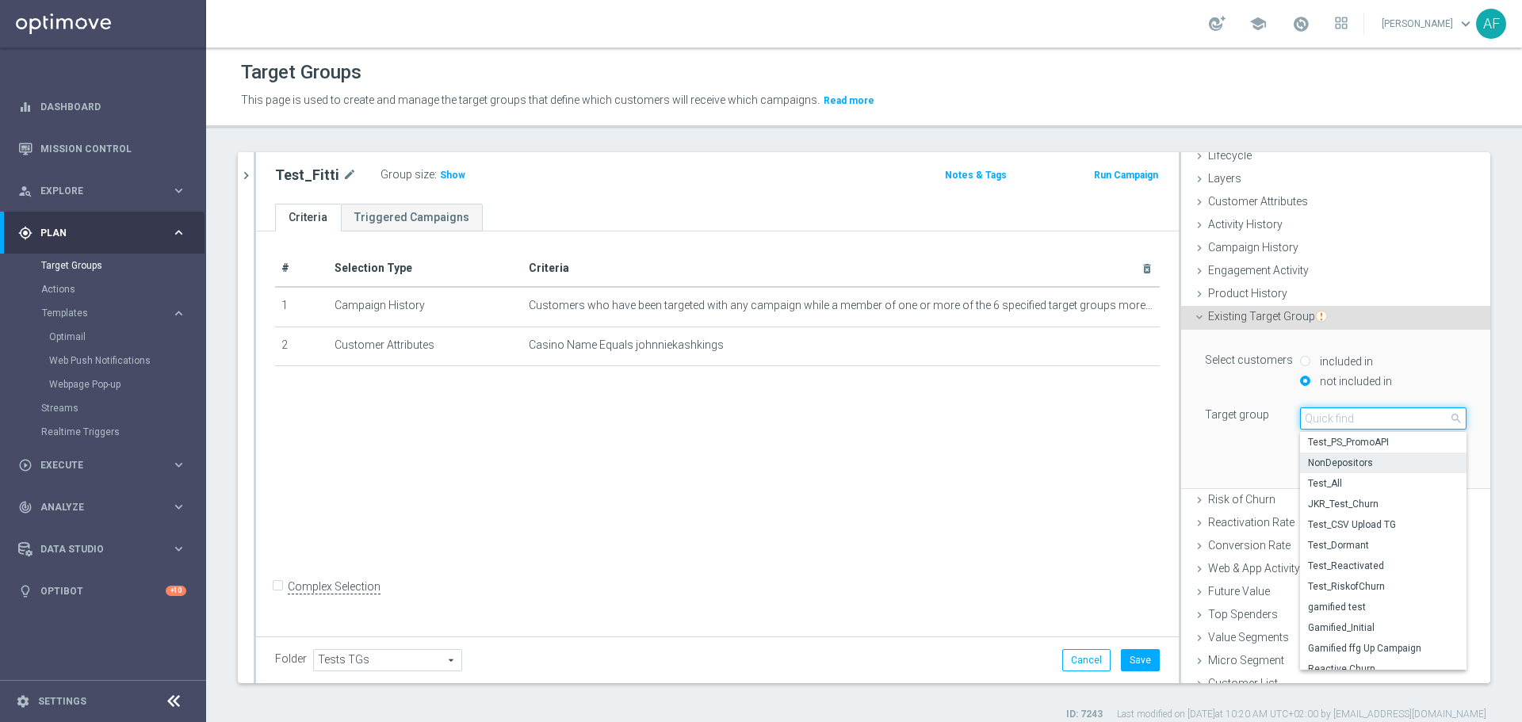
scroll to position [59, 0]
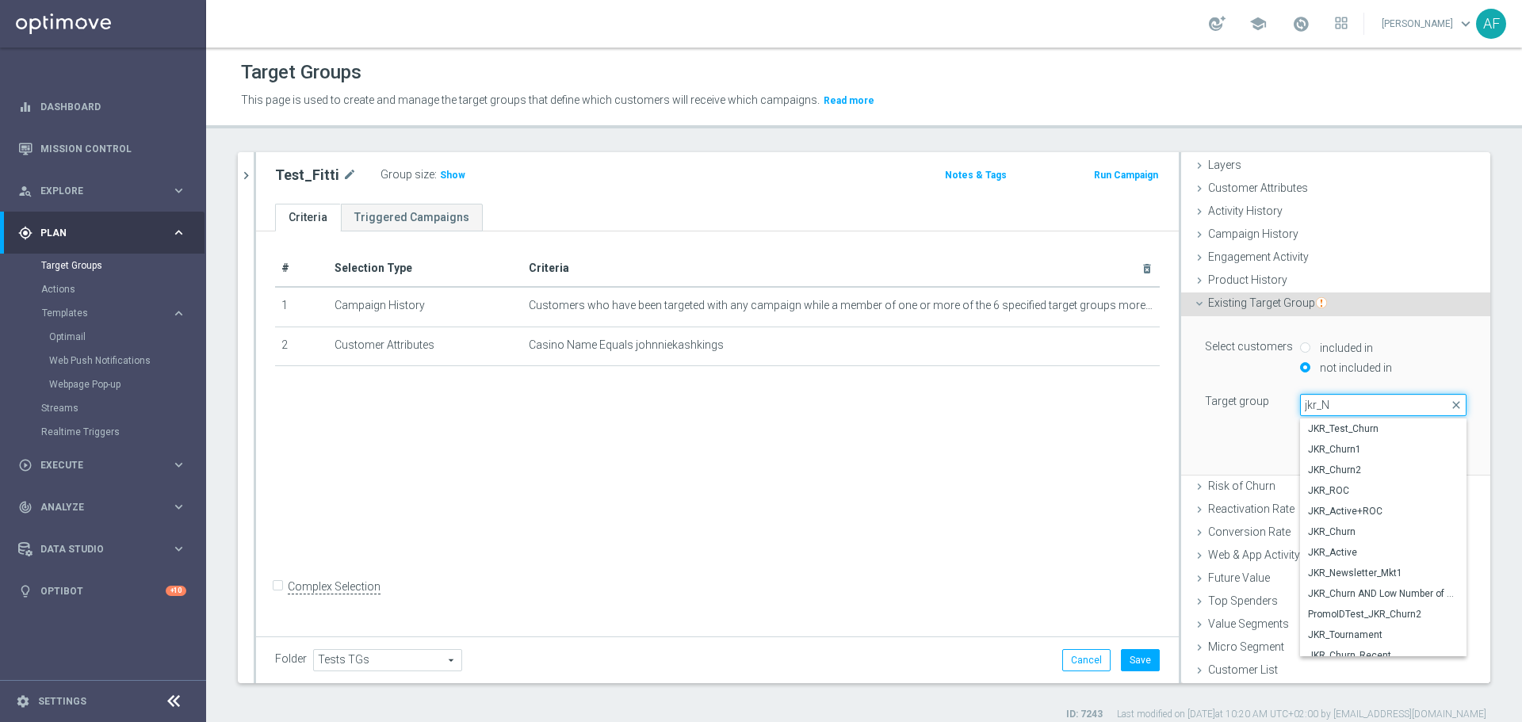
type input "jkr_ND"
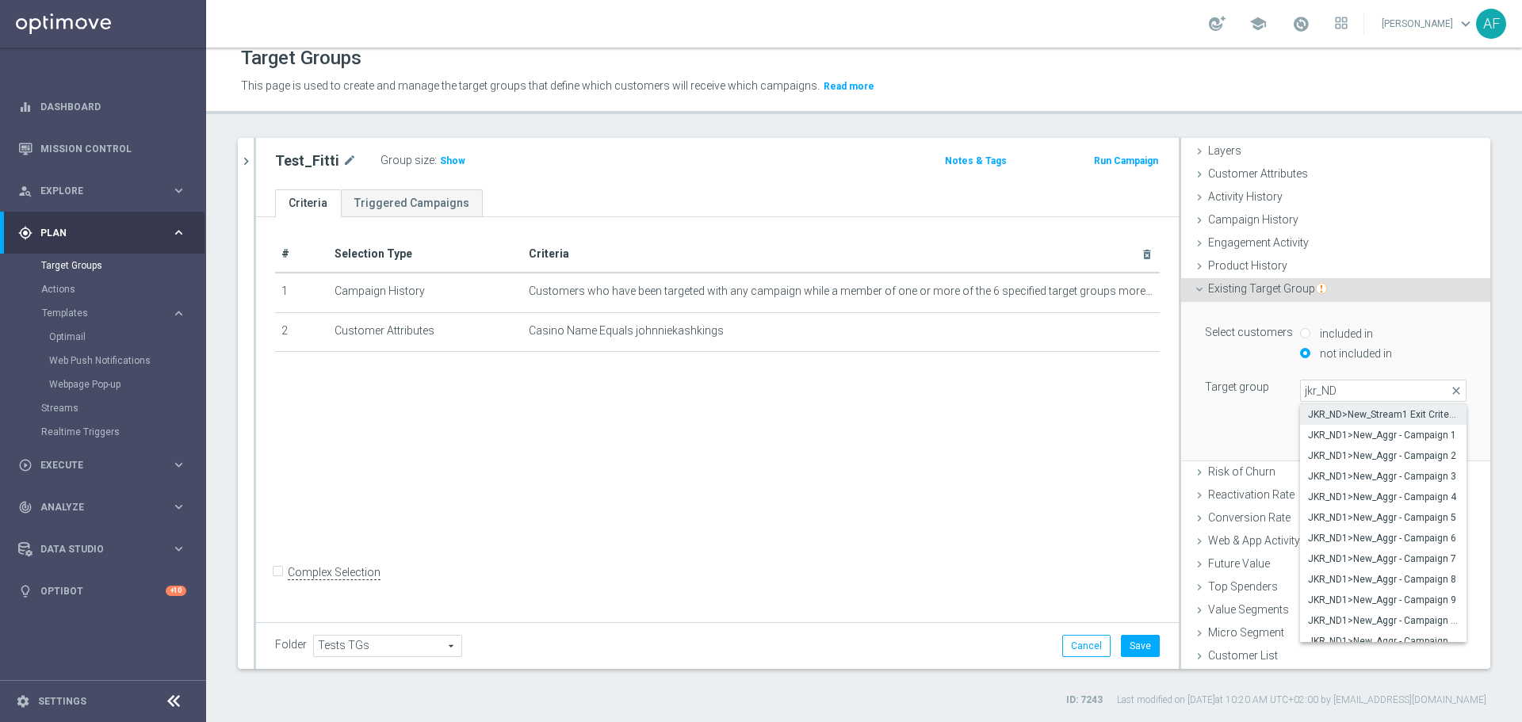
click at [1374, 413] on span "JKR_ND>New_Stream1 Exit Criteria" at bounding box center [1383, 414] width 151 height 13
type input "JKR_ND>New_Stream1 Exit Criteria"
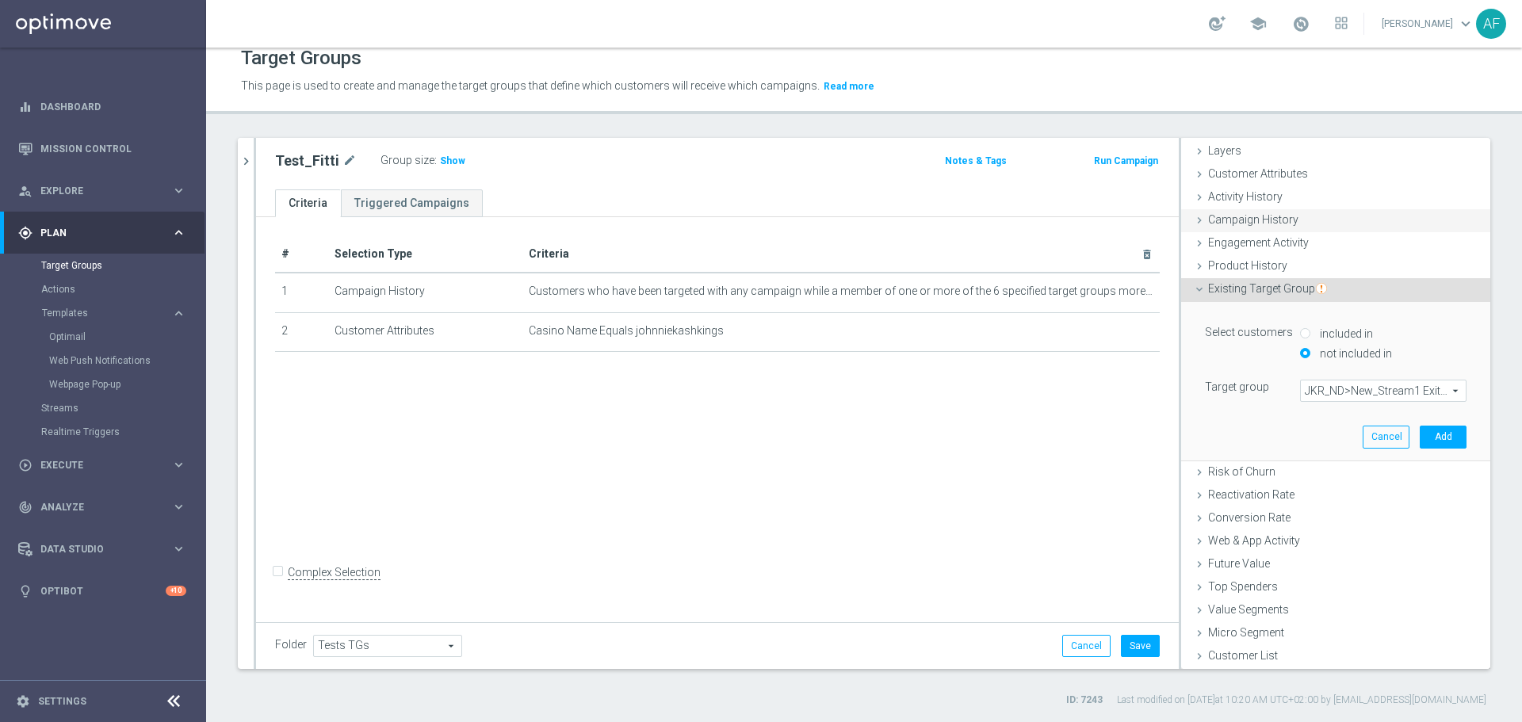
click at [1268, 212] on div "Campaign History done" at bounding box center [1335, 221] width 309 height 24
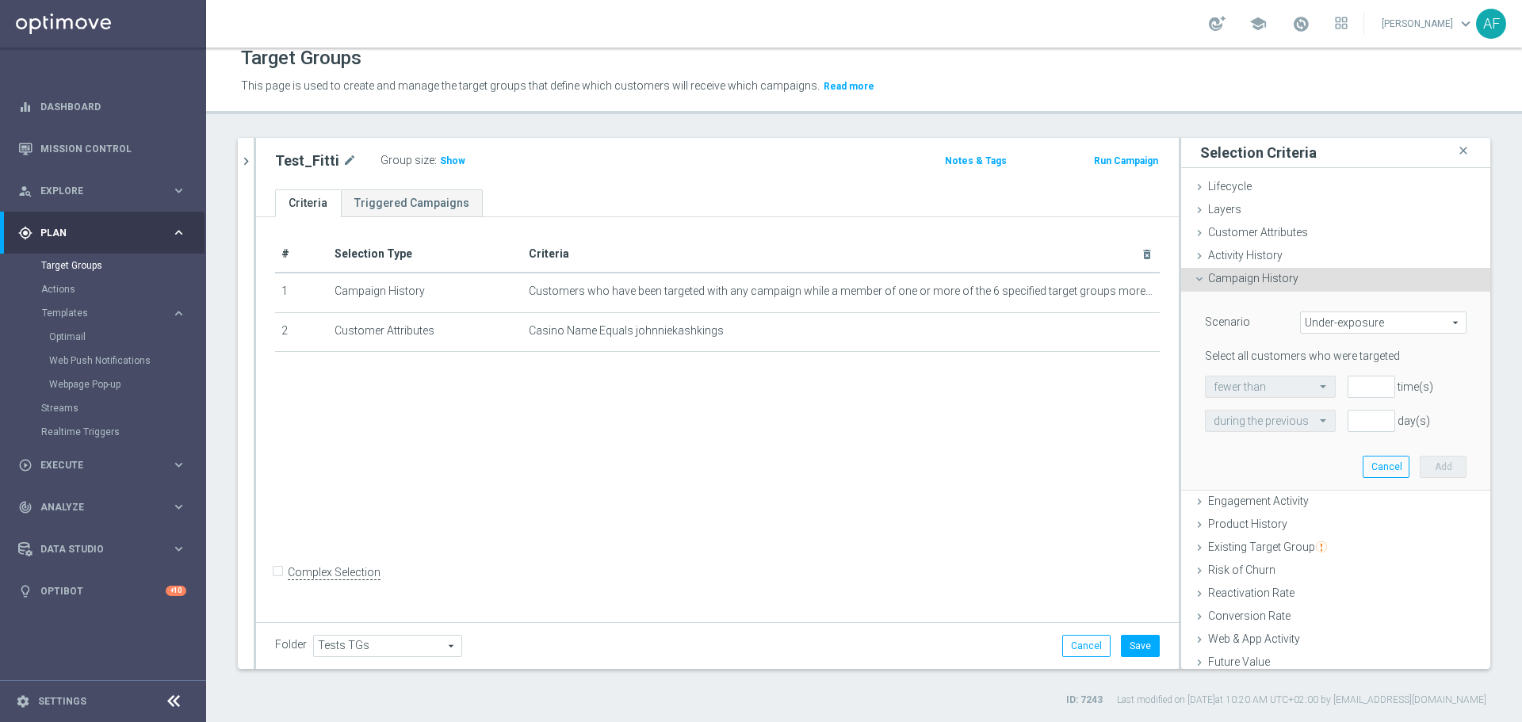
click at [1344, 324] on span "Under-exposure" at bounding box center [1383, 322] width 165 height 21
click at [1359, 425] on span "Custom" at bounding box center [1383, 428] width 149 height 13
type input "Custom"
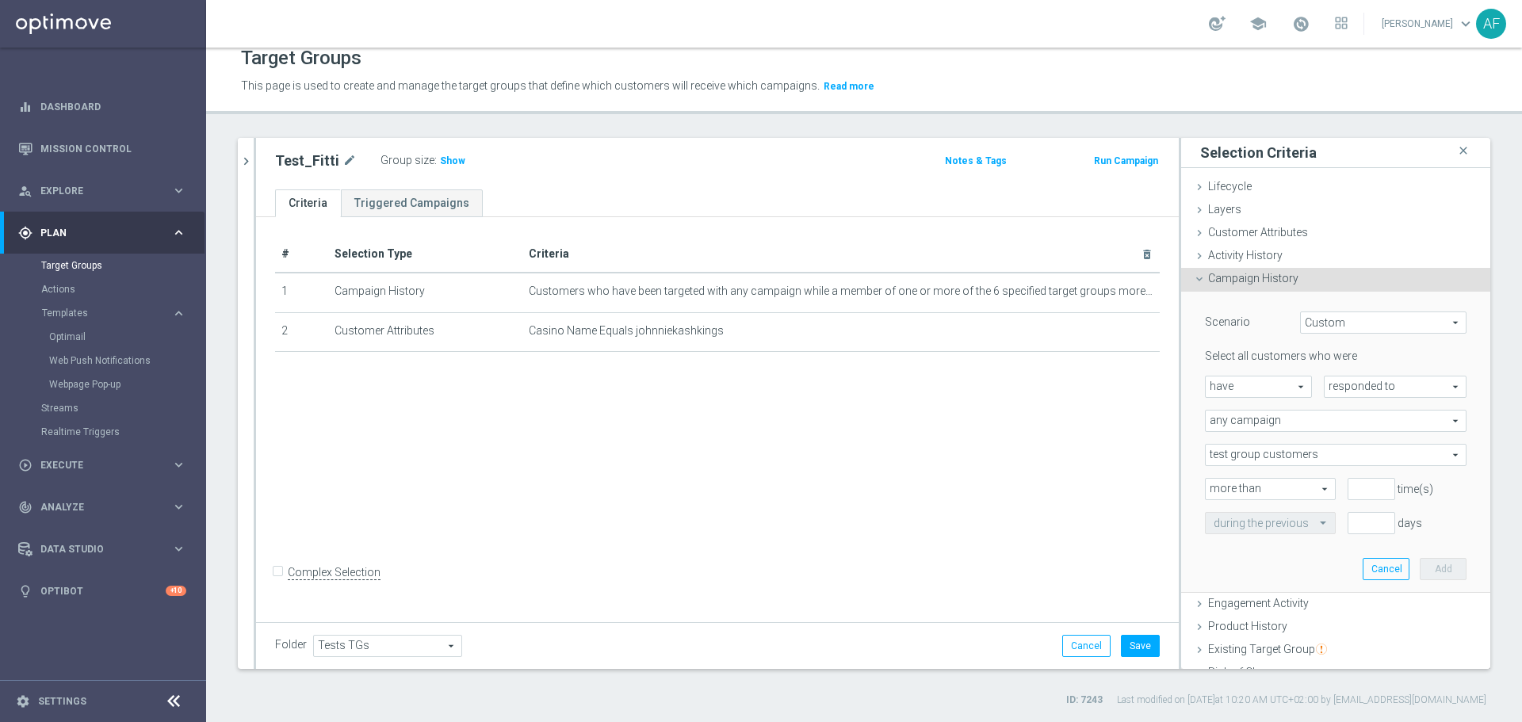
click at [1282, 384] on span "have" at bounding box center [1258, 387] width 105 height 21
click at [1272, 428] on span "have not" at bounding box center [1259, 430] width 90 height 13
type input "have not"
click at [1343, 387] on span "responded to" at bounding box center [1395, 387] width 141 height 21
click at [1358, 430] on span "been targeted with" at bounding box center [1394, 430] width 125 height 13
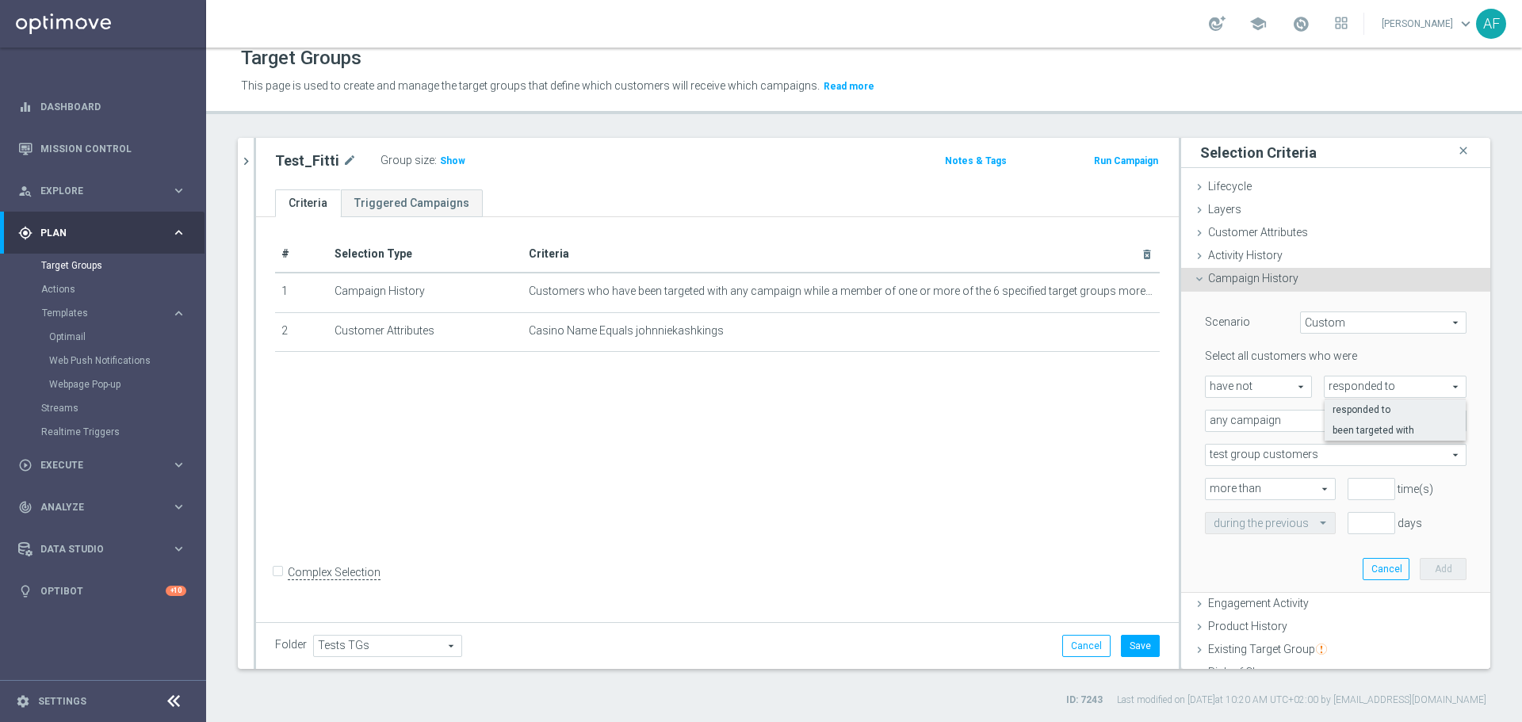
type input "been targeted with"
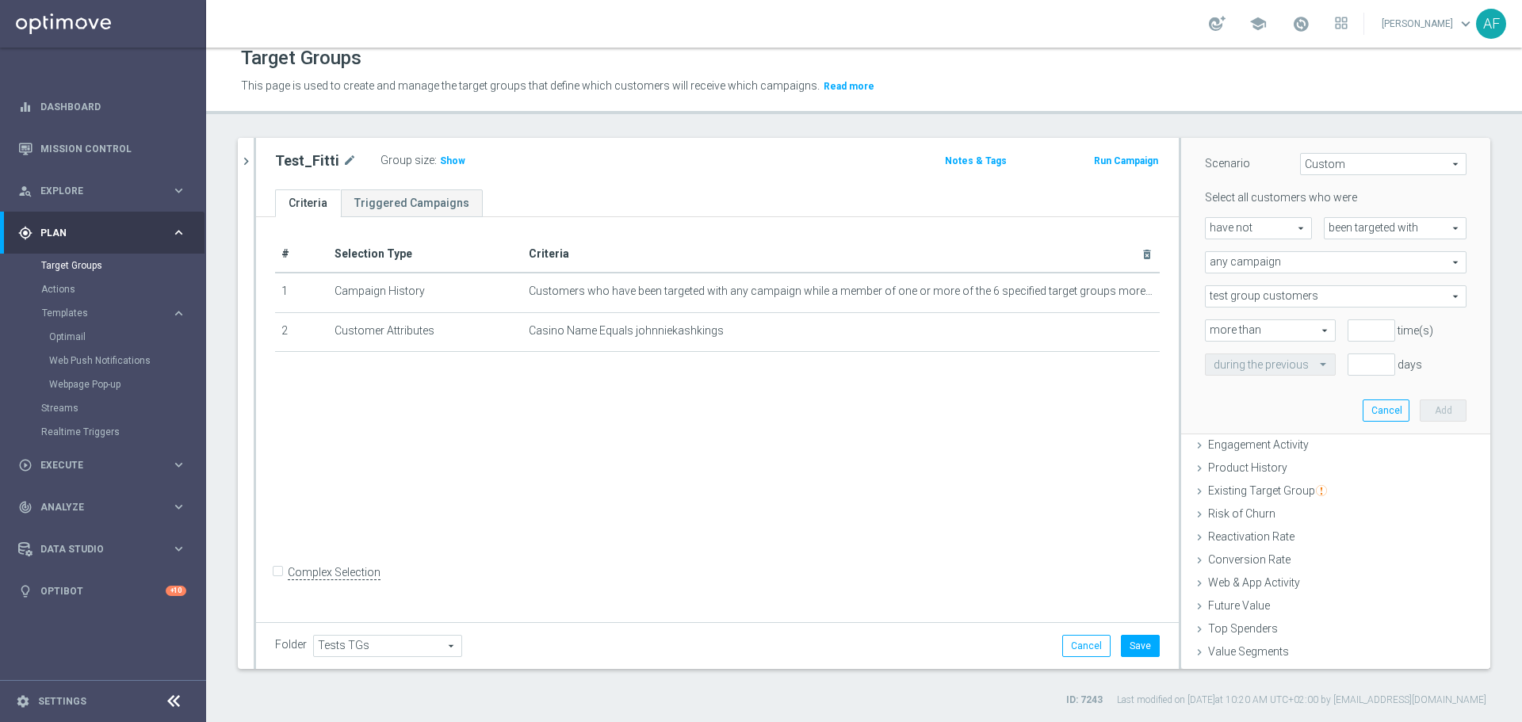
click at [1332, 261] on span "any campaign" at bounding box center [1336, 262] width 260 height 21
click at [1330, 303] on span "any campaign while a member of the specified target group(s)" at bounding box center [1336, 306] width 244 height 13
type input "any campaign while a member of the specified target group(s)"
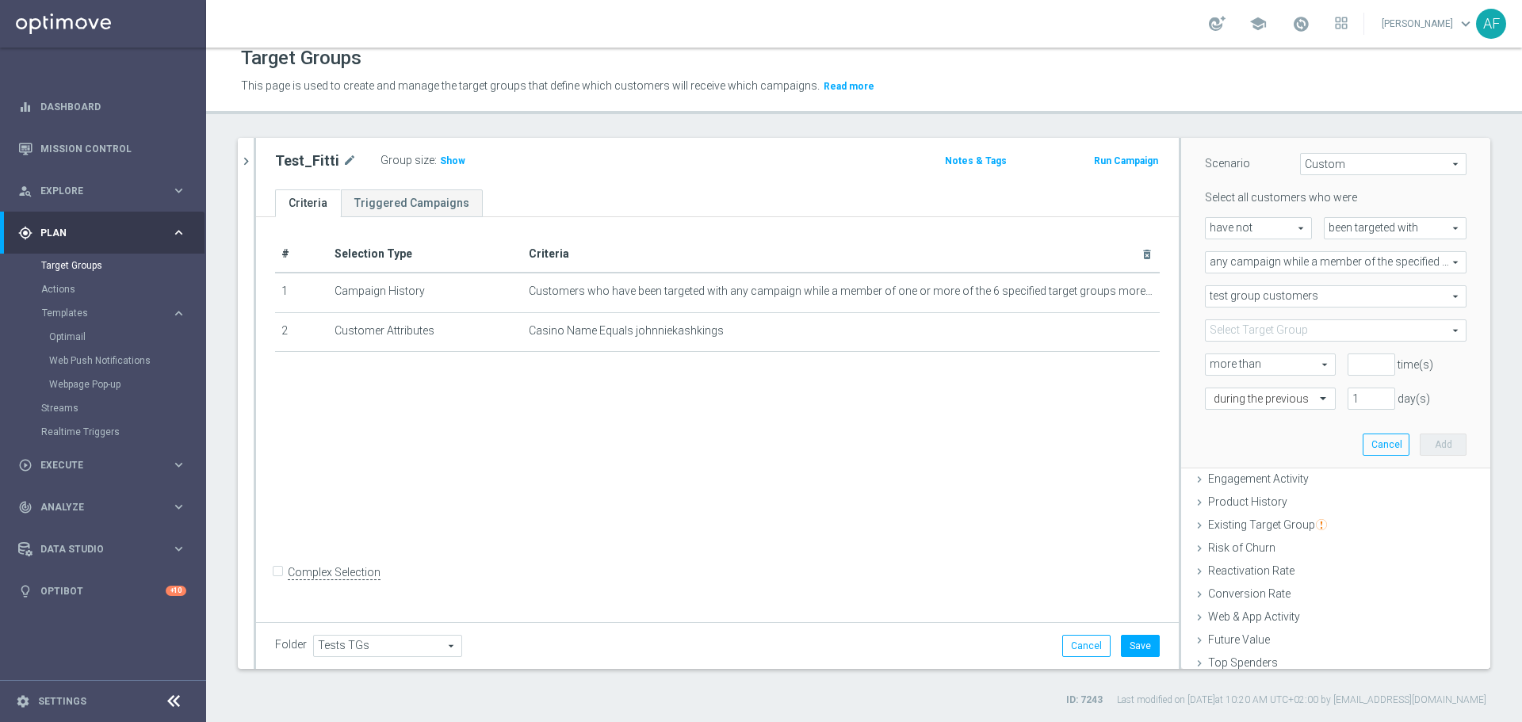
click at [1324, 292] on span "test group customers" at bounding box center [1336, 296] width 260 height 21
click at [1315, 356] on span "either test or control group customers" at bounding box center [1336, 360] width 244 height 13
type input "either test or control group customers"
click at [1309, 330] on span at bounding box center [1336, 330] width 260 height 21
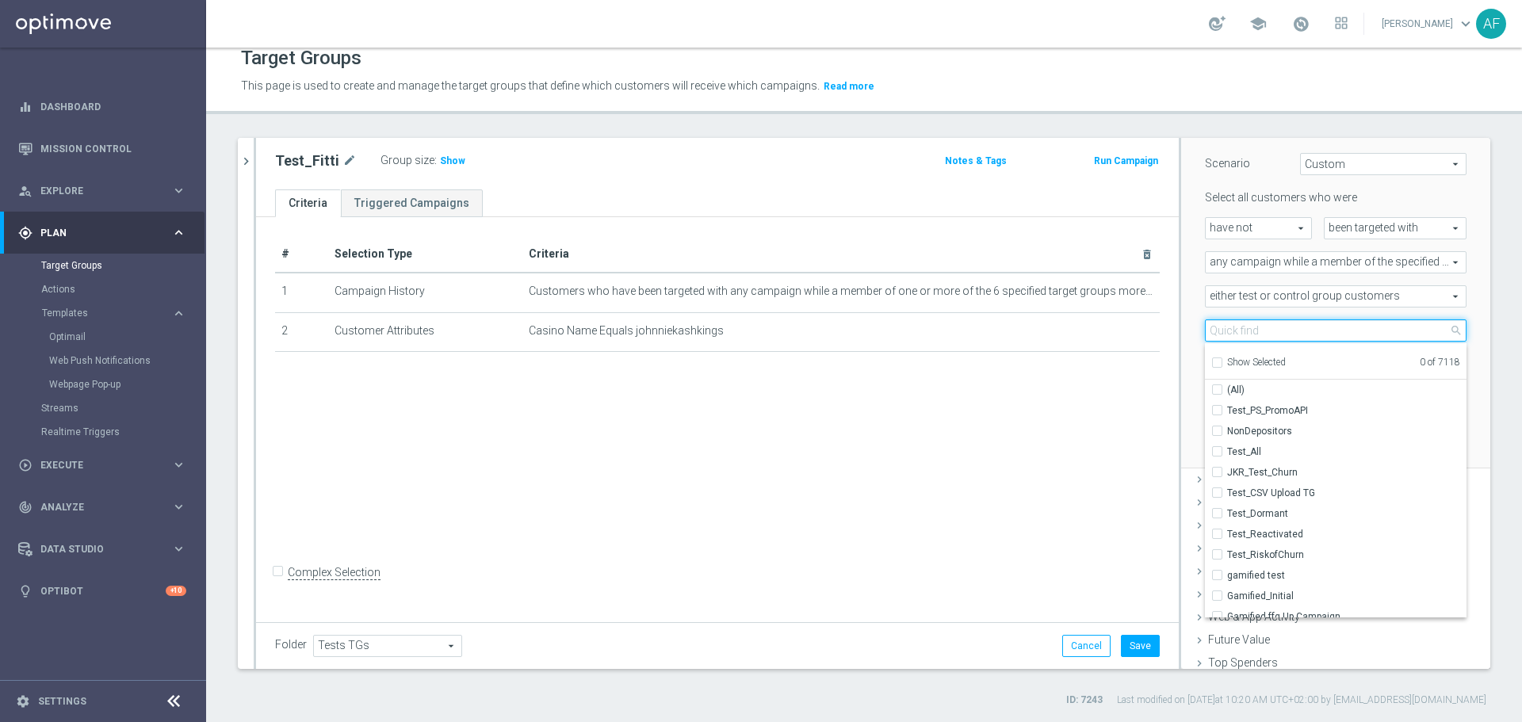
click at [1271, 335] on input "search" at bounding box center [1336, 330] width 262 height 22
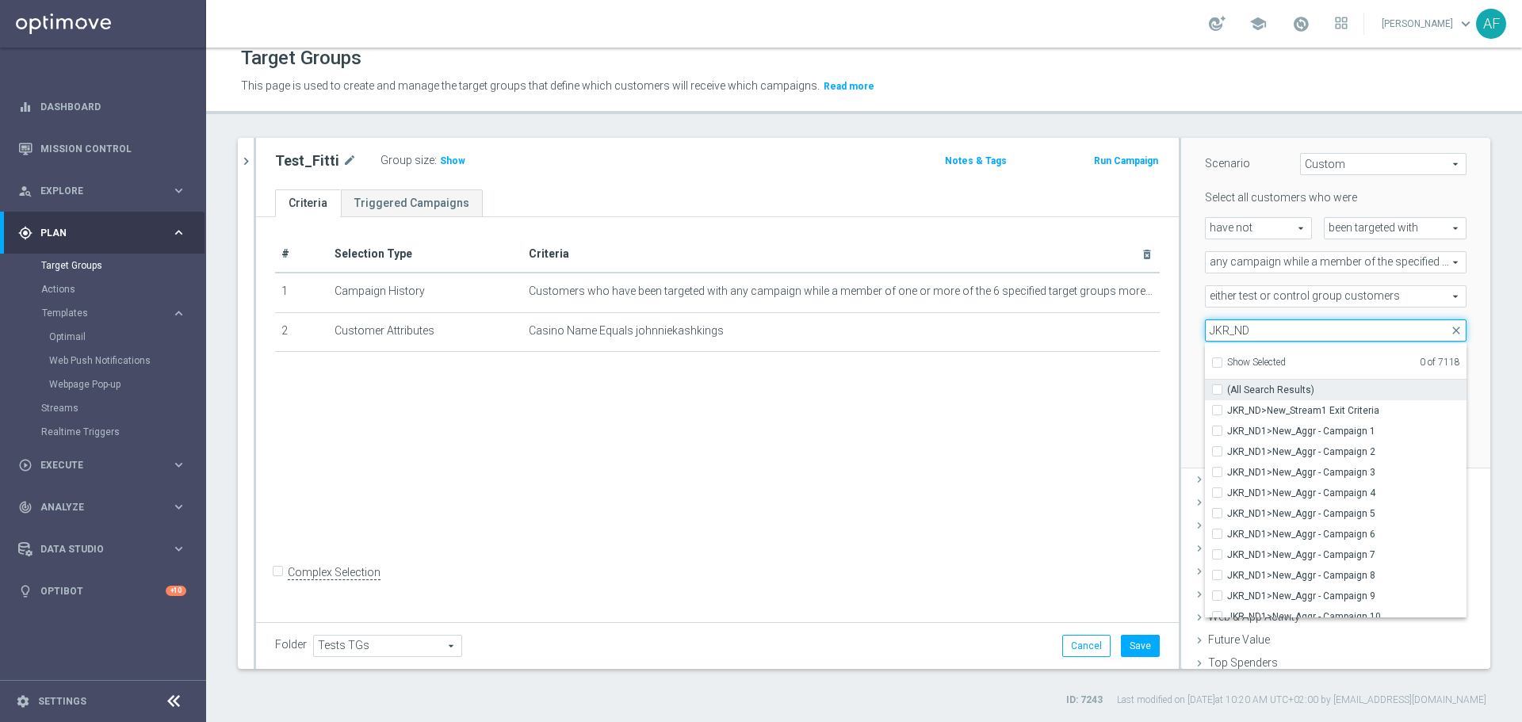
type input "JKR_ND"
click at [1278, 388] on span "(All Search Results)" at bounding box center [1270, 390] width 87 height 13
click at [1227, 388] on input "(All Search Results)" at bounding box center [1222, 389] width 10 height 10
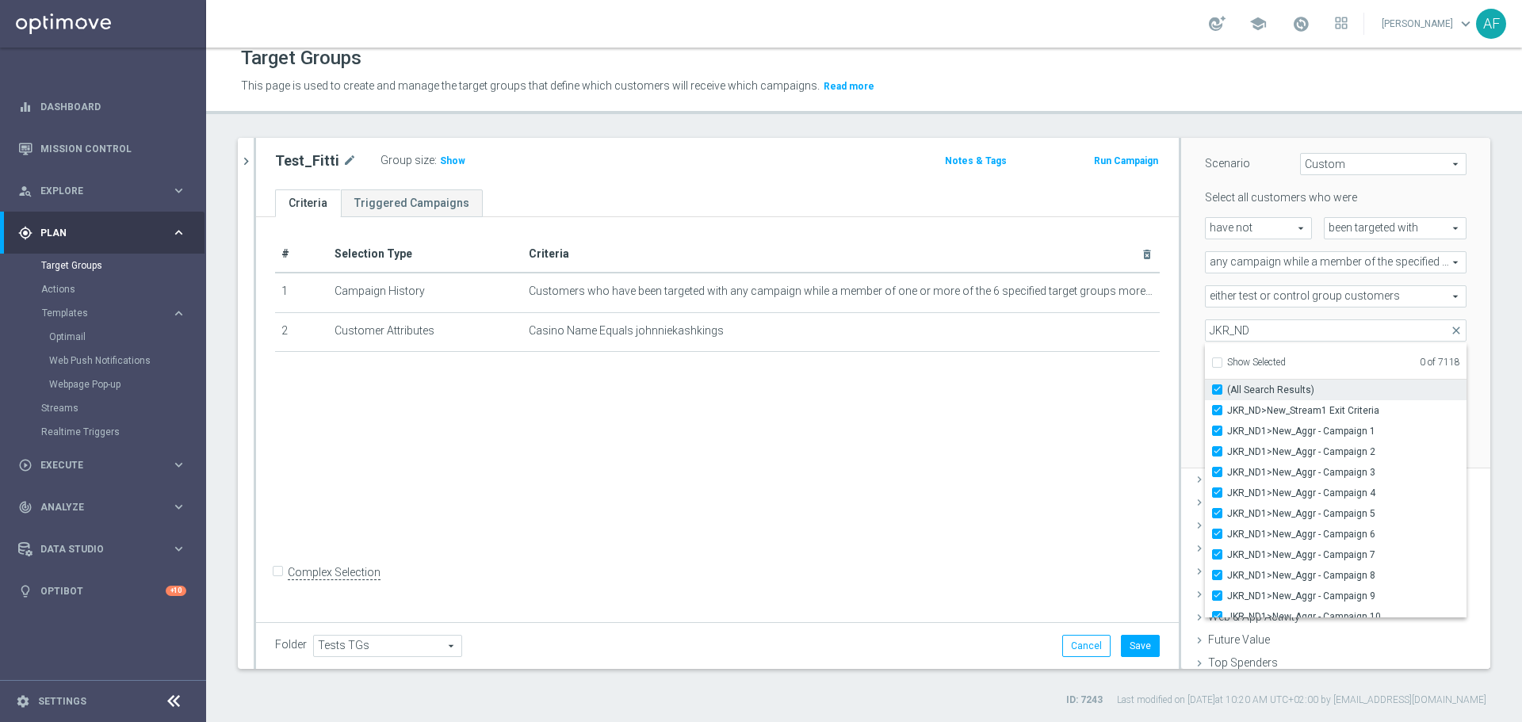
checkbox input "true"
type input "Selected 40 of 7118"
checkbox input "true"
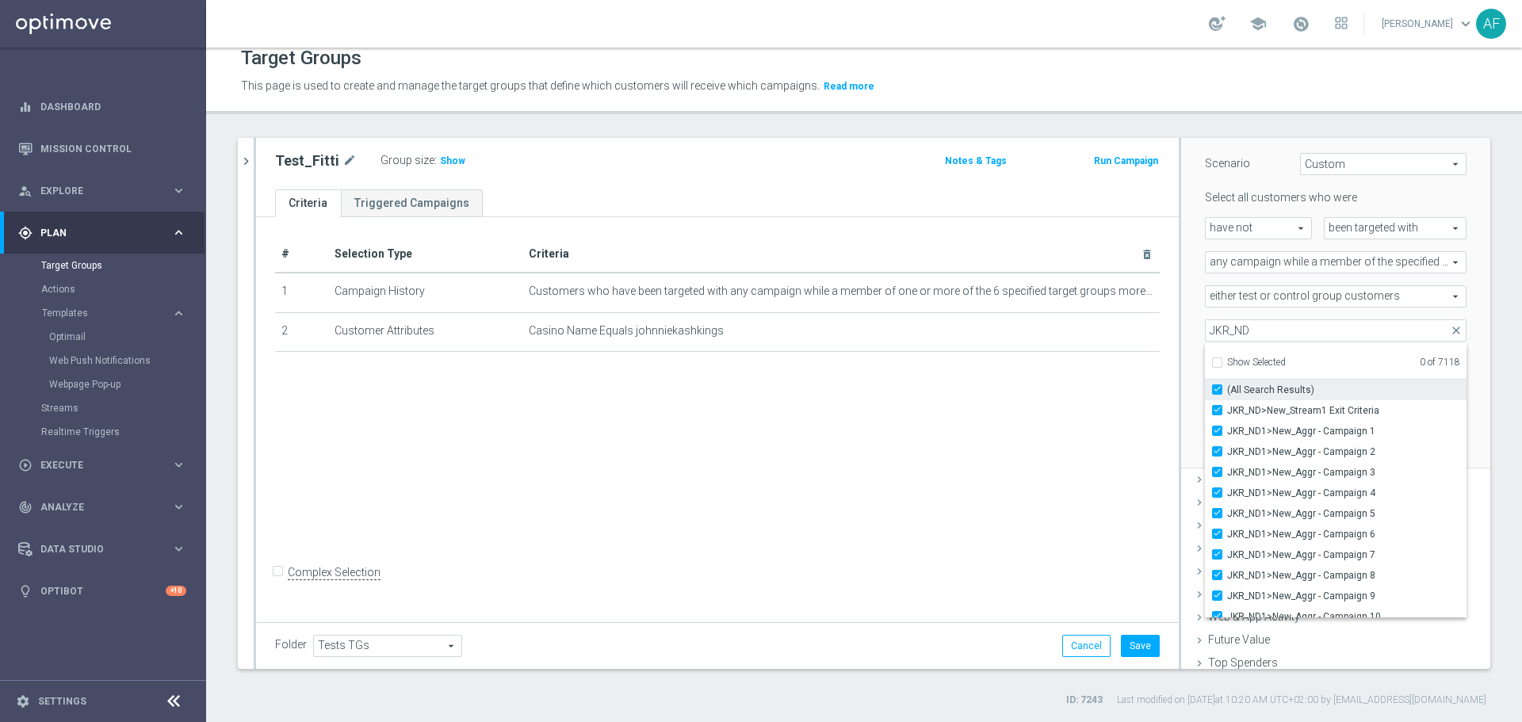
checkbox input "true"
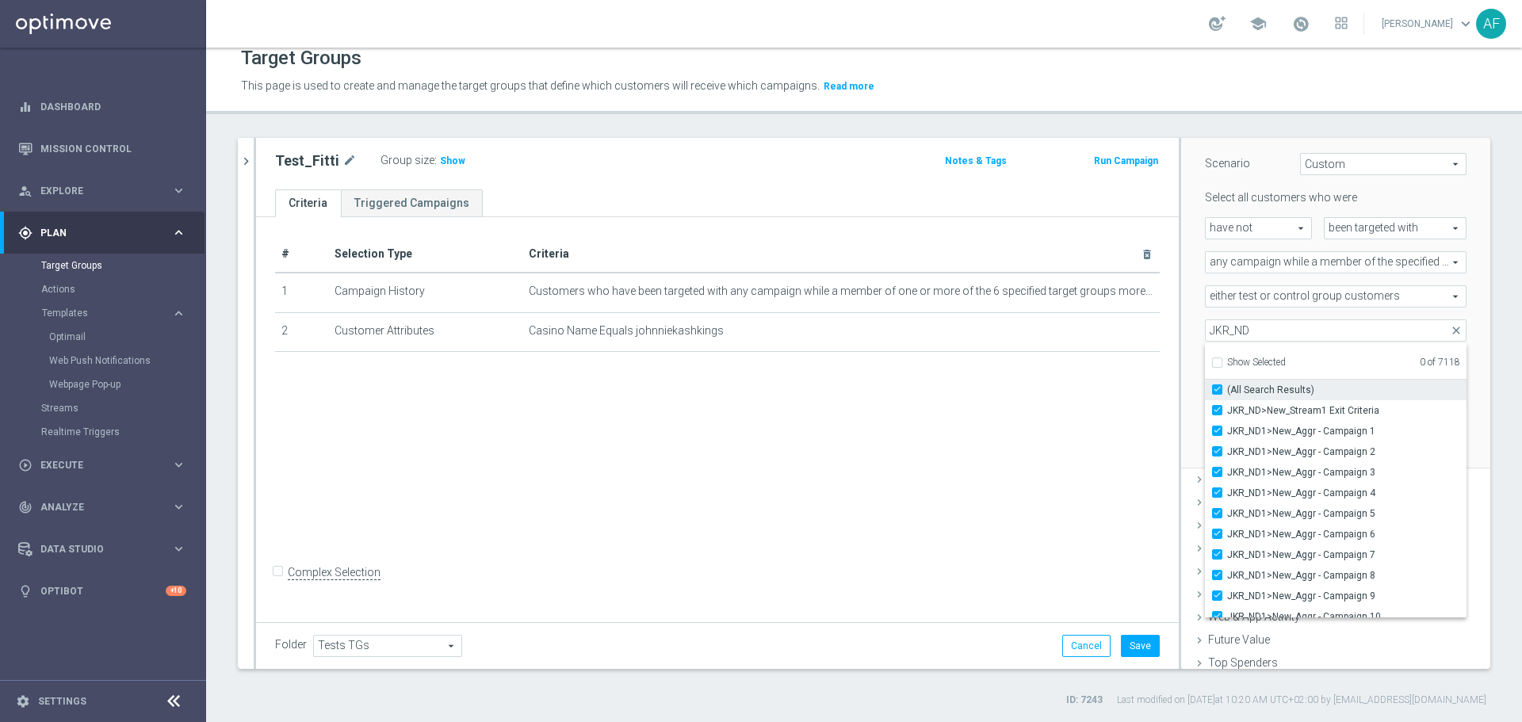
checkbox input "true"
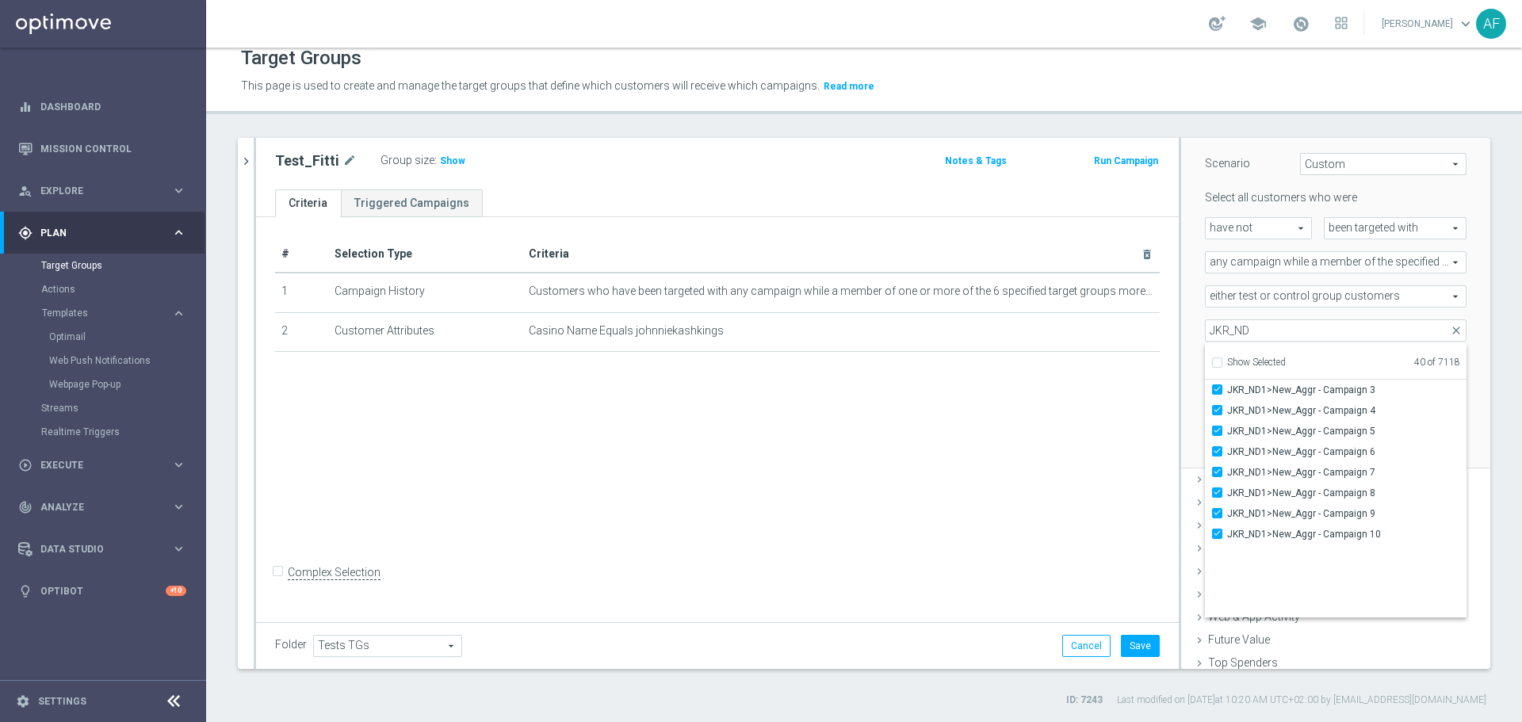
scroll to position [0, 0]
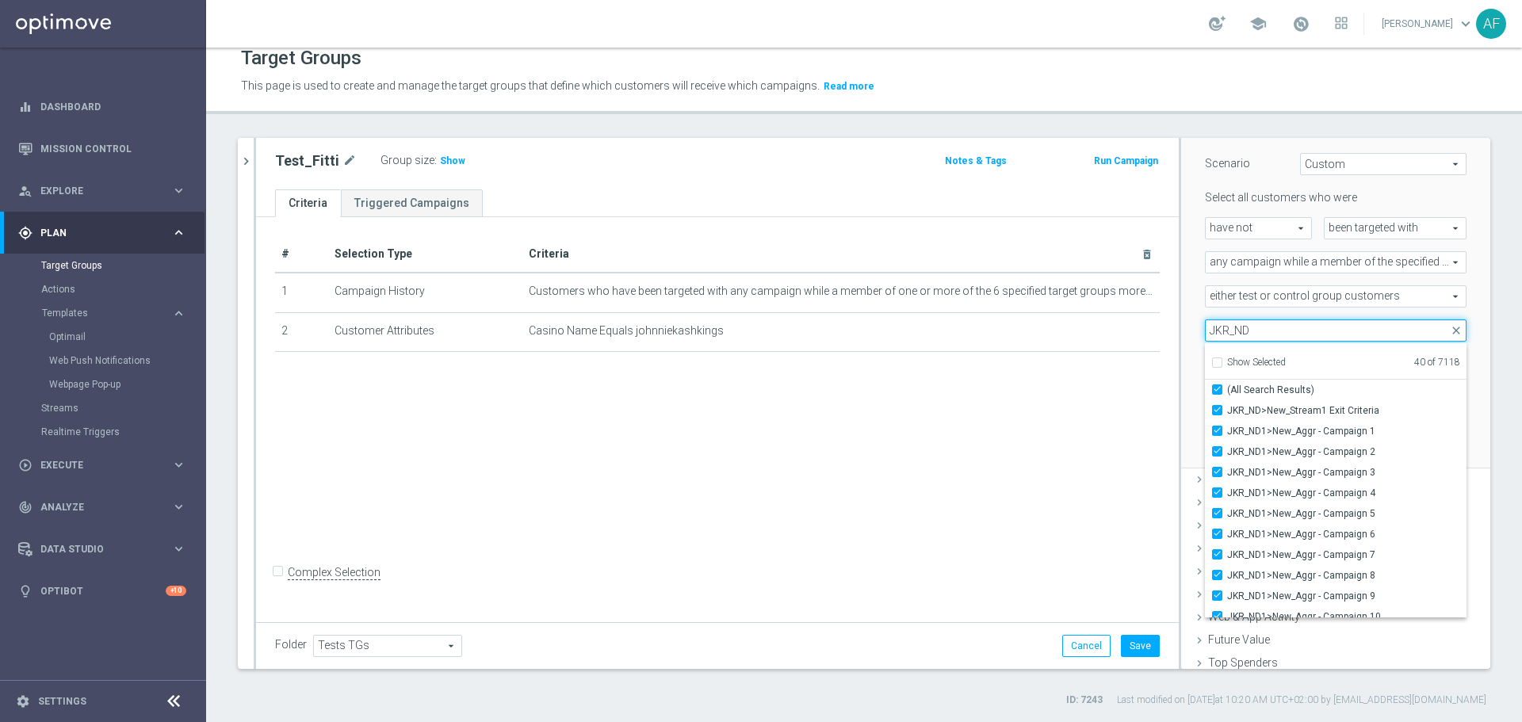
click at [1248, 327] on input "JKR_ND" at bounding box center [1336, 330] width 262 height 22
type input "JKR_"
checkbox input "false"
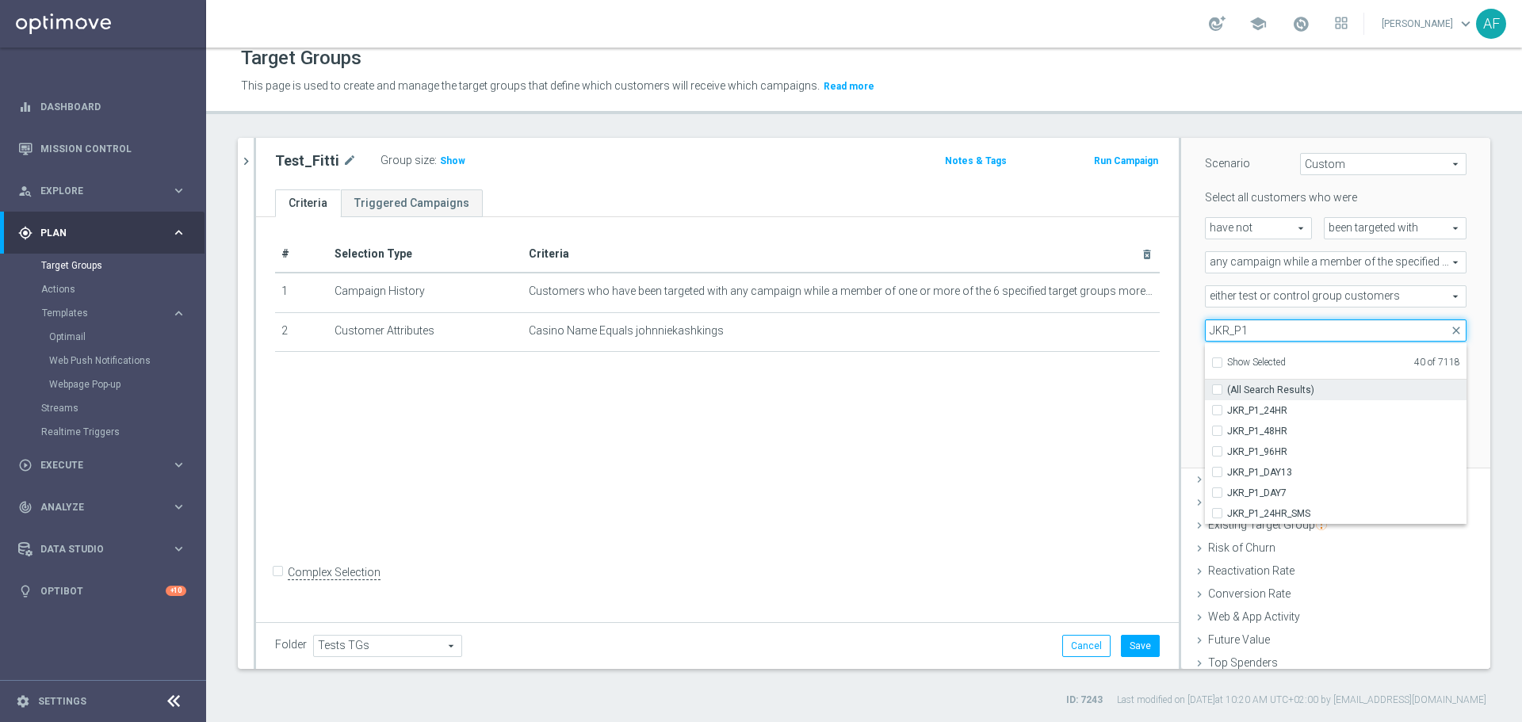
type input "JKR_P1"
click at [1266, 391] on span "(All Search Results)" at bounding box center [1270, 390] width 87 height 13
click at [1227, 391] on input "(All Search Results)" at bounding box center [1222, 389] width 10 height 10
checkbox input "true"
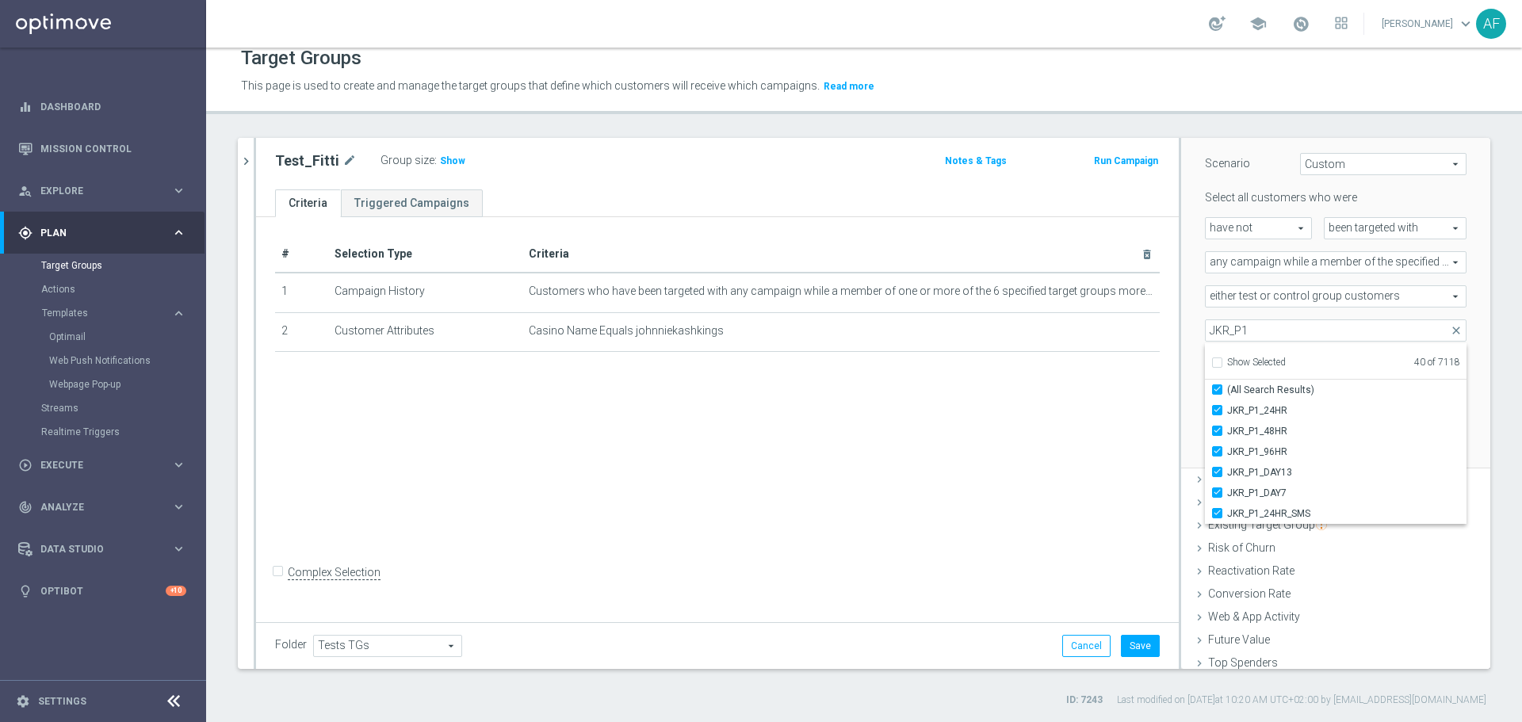
type input "Selected 46 of 7118"
checkbox input "true"
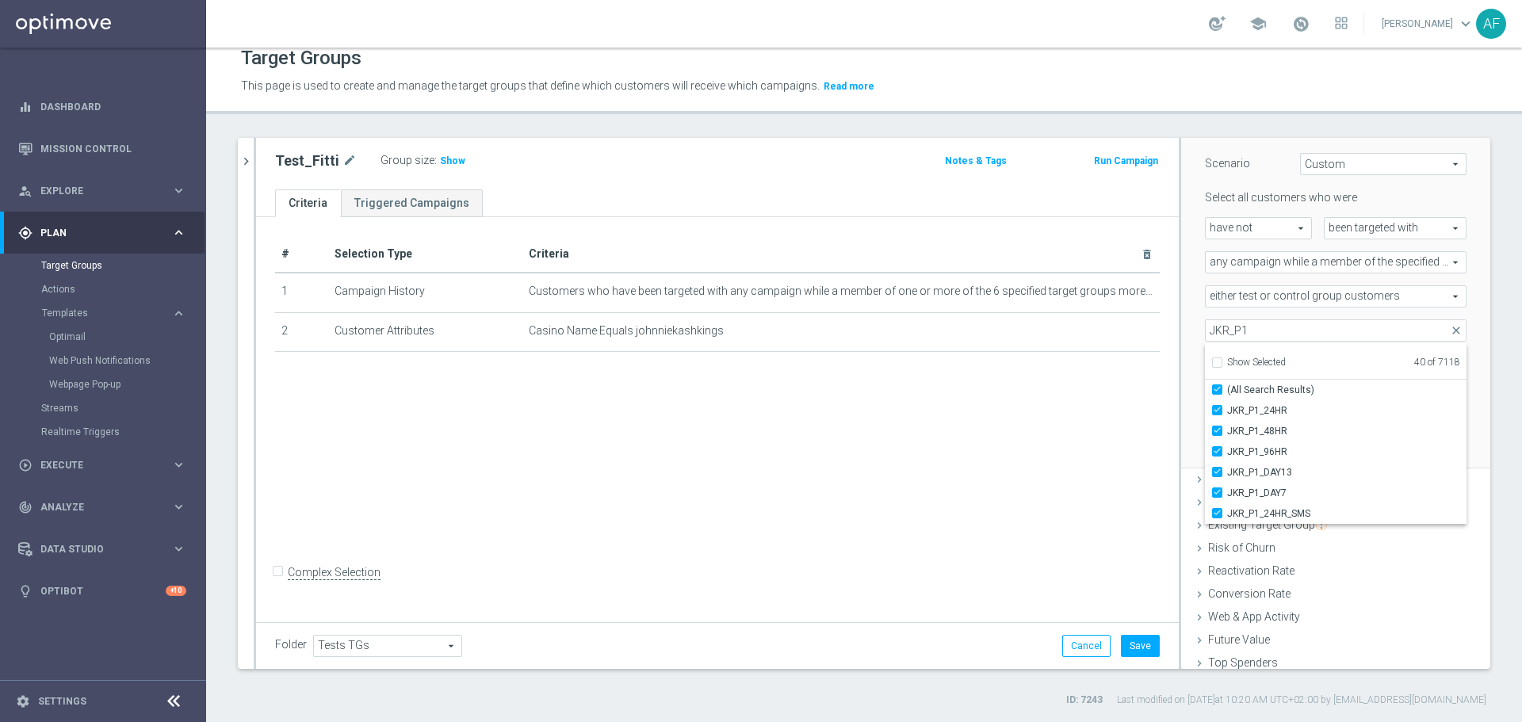
checkbox input "true"
click at [1265, 334] on input "JKR_P1" at bounding box center [1336, 330] width 262 height 22
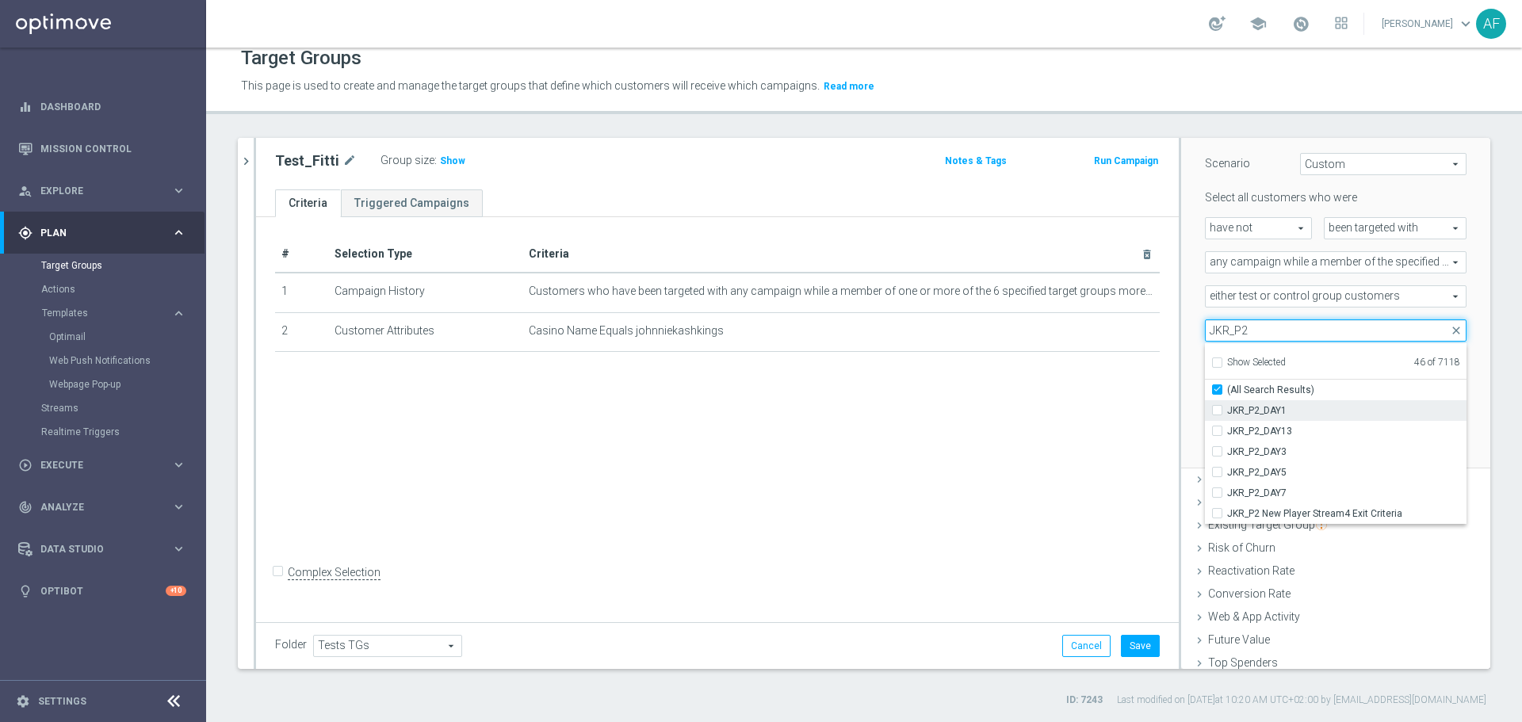
type input "JKR_P2"
click at [1257, 410] on span "JKR_P2_DAY1" at bounding box center [1346, 410] width 239 height 13
click at [1227, 410] on input "JKR_P2_DAY1" at bounding box center [1222, 410] width 10 height 10
checkbox input "true"
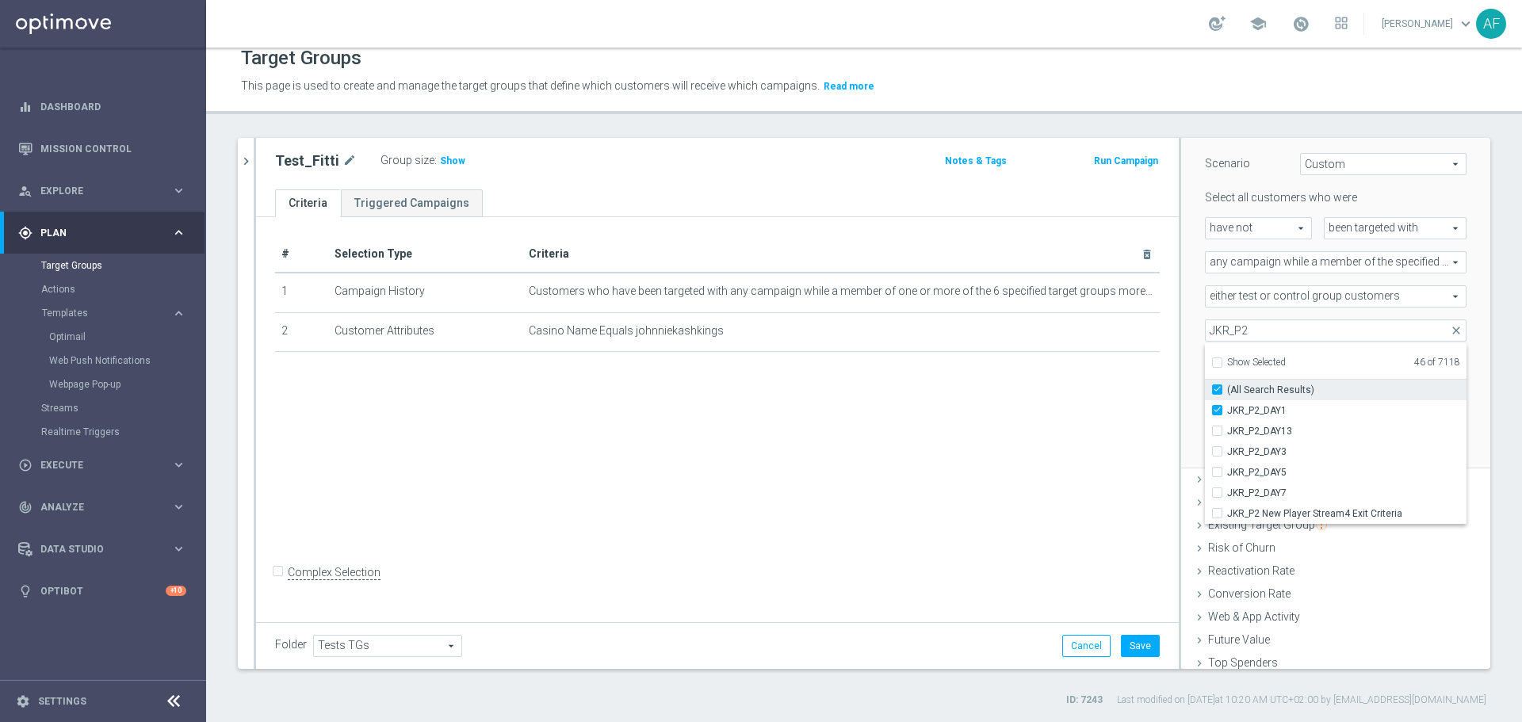
type input "Selected 47 of 7118"
click at [1217, 389] on input "(All Search Results)" at bounding box center [1222, 389] width 10 height 10
checkbox input "false"
type input "Selected 52 of 7118"
checkbox input "true"
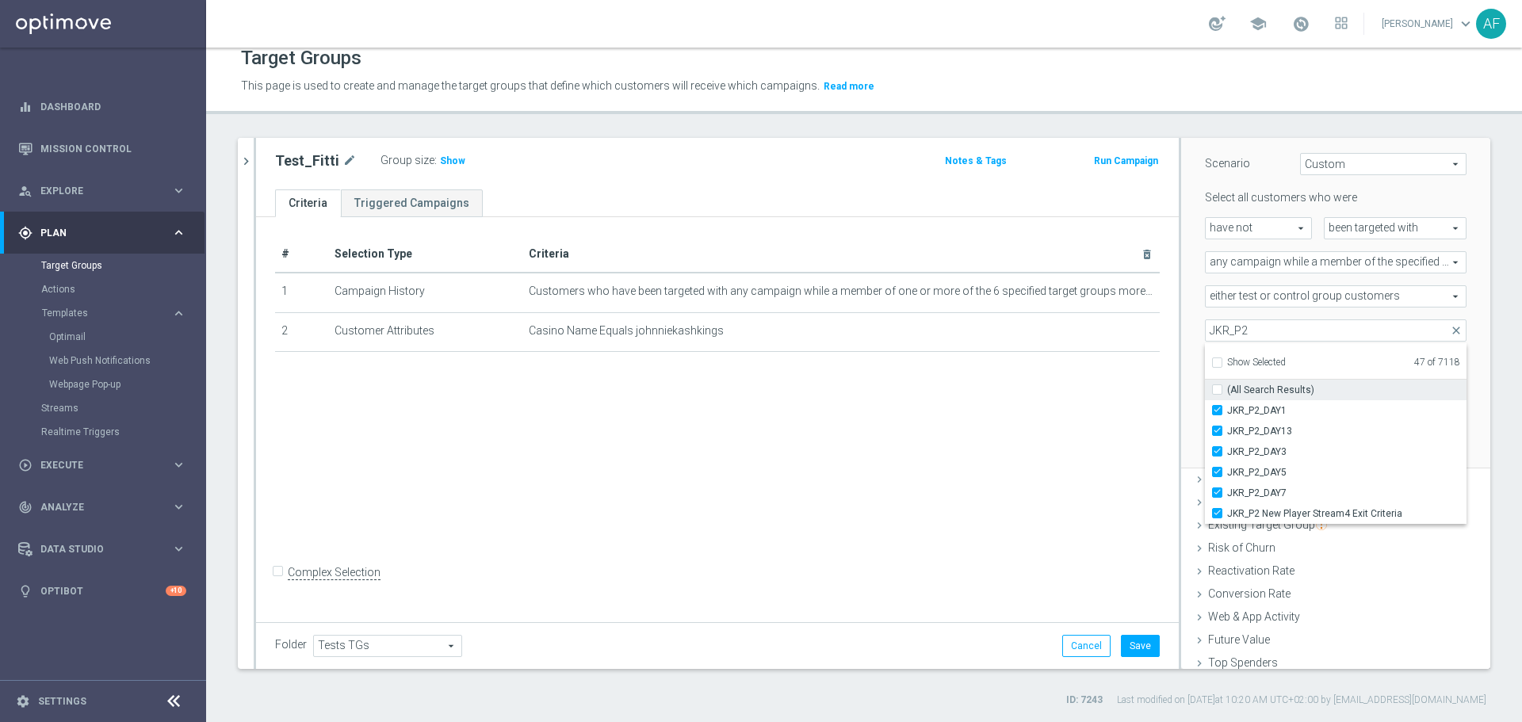
checkbox input "true"
click at [1217, 389] on input "(All Search Results)" at bounding box center [1222, 389] width 10 height 10
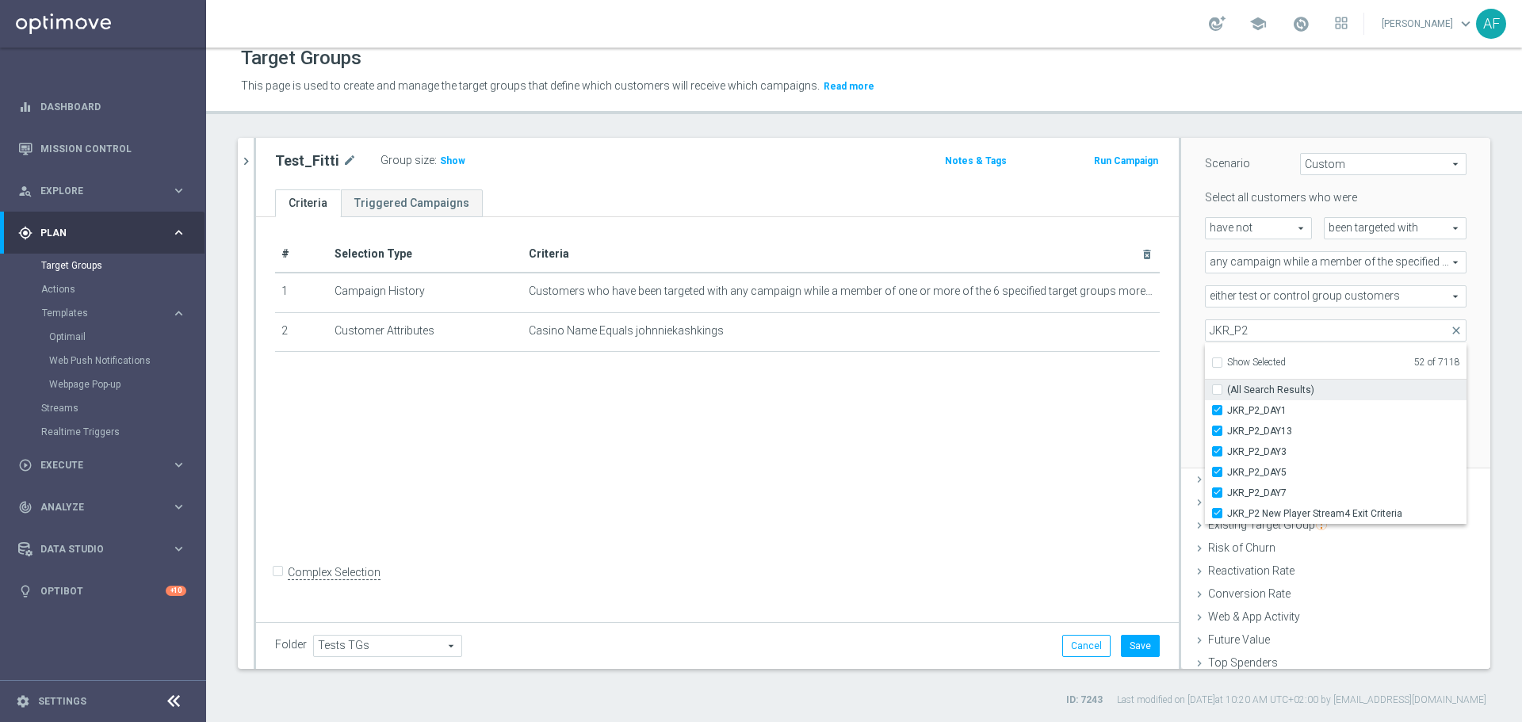
checkbox input "true"
click at [1278, 335] on input "JKR_P2" at bounding box center [1336, 330] width 262 height 22
click at [1459, 406] on div "Scenario Custom Custom arrow_drop_down search Select all customers who were hav…" at bounding box center [1335, 301] width 309 height 336
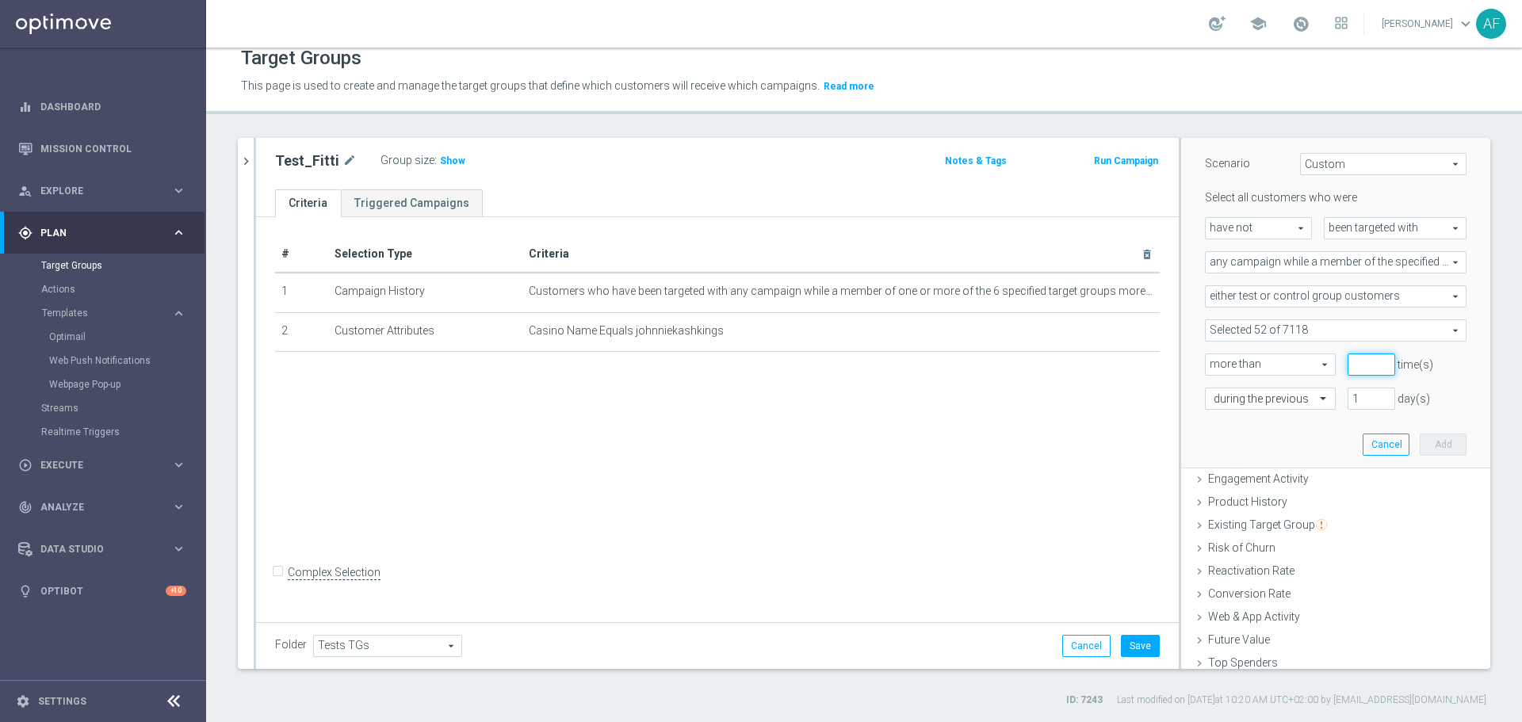
click at [1350, 359] on input "number" at bounding box center [1372, 365] width 48 height 22
type input "0"
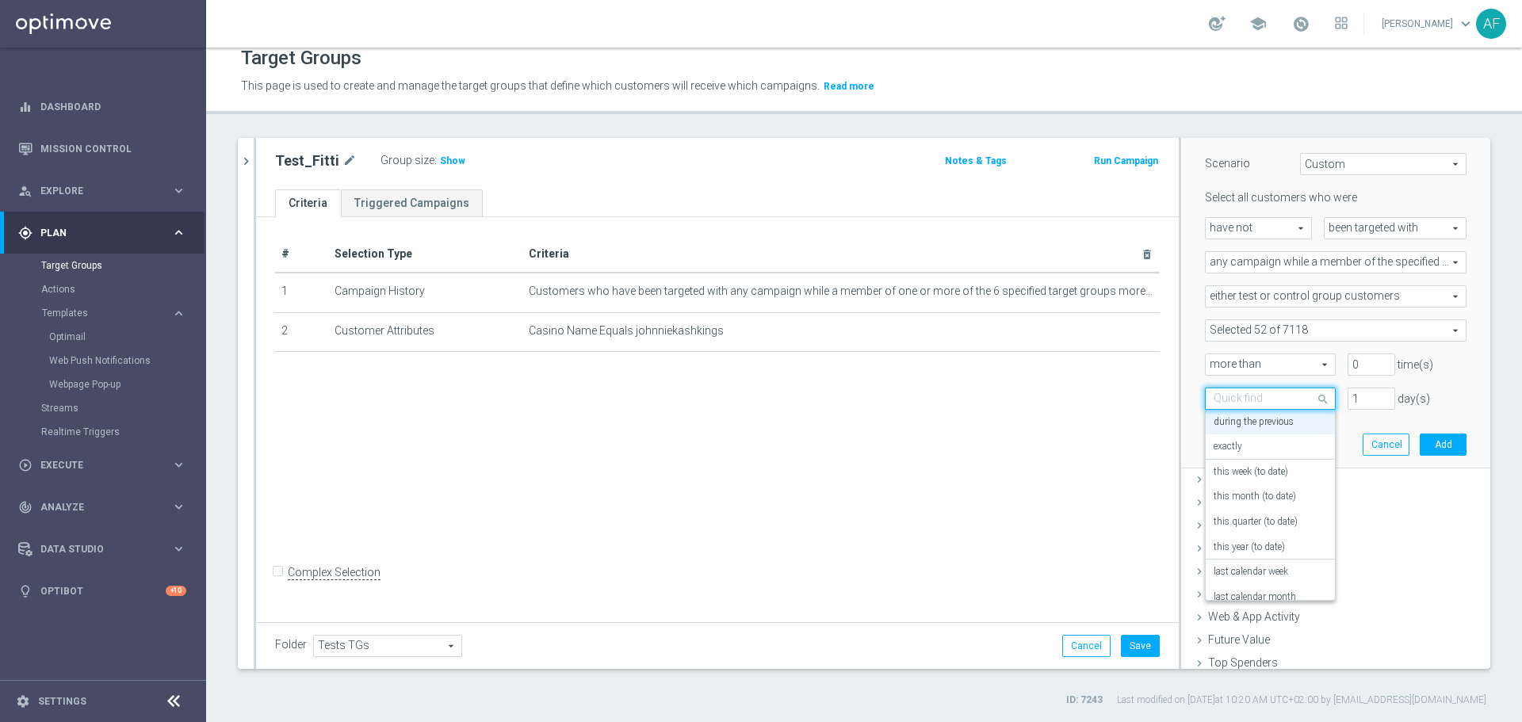
click at [1315, 399] on span at bounding box center [1325, 398] width 20 height 21
click at [1429, 403] on div "1 day(s)" at bounding box center [1407, 399] width 143 height 22
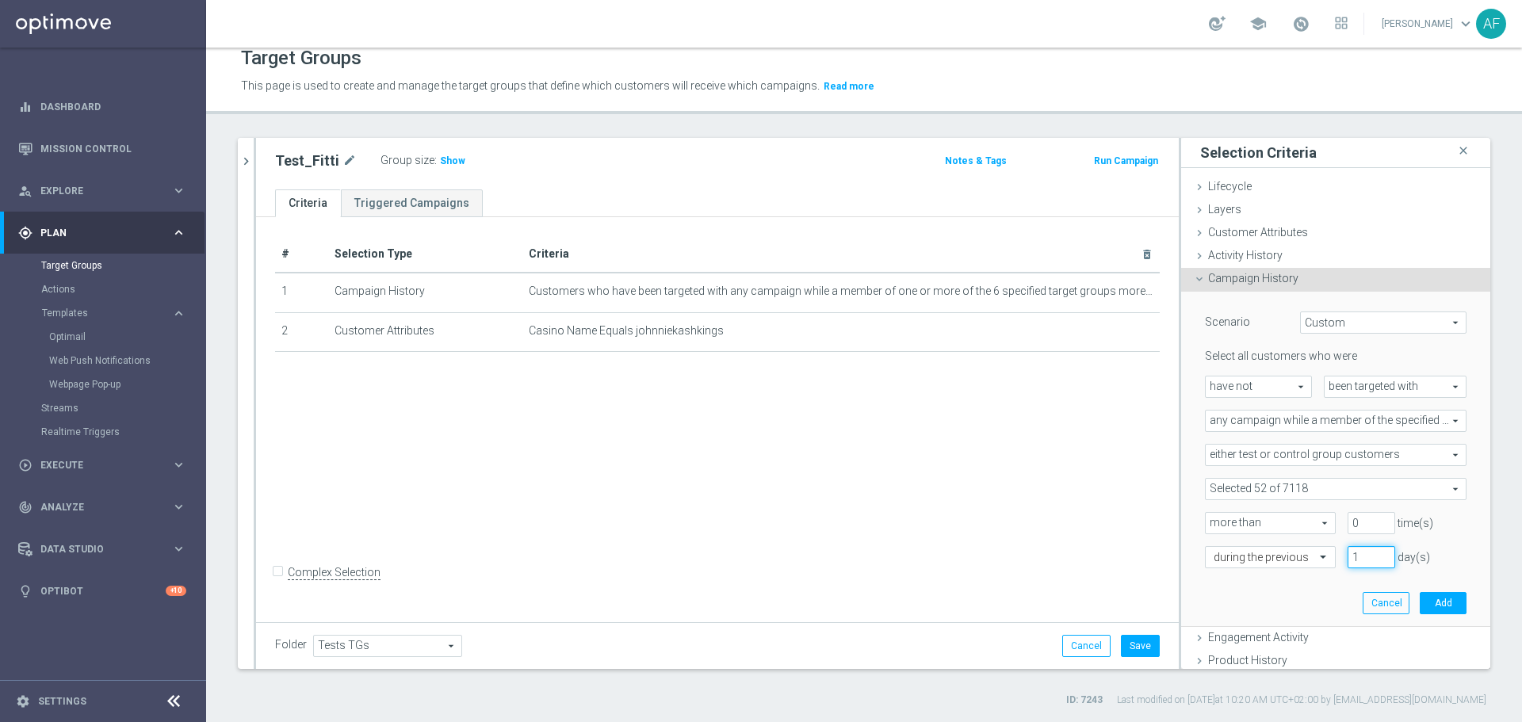
click at [1351, 557] on input "1" at bounding box center [1372, 557] width 48 height 22
click at [1296, 554] on div at bounding box center [1270, 558] width 129 height 14
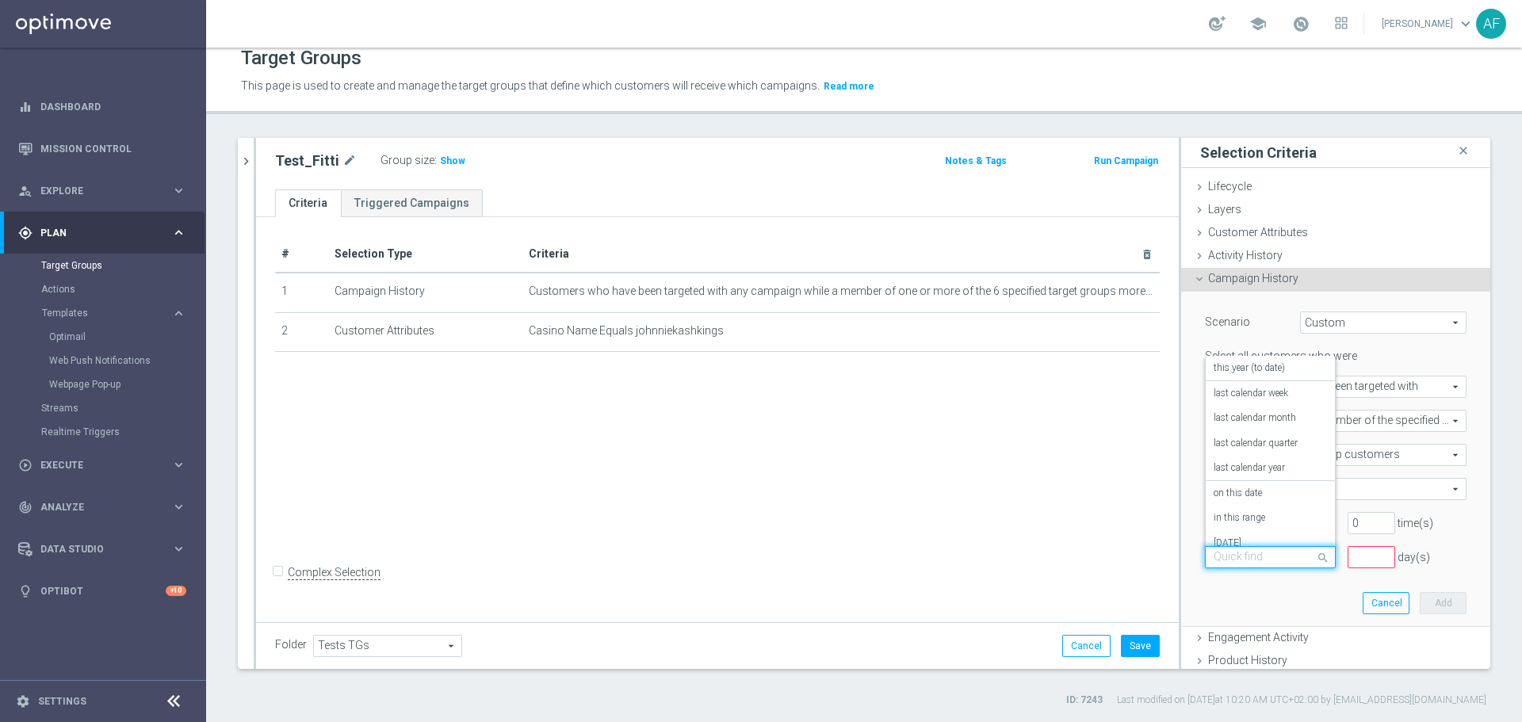
scroll to position [140, 0]
click at [1287, 596] on div "Scenario Custom Custom arrow_drop_down search Select all customers who were hav…" at bounding box center [1335, 459] width 285 height 335
click at [1348, 556] on input "number" at bounding box center [1372, 557] width 48 height 22
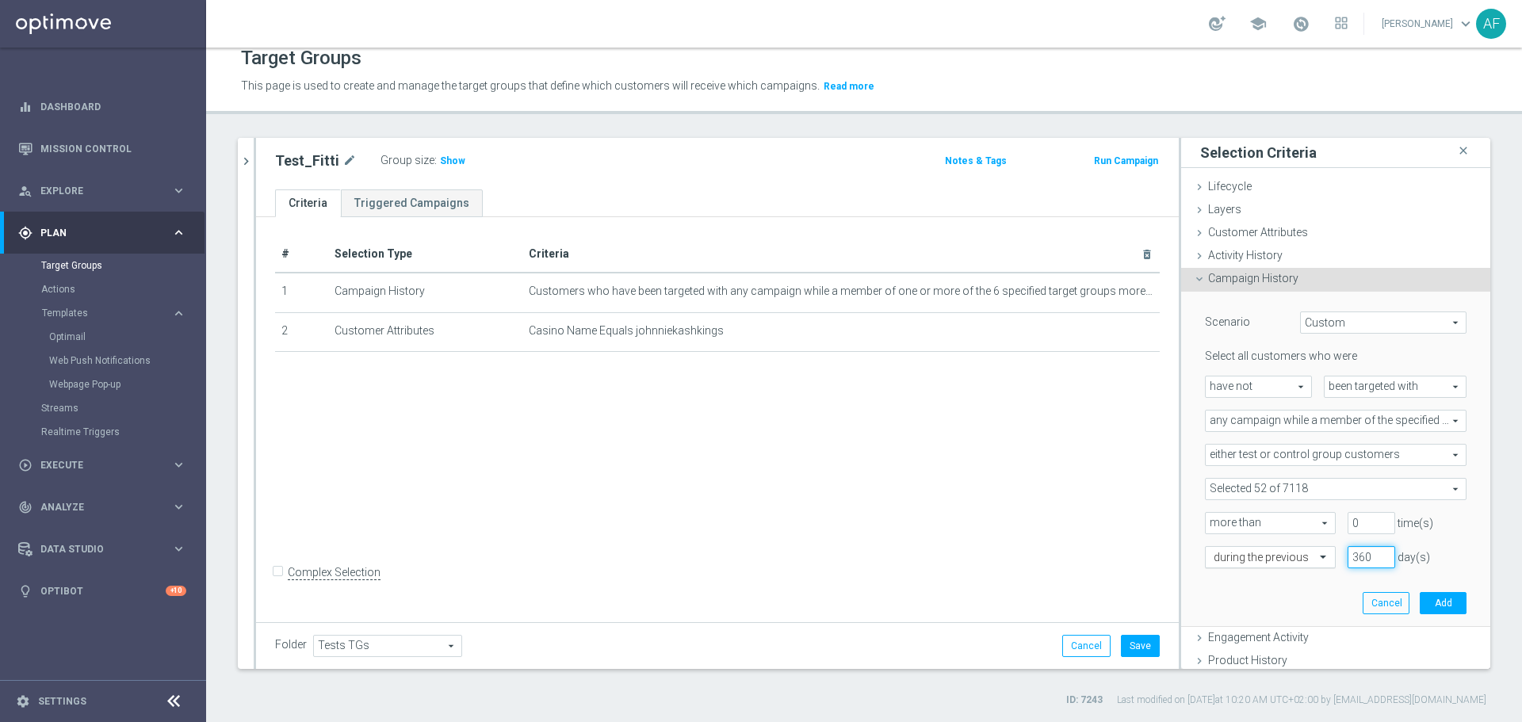
type input "360"
click at [1293, 554] on div at bounding box center [1270, 558] width 129 height 14
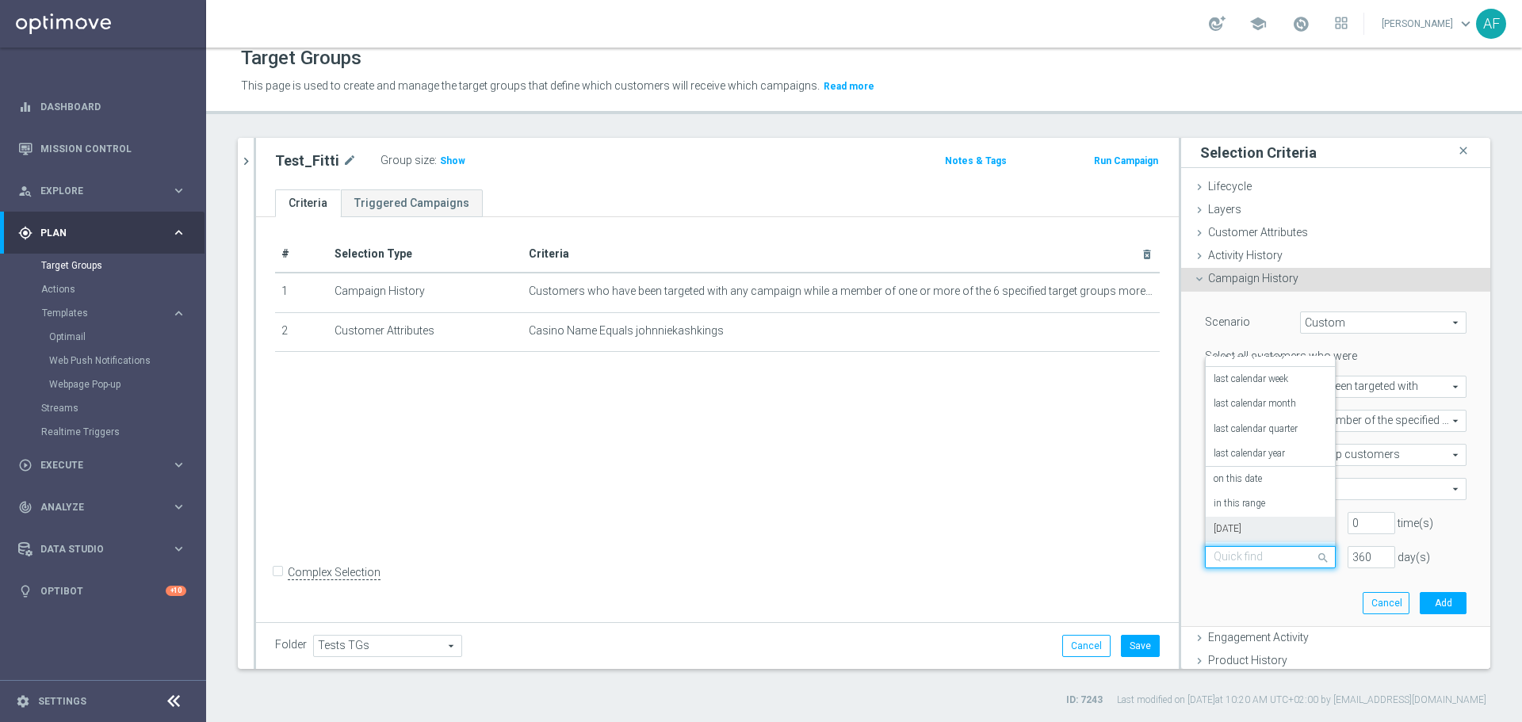
click at [1248, 596] on div "Scenario Custom Custom arrow_drop_down search Select all customers who were hav…" at bounding box center [1335, 459] width 285 height 335
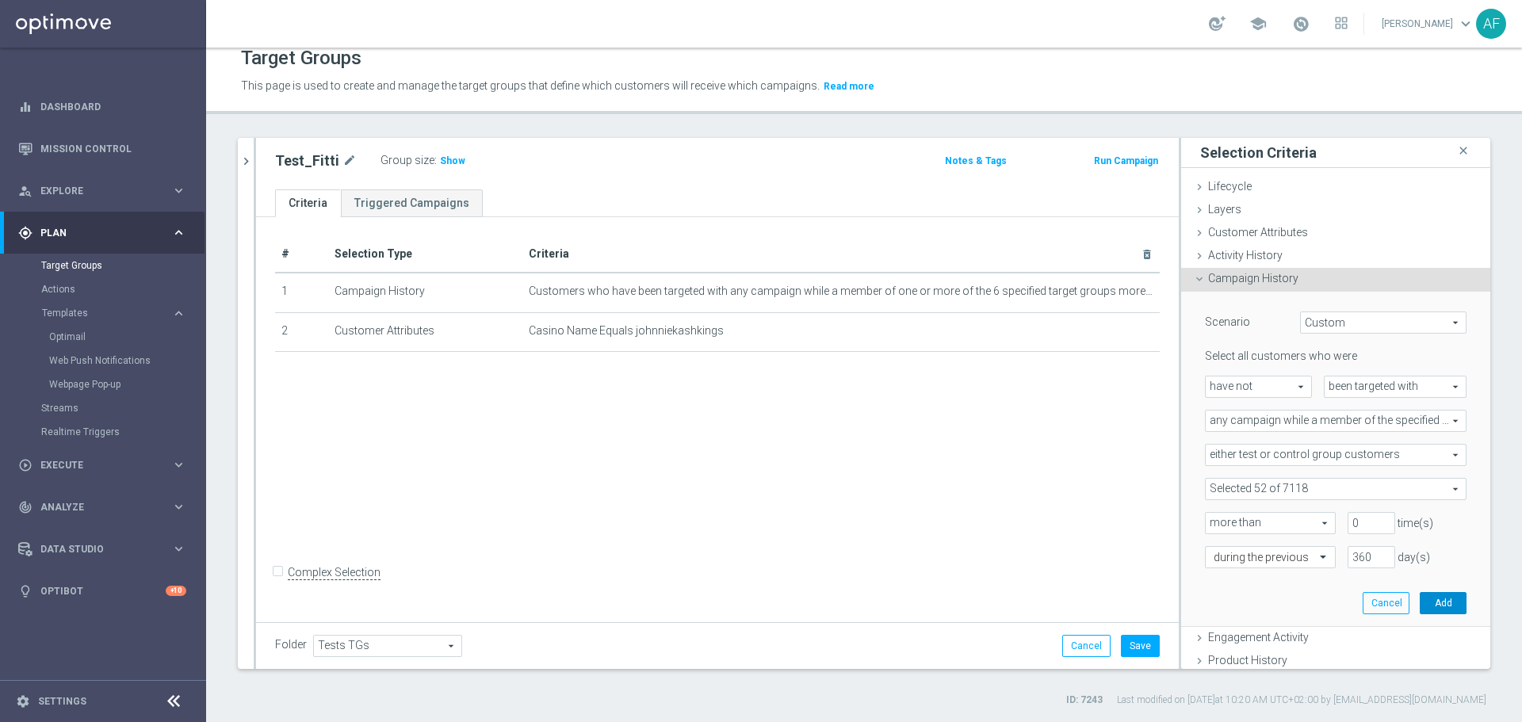
click at [1420, 597] on button "Add" at bounding box center [1443, 603] width 47 height 22
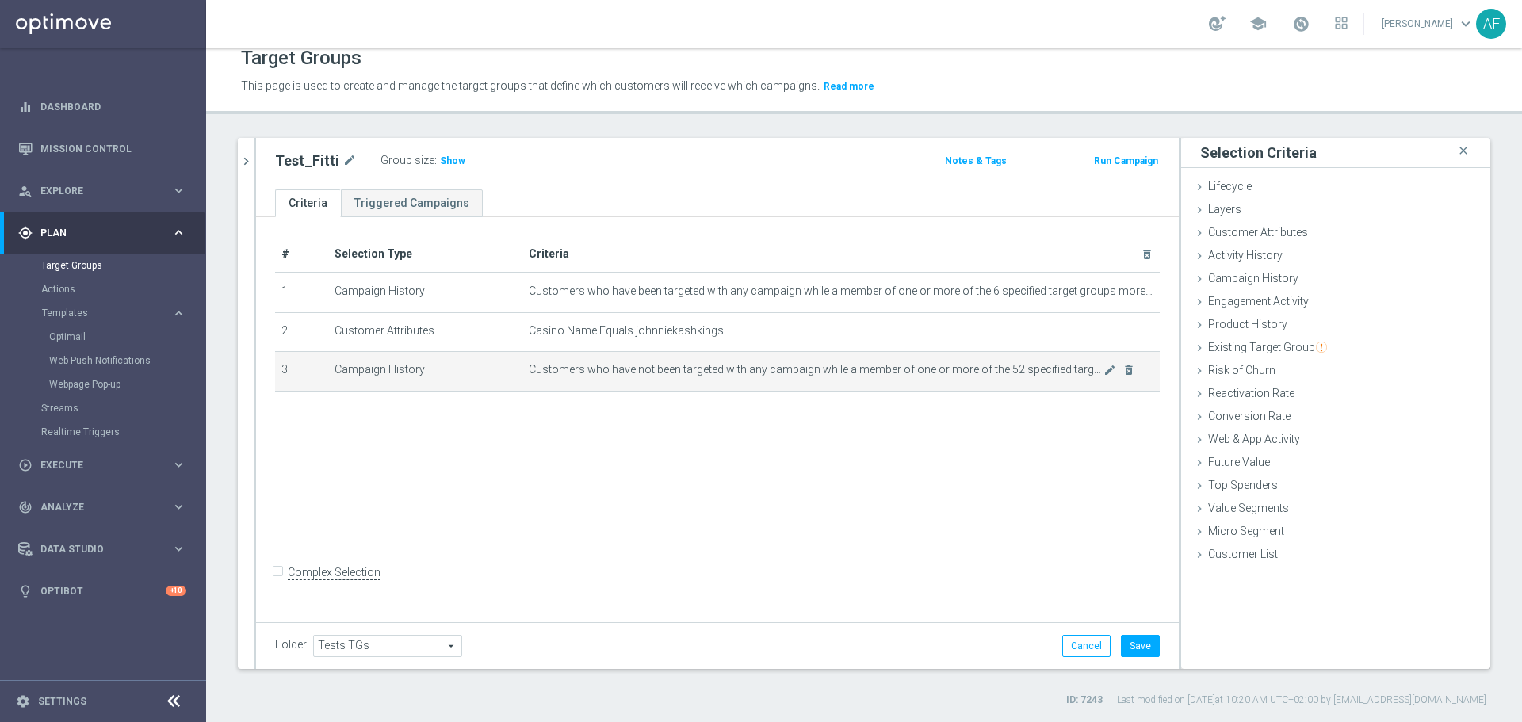
click at [616, 366] on span "Customers who have not been targeted with any campaign while a member of one or…" at bounding box center [816, 369] width 575 height 13
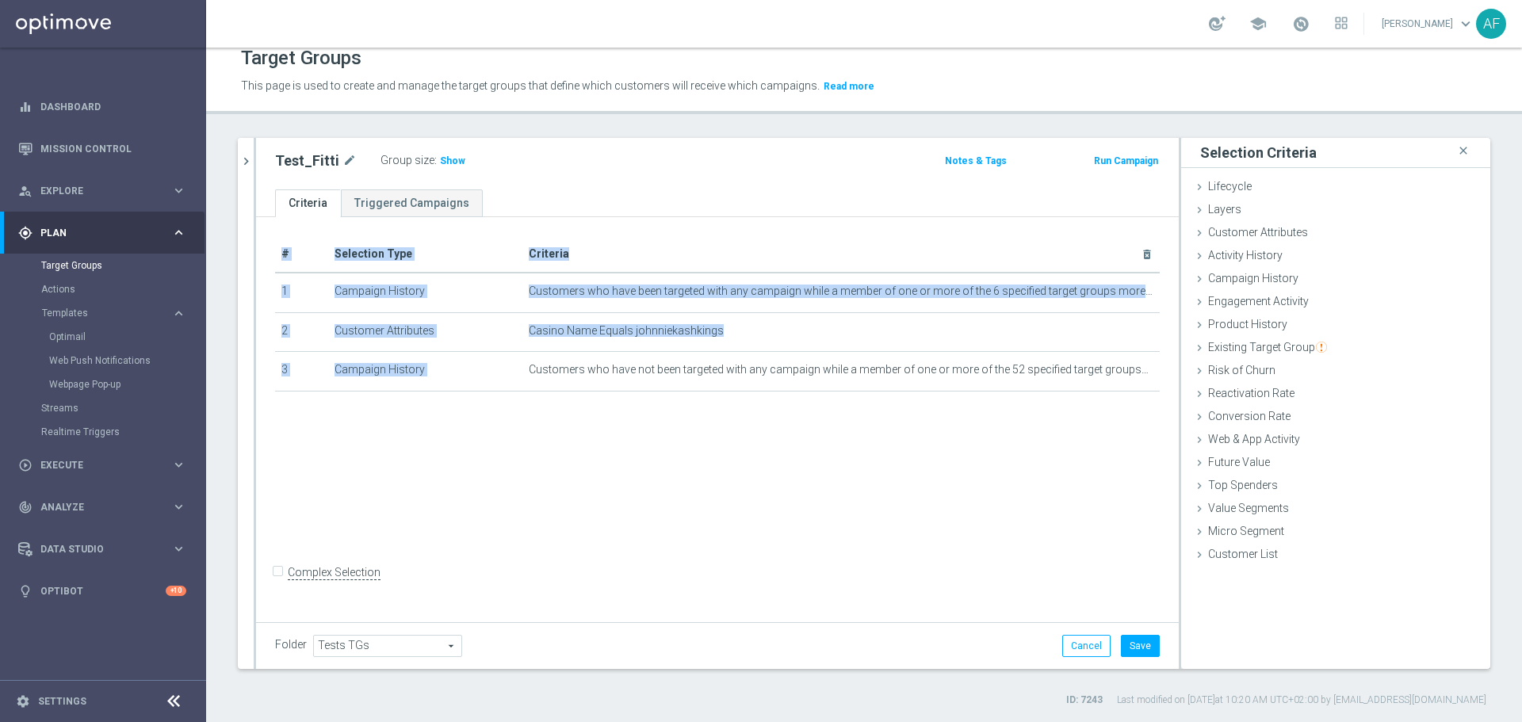
drag, startPoint x: 524, startPoint y: 372, endPoint x: 1157, endPoint y: 380, distance: 632.6
click at [1157, 380] on div "# Selection Type Criteria delete_forever 1 Campaign History Customers who have …" at bounding box center [717, 321] width 908 height 170
copy table "# Selection Type Criteria delete_forever 1 Campaign History Customers who have …"
